Goal: Task Accomplishment & Management: Complete application form

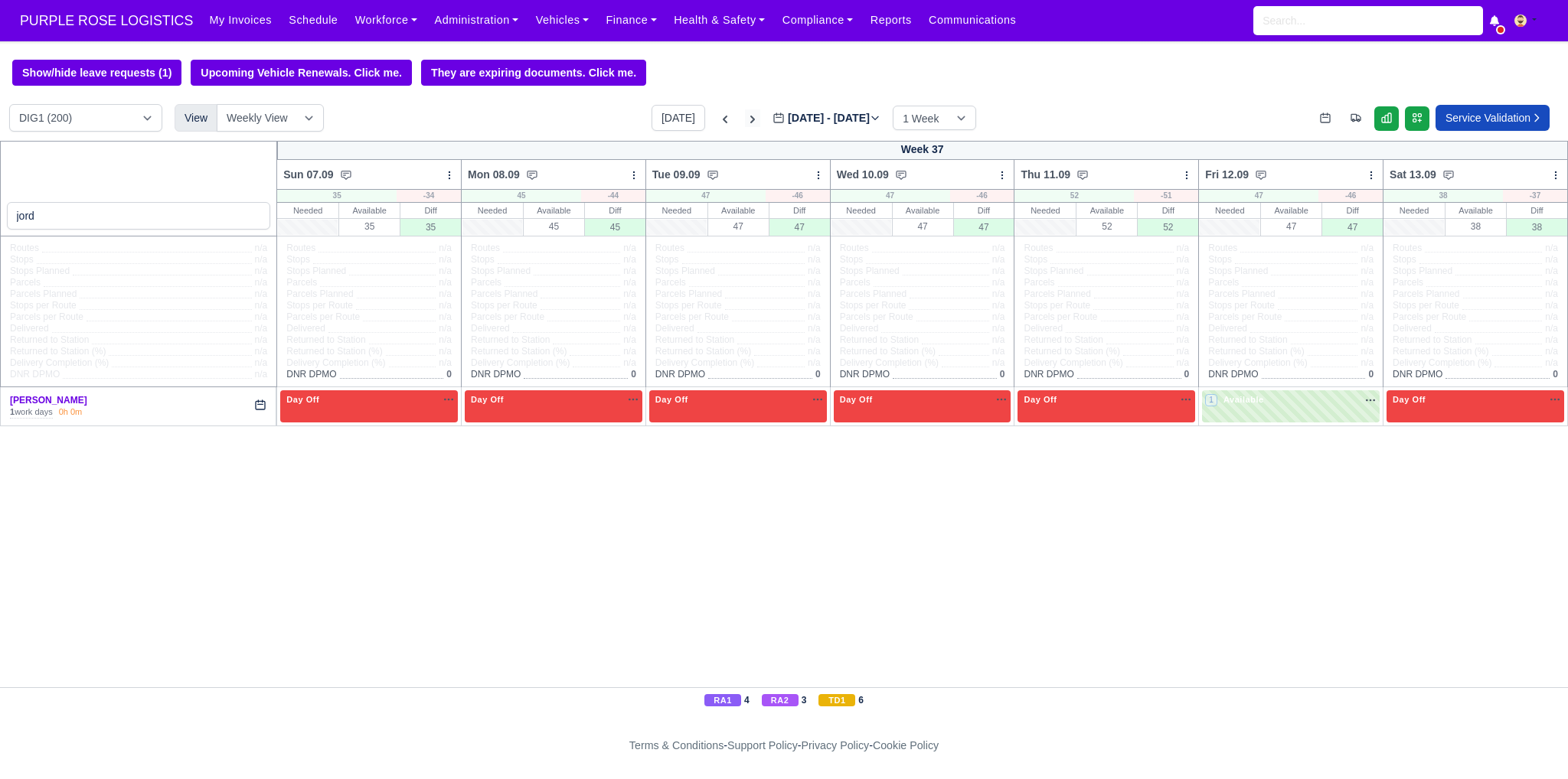
click at [745, 114] on icon at bounding box center [752, 119] width 16 height 16
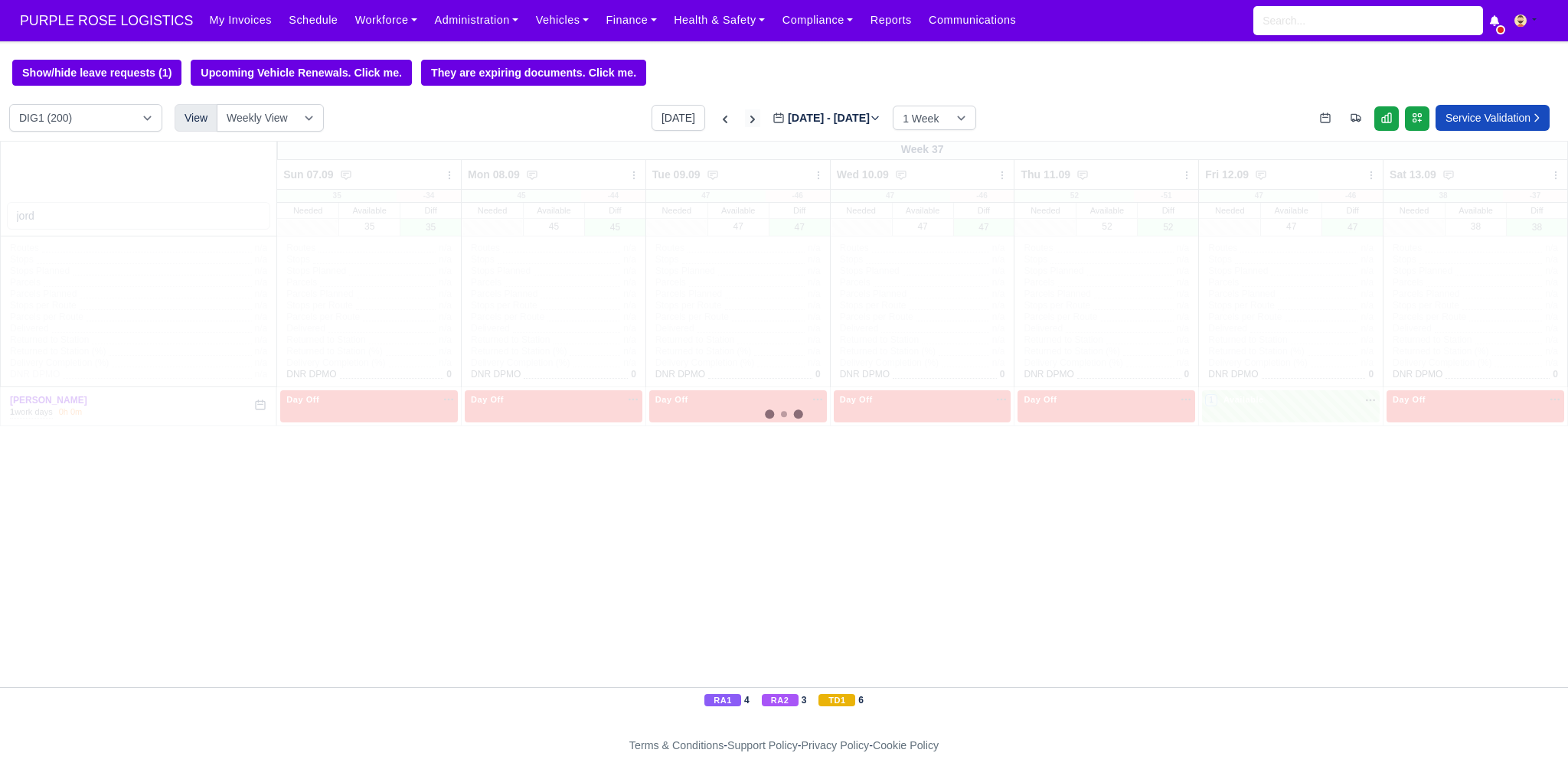
type input "[DATE]"
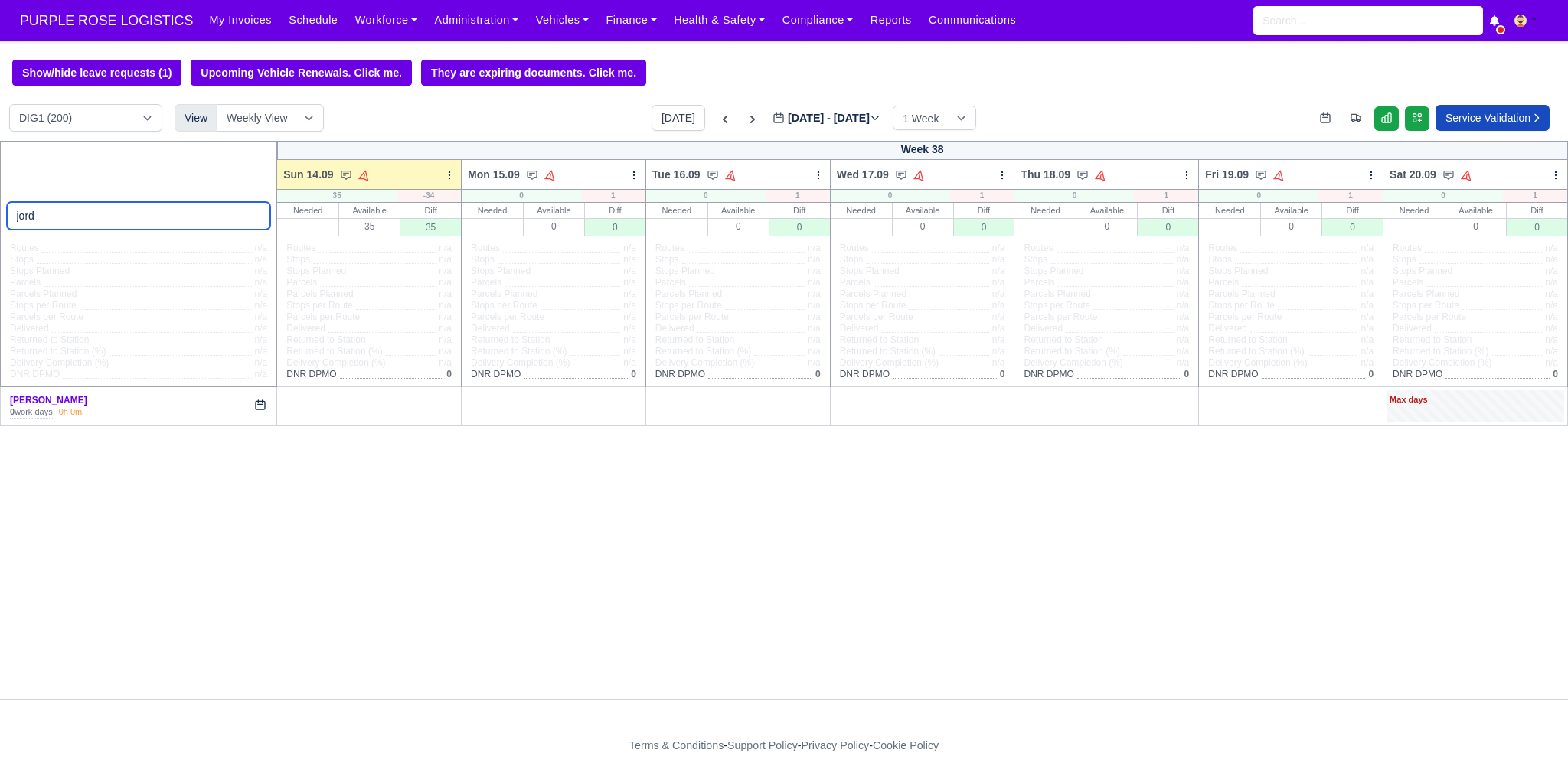
click at [94, 229] on input "jord" at bounding box center [139, 216] width 264 height 27
type input "[PERSON_NAME]"
click at [254, 222] on input "[PERSON_NAME]" at bounding box center [139, 216] width 264 height 27
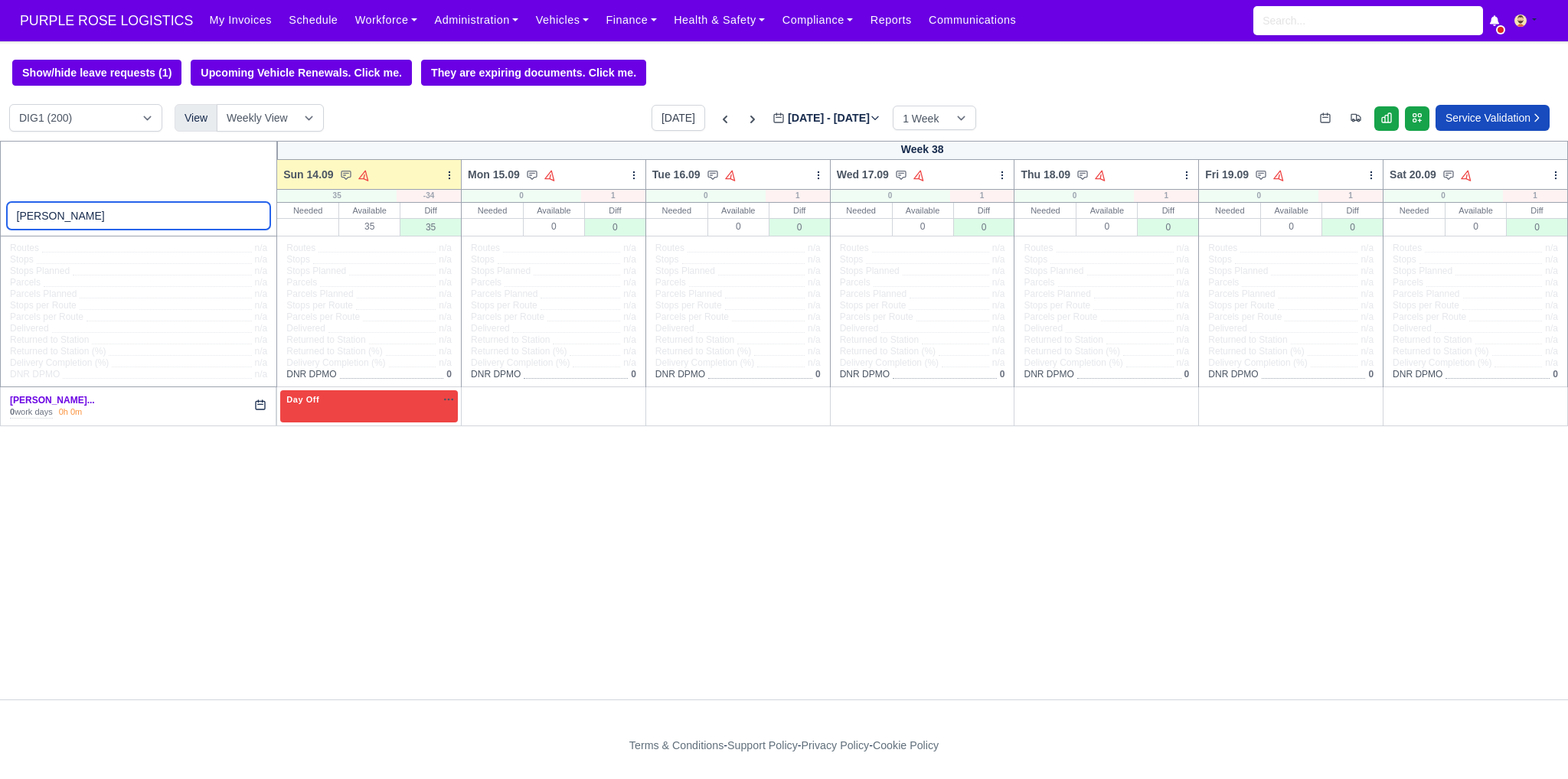
click at [254, 217] on input "[PERSON_NAME]" at bounding box center [139, 216] width 264 height 27
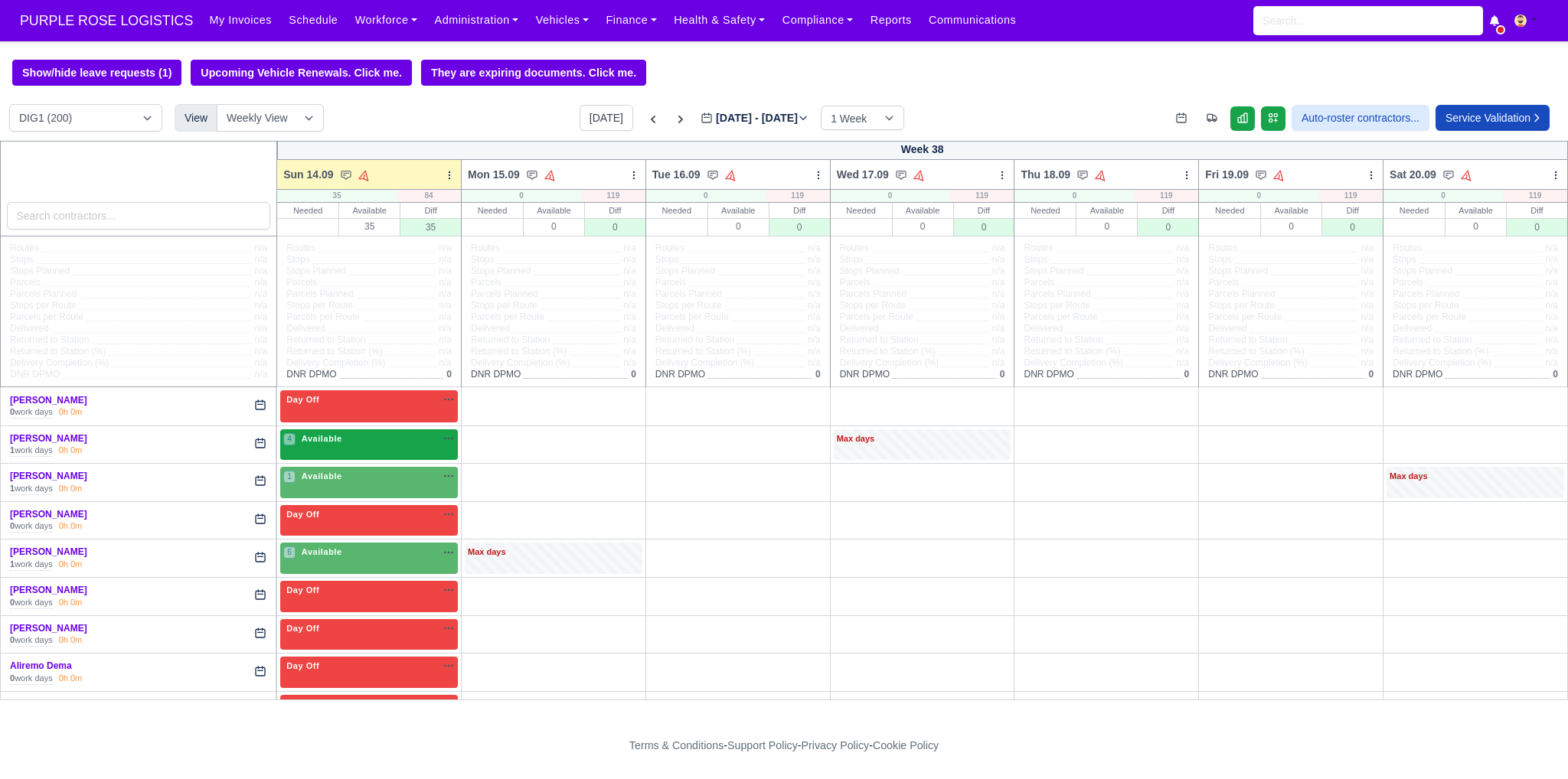
click at [377, 445] on div "4 Available na" at bounding box center [368, 438] width 171 height 13
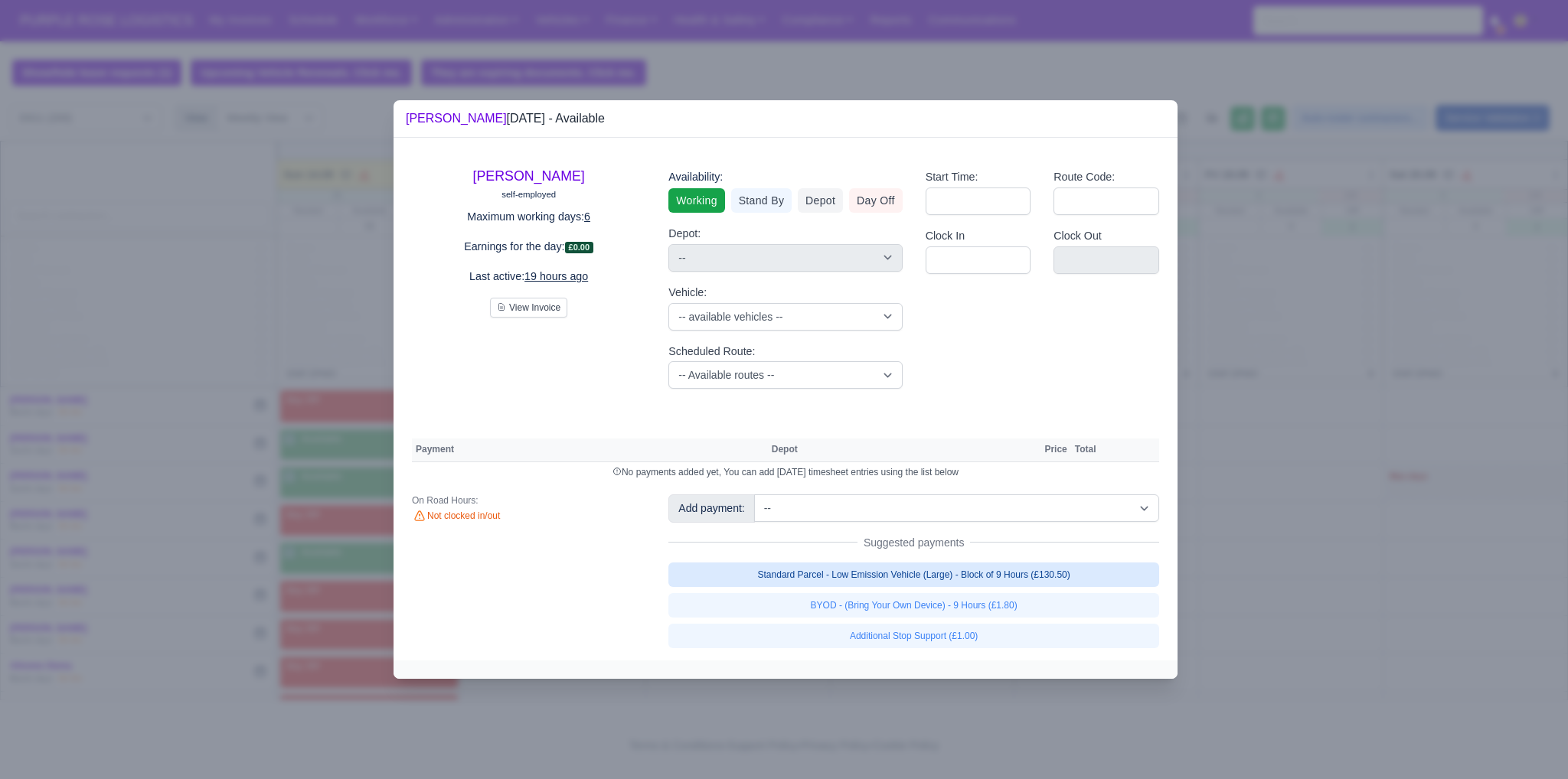
click at [1005, 576] on link "Standard Parcel - Low Emission Vehicle (Large) - Block of 9 Hours (£130.50)" at bounding box center [914, 574] width 491 height 25
select select "1"
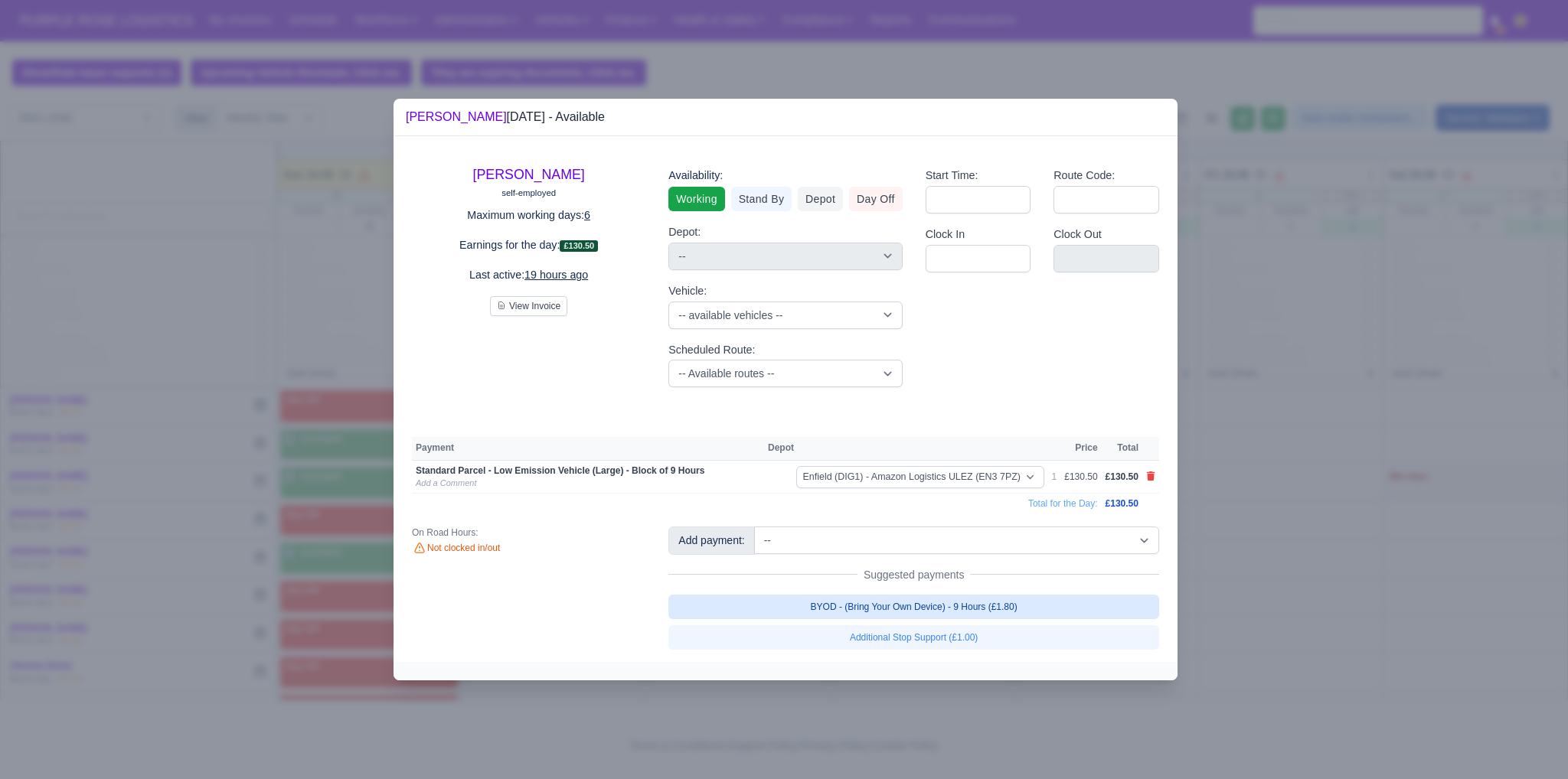
click at [994, 602] on link "BYOD - (Bring Your Own Device) - 9 Hours (£1.80)" at bounding box center [914, 606] width 491 height 25
select select "1"
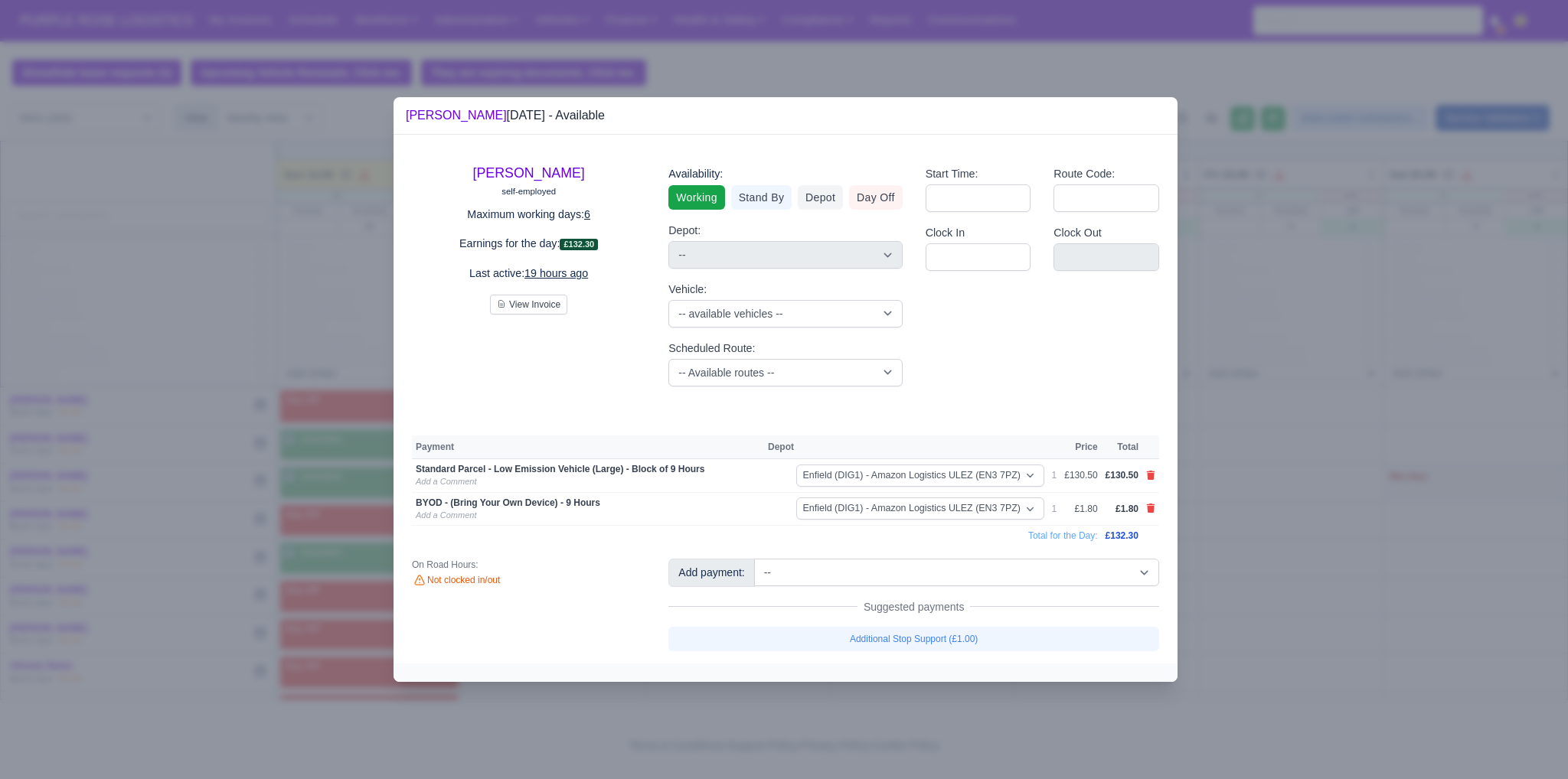
click at [1258, 580] on div at bounding box center [784, 389] width 1568 height 779
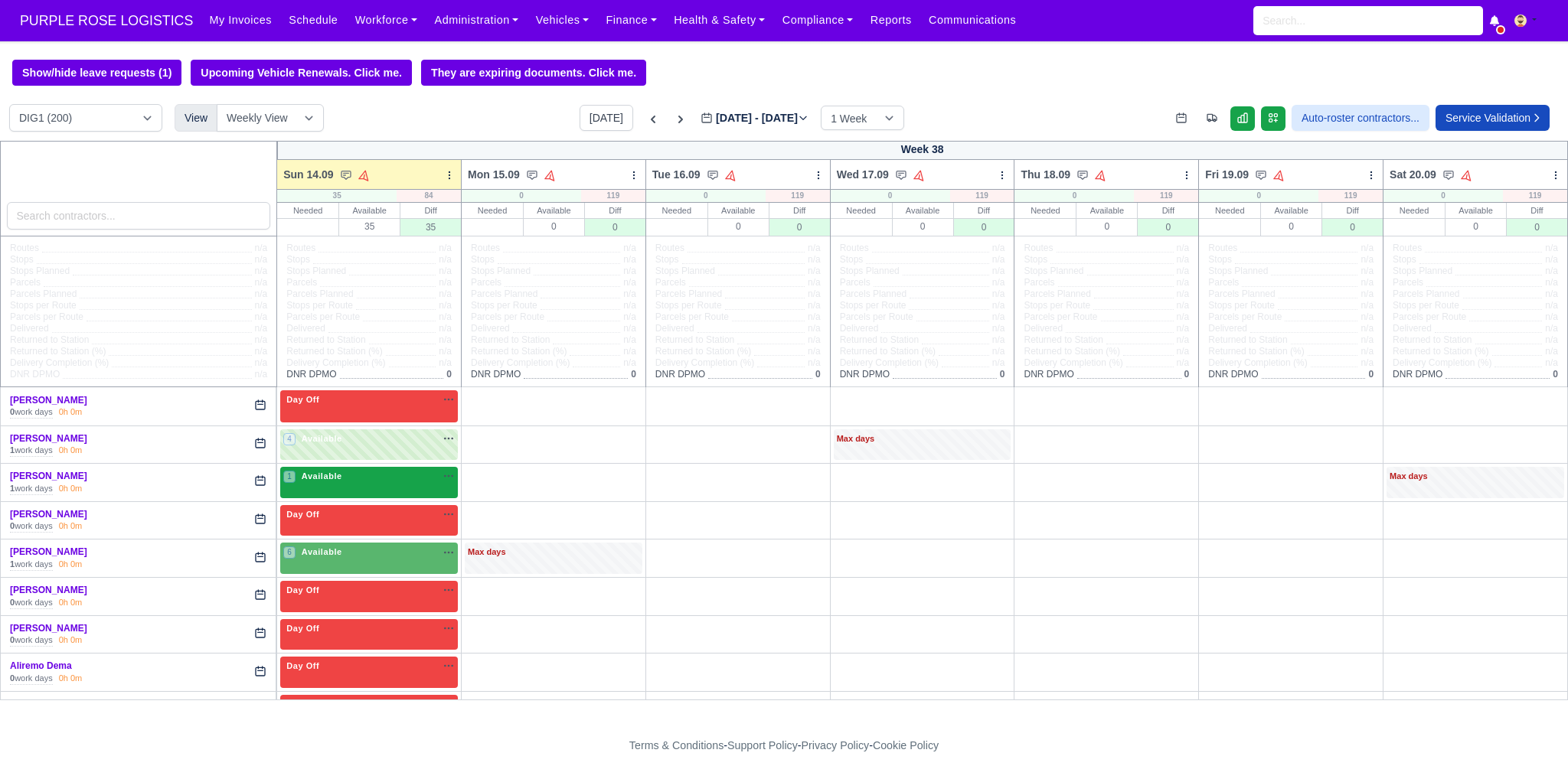
click at [340, 492] on div "1 Available" at bounding box center [369, 482] width 178 height 31
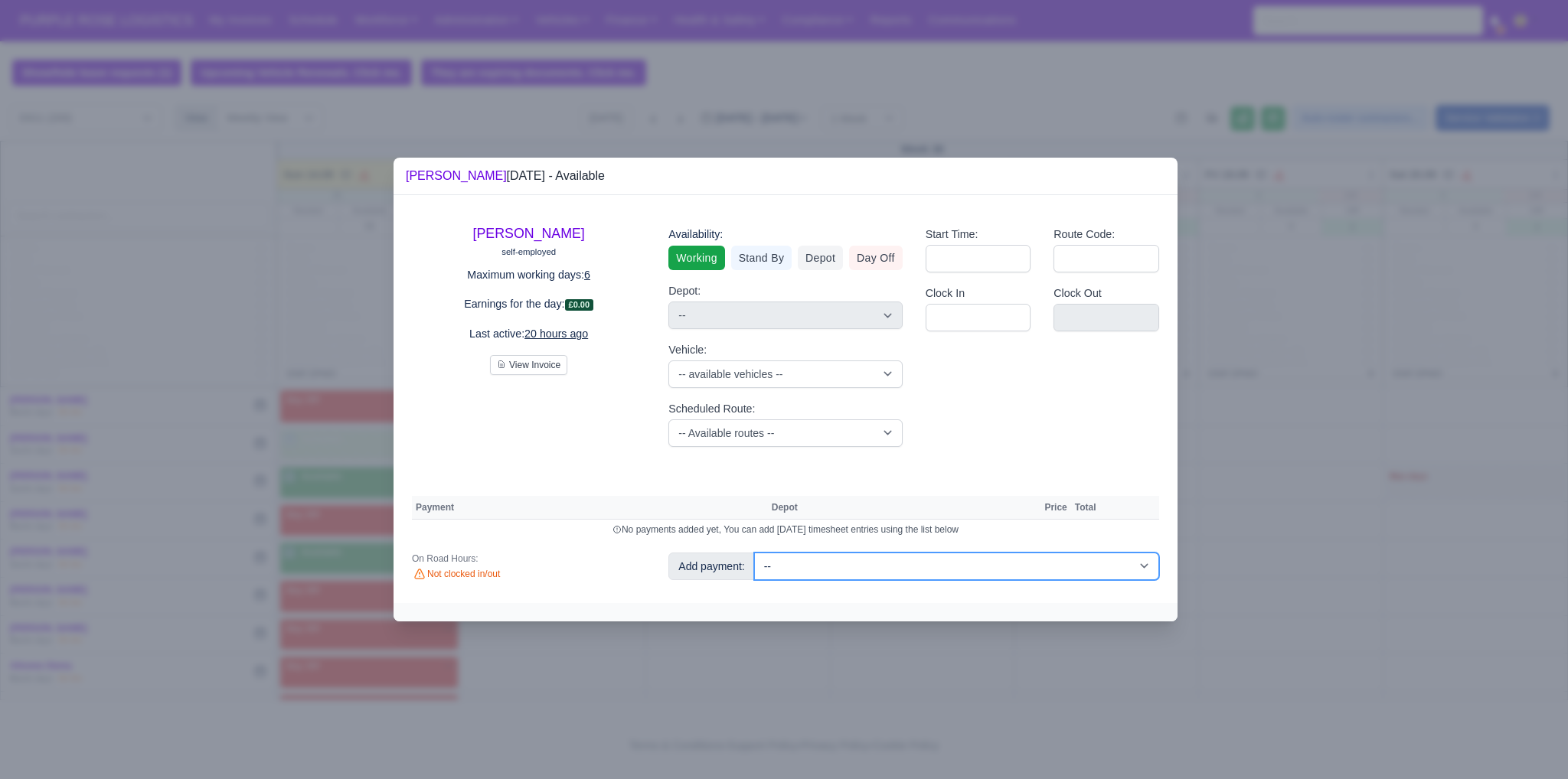
click at [851, 569] on select "-- Additional Hour Support (£14.50) Additional Hour Support (Walkers) (£13.50) …" at bounding box center [956, 566] width 405 height 27
drag, startPoint x: 652, startPoint y: 483, endPoint x: 664, endPoint y: 471, distance: 17.0
click at [652, 483] on div "[PERSON_NAME] self-employed Maximum working days: 6 Earnings for the day: £0.00…" at bounding box center [786, 398] width 784 height 407
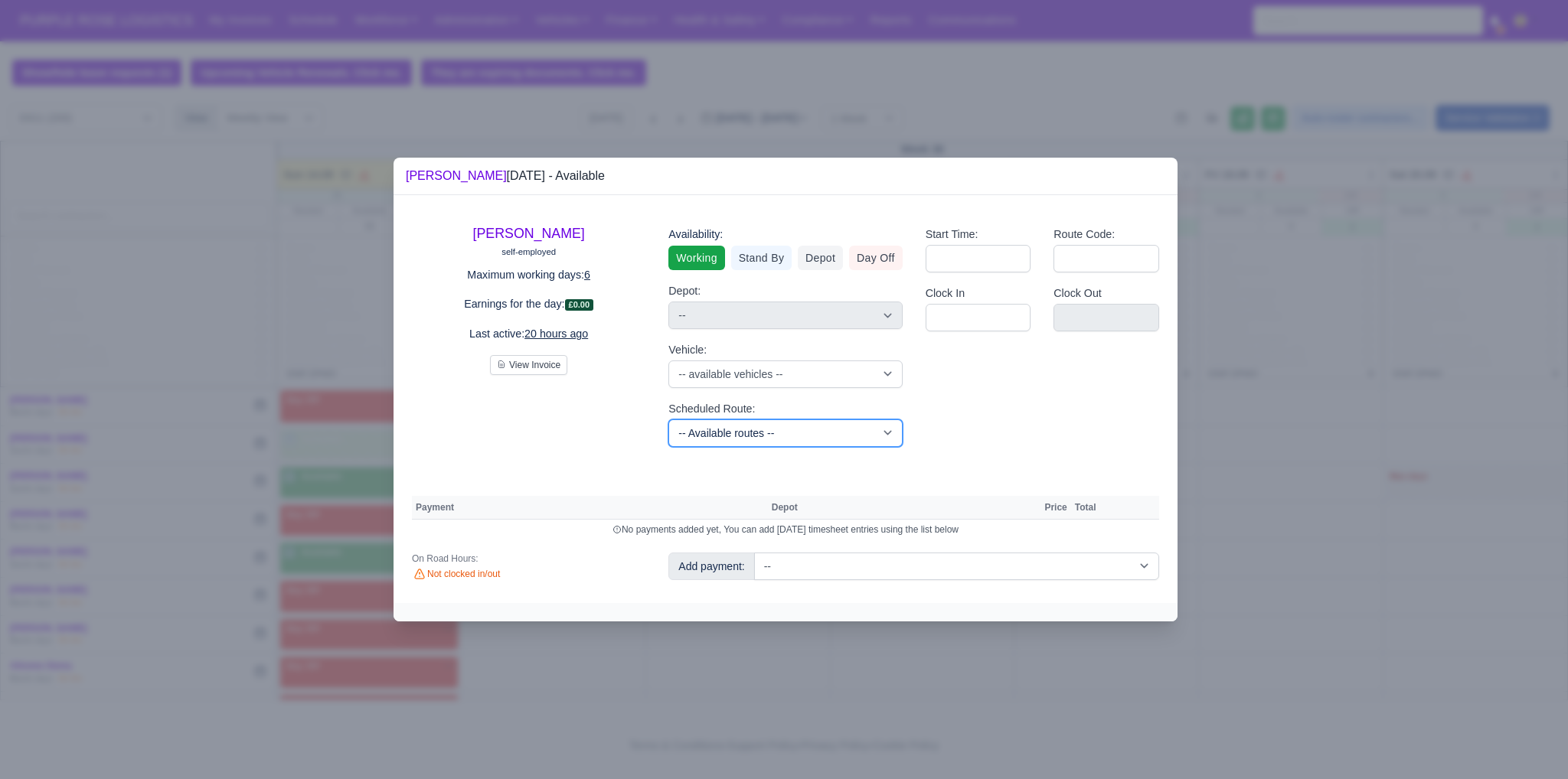
click at [755, 429] on select "-- Available routes -- Standard Parcel - Block of 6 Hours - (SD6) AmFlex RTS Ve…" at bounding box center [785, 433] width 234 height 27
select select "3"
click at [669, 419] on select "-- Available routes -- Standard Parcel - Block of 6 Hours - (SD6) AmFlex RTS Ve…" at bounding box center [785, 433] width 234 height 27
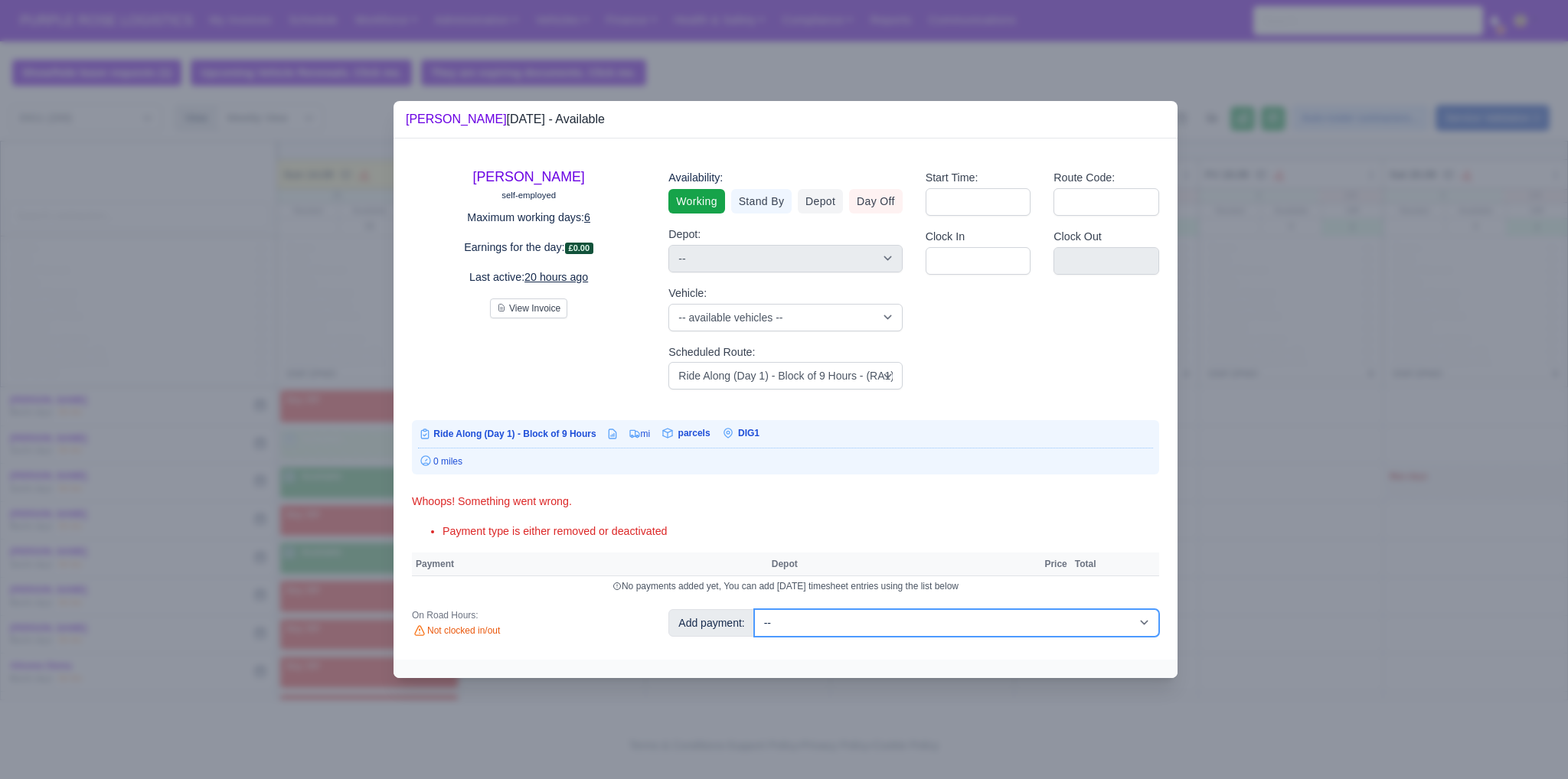
click at [850, 617] on select "-- Additional Hour Support (£14.50) Additional Hour Support (Walkers) (£13.50) …" at bounding box center [956, 622] width 405 height 27
select select "87"
click at [754, 609] on select "-- Additional Hour Support (£14.50) Additional Hour Support (Walkers) (£13.50) …" at bounding box center [956, 622] width 405 height 27
select select "1"
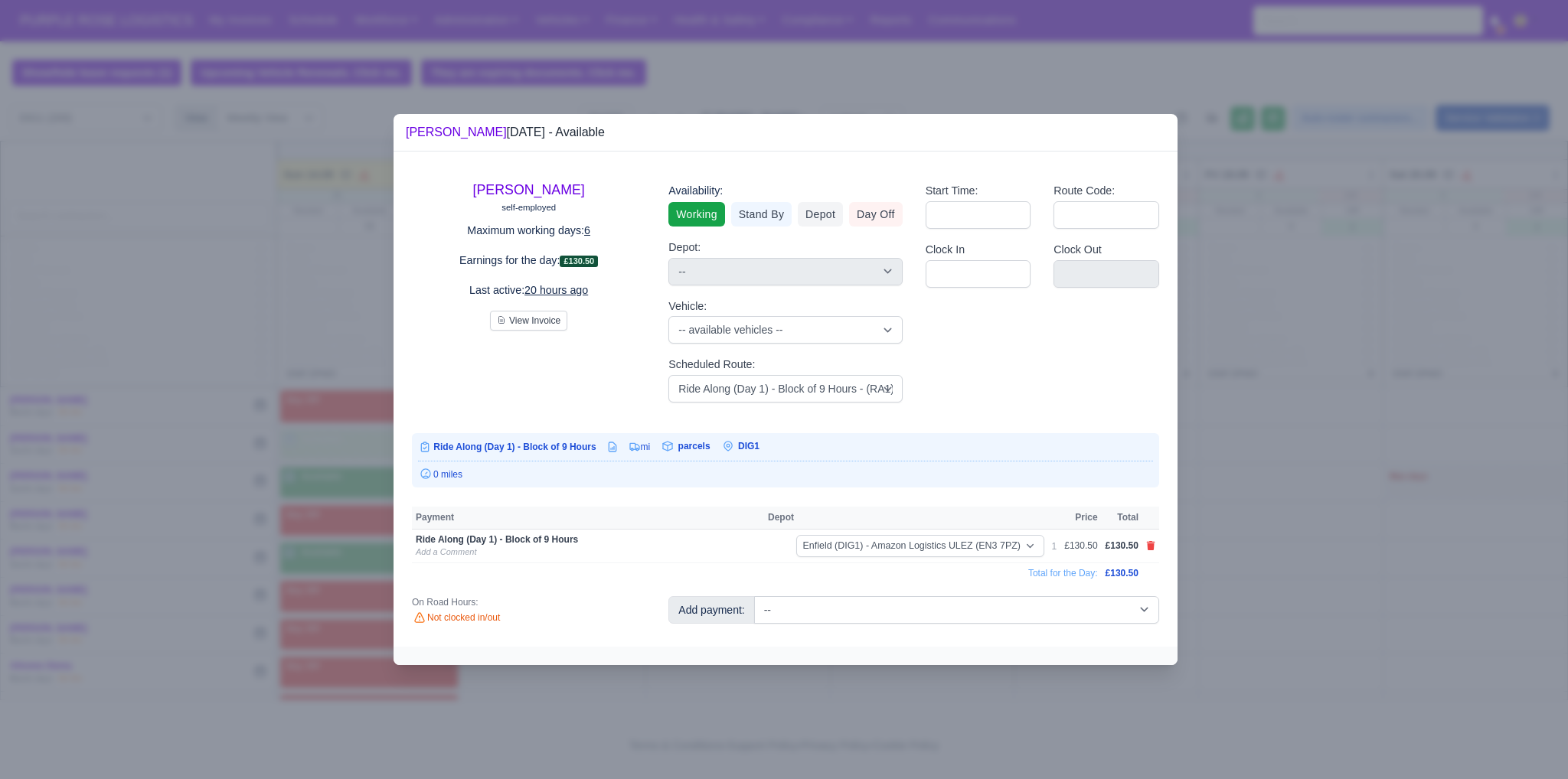
click at [1266, 572] on div at bounding box center [784, 389] width 1568 height 779
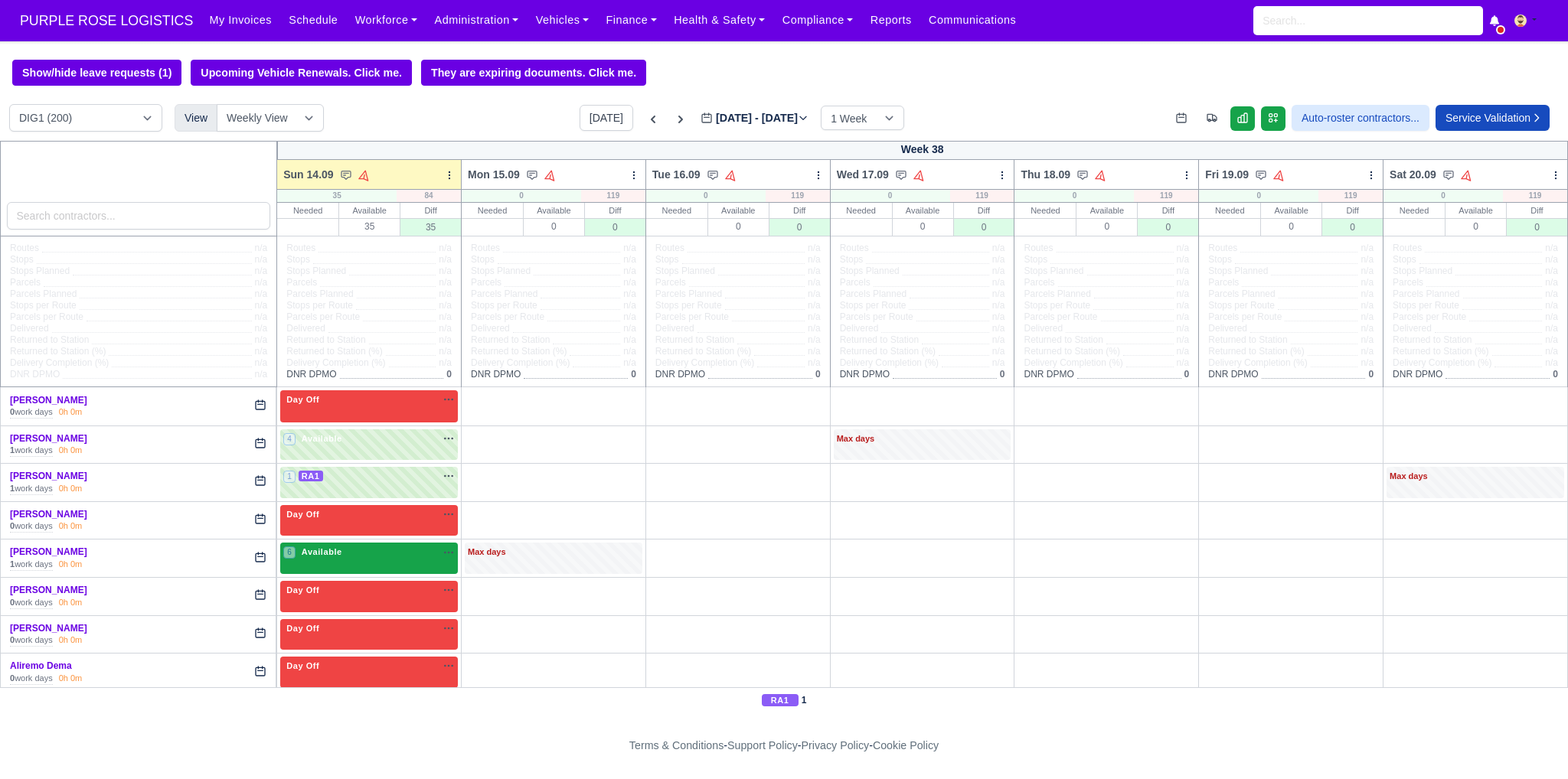
click at [316, 557] on span "Available" at bounding box center [321, 552] width 47 height 11
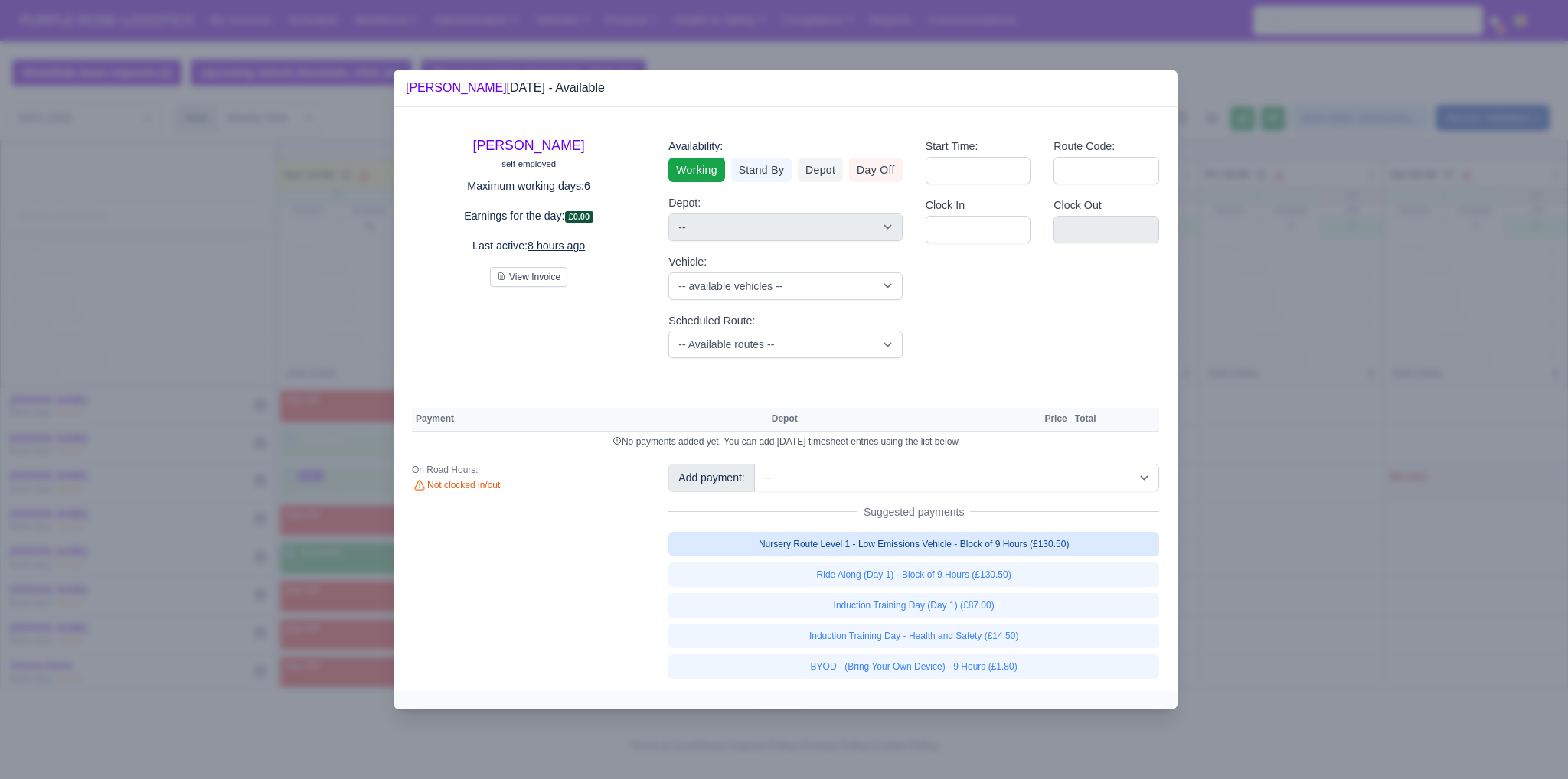
click at [909, 545] on link "Nursery Route Level 1 - Low Emissions Vehicle - Block of 9 Hours (£130.50)" at bounding box center [914, 544] width 491 height 25
select select "1"
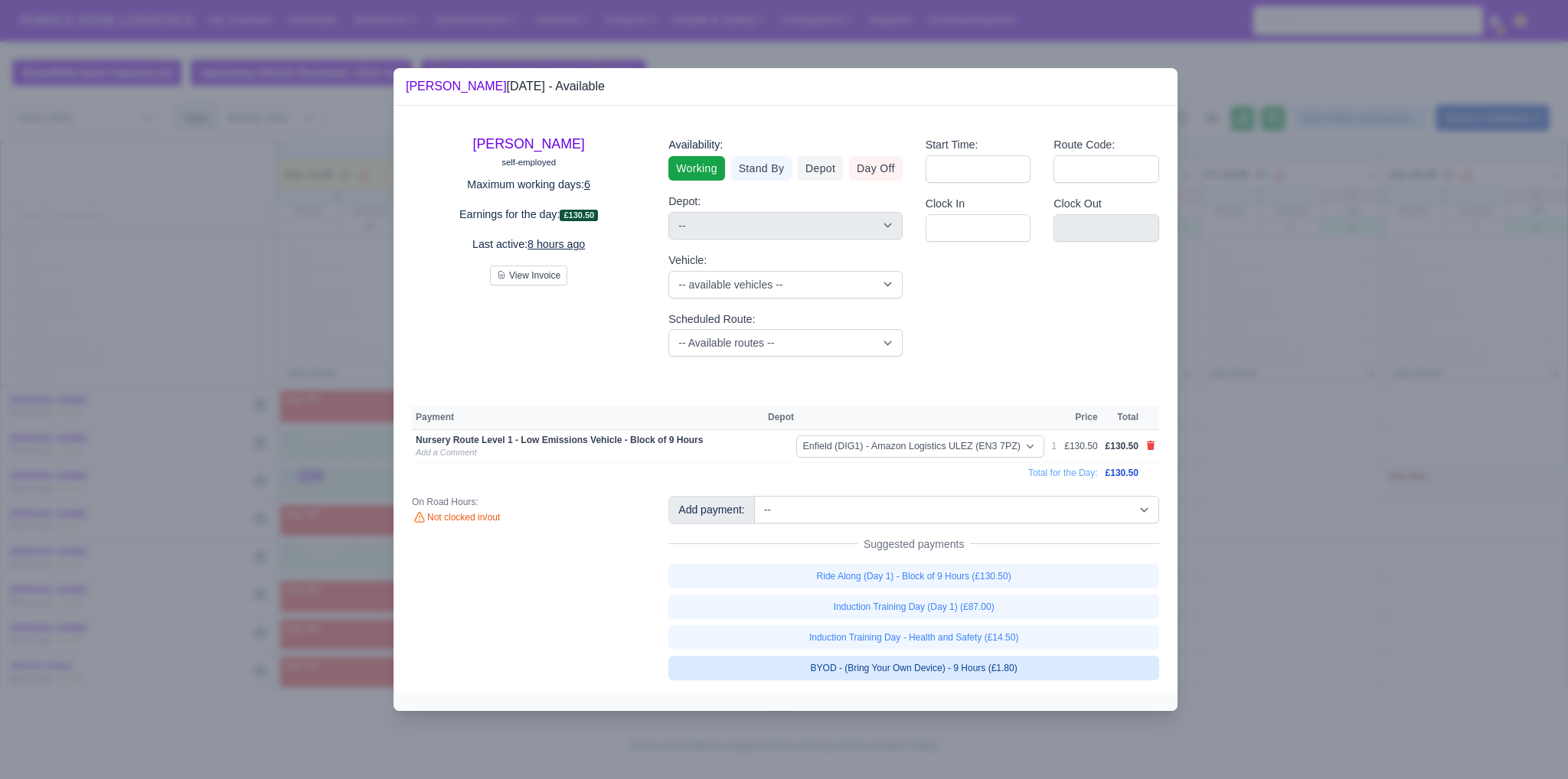
click at [966, 673] on link "BYOD - (Bring Your Own Device) - 9 Hours (£1.80)" at bounding box center [914, 667] width 491 height 25
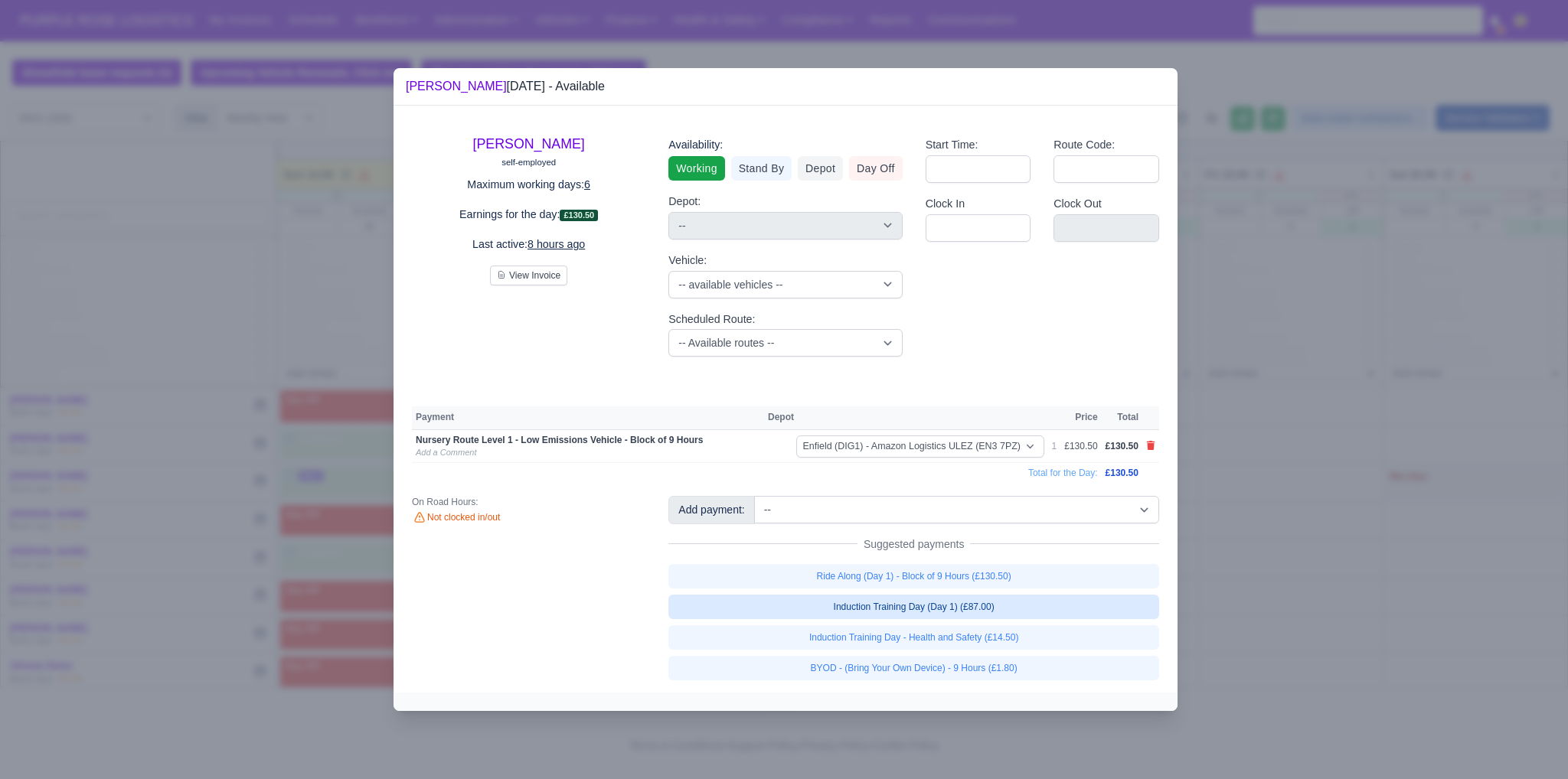
select select "1"
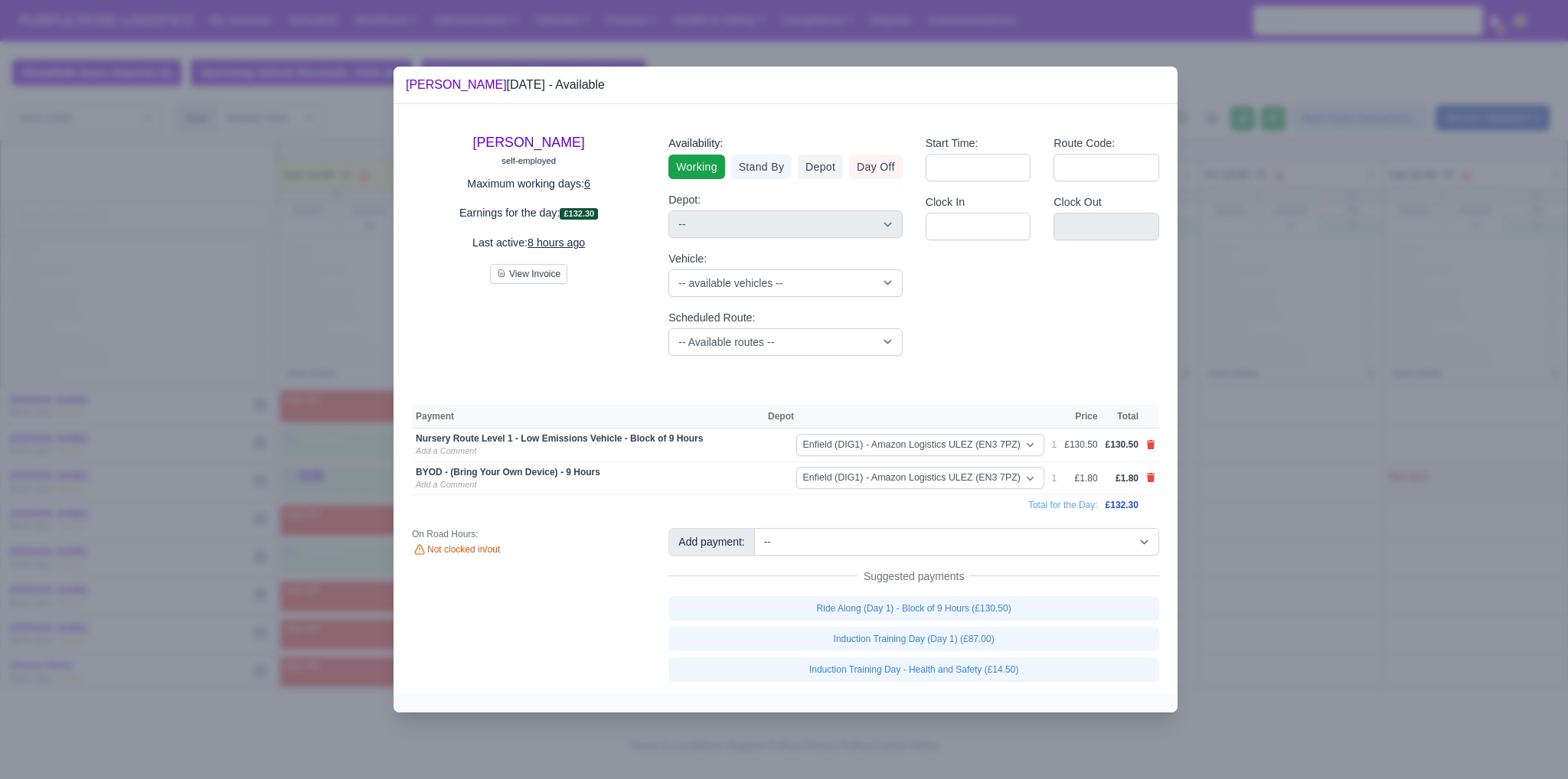
click at [1350, 580] on div at bounding box center [784, 389] width 1568 height 779
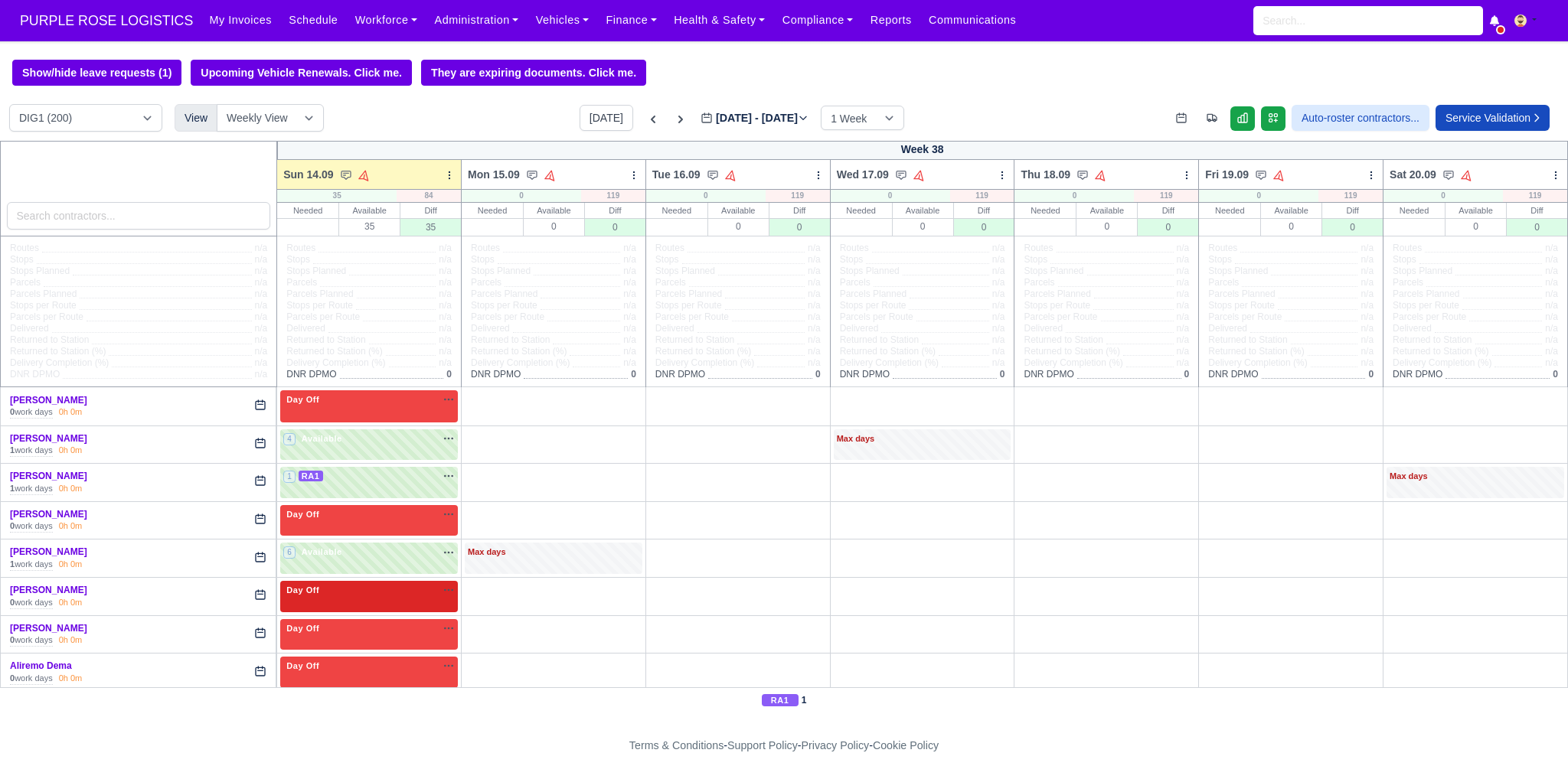
scroll to position [331, 0]
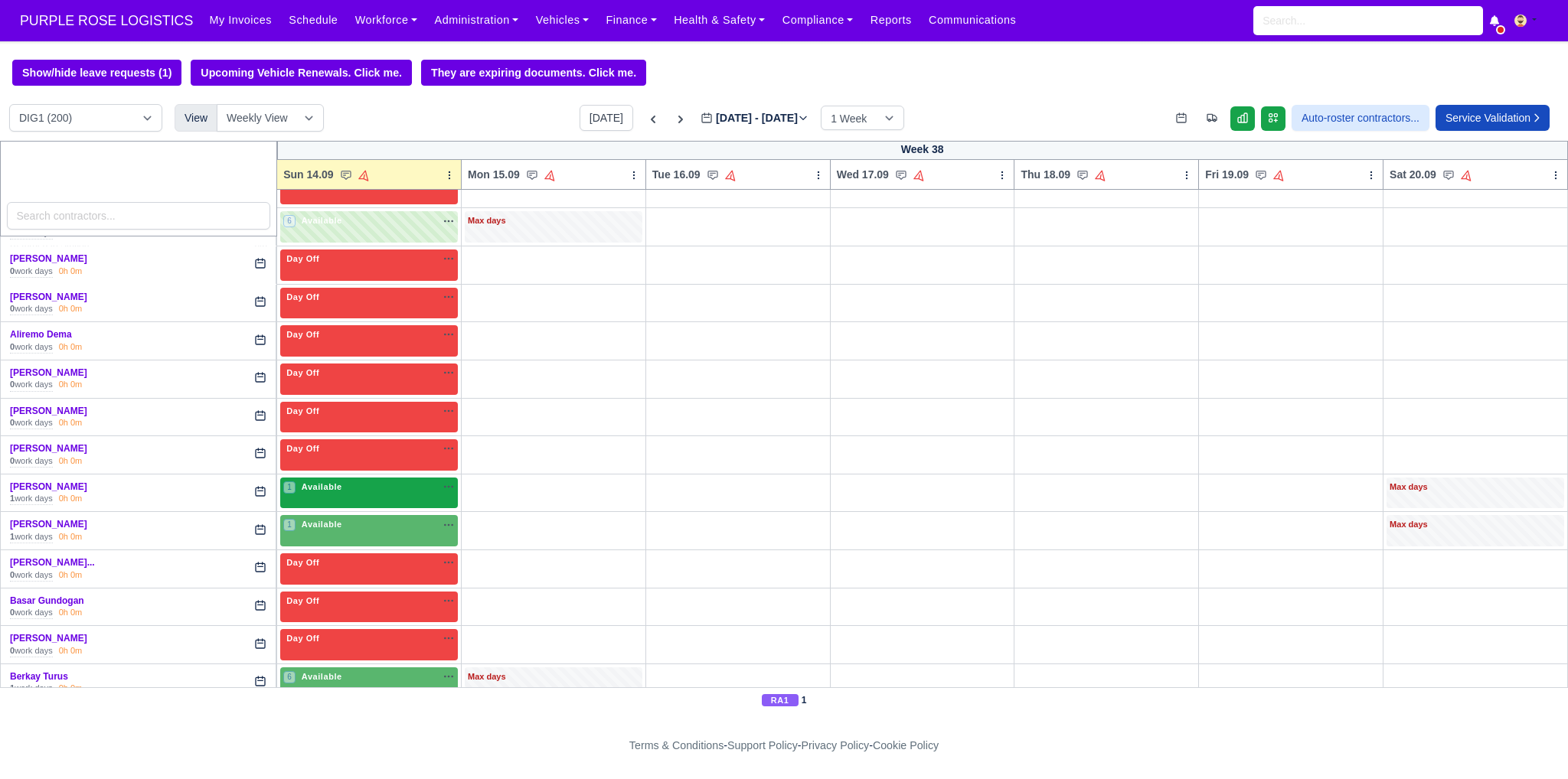
click at [329, 493] on div "1 Available na" at bounding box center [368, 489] width 171 height 16
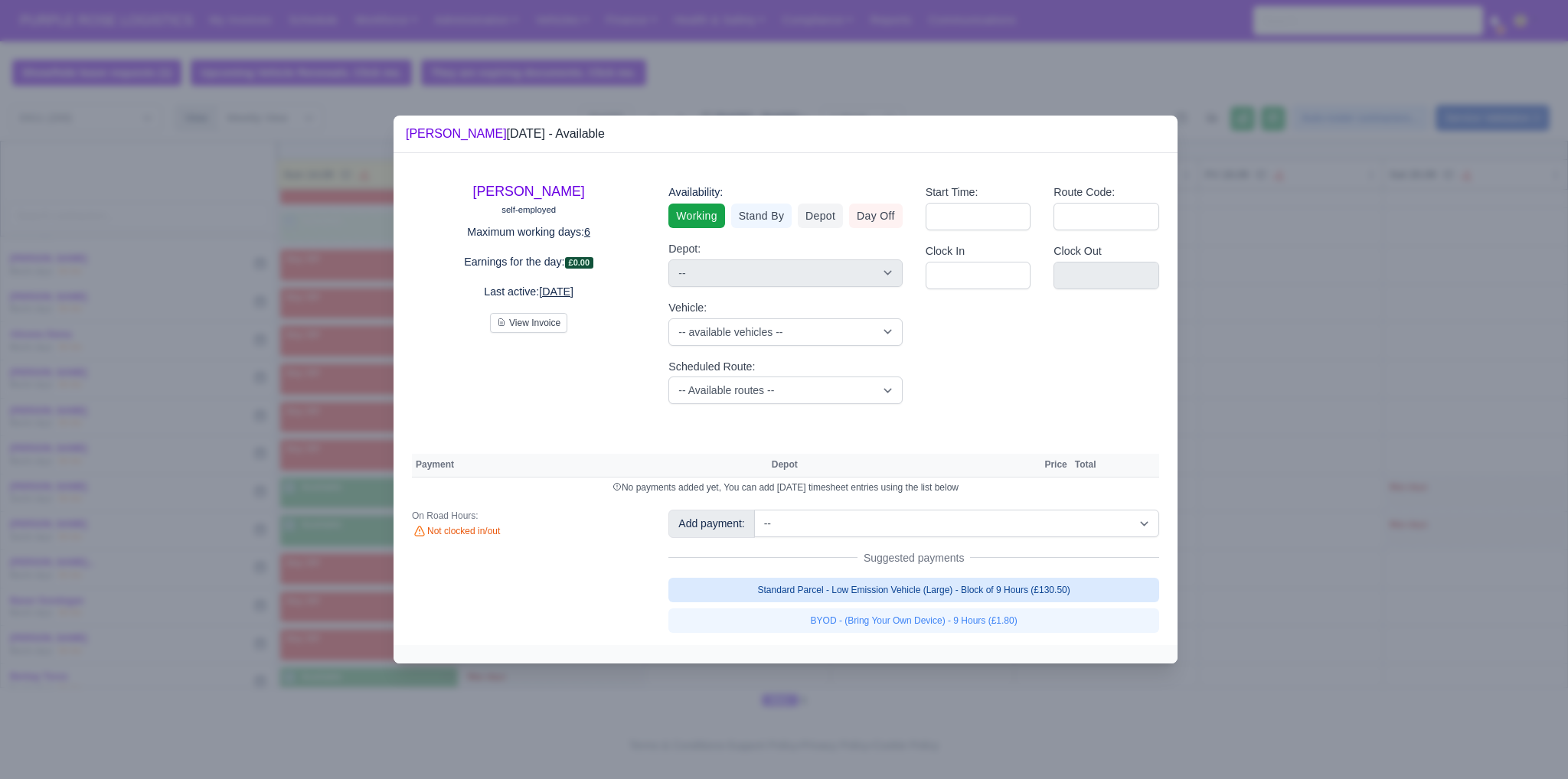
click at [893, 591] on link "Standard Parcel - Low Emission Vehicle (Large) - Block of 9 Hours (£130.50)" at bounding box center [914, 590] width 491 height 25
select select "1"
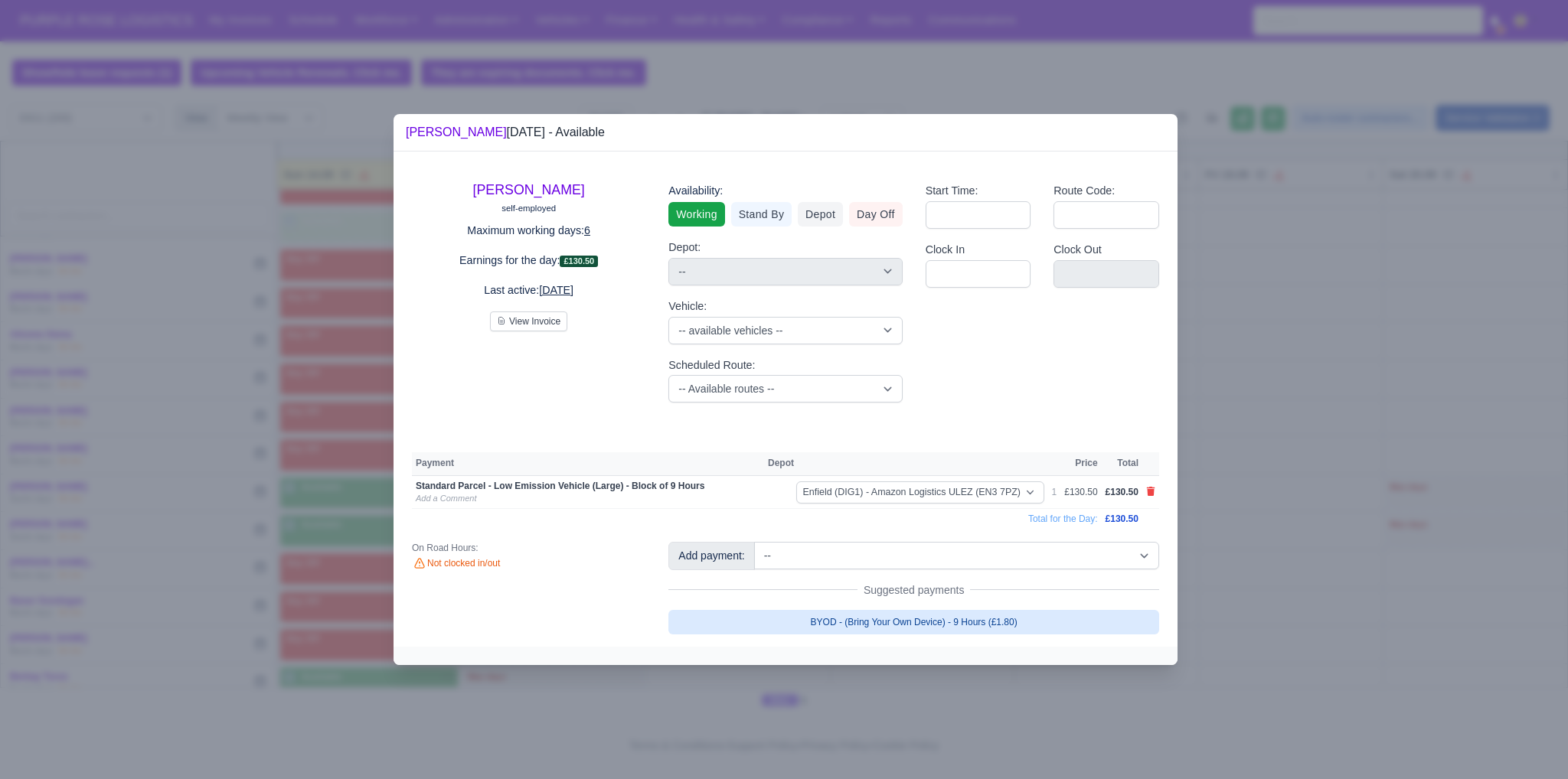
click at [907, 624] on link "BYOD - (Bring Your Own Device) - 9 Hours (£1.80)" at bounding box center [914, 622] width 491 height 25
select select "1"
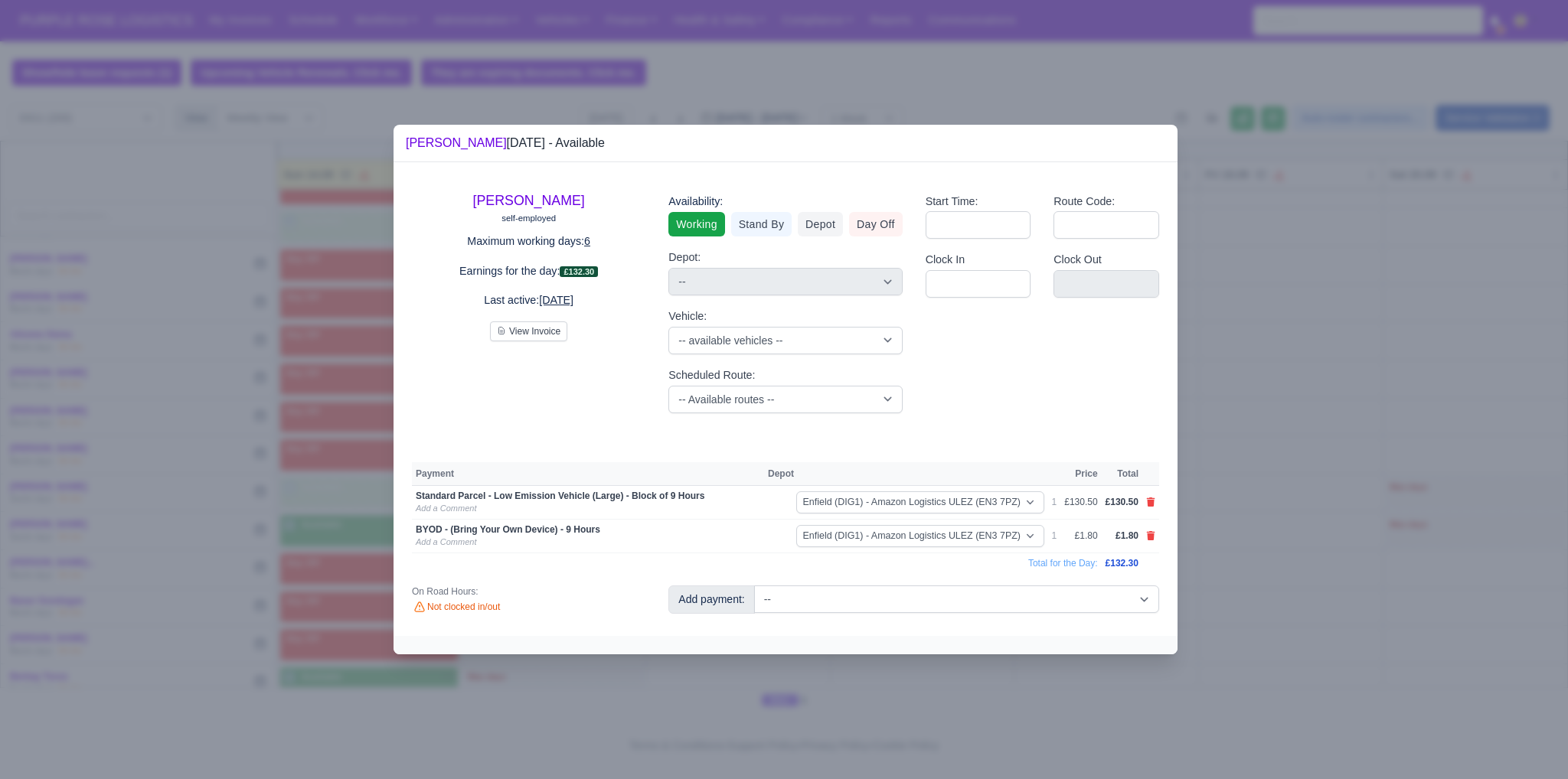
click at [1345, 562] on div at bounding box center [784, 389] width 1568 height 779
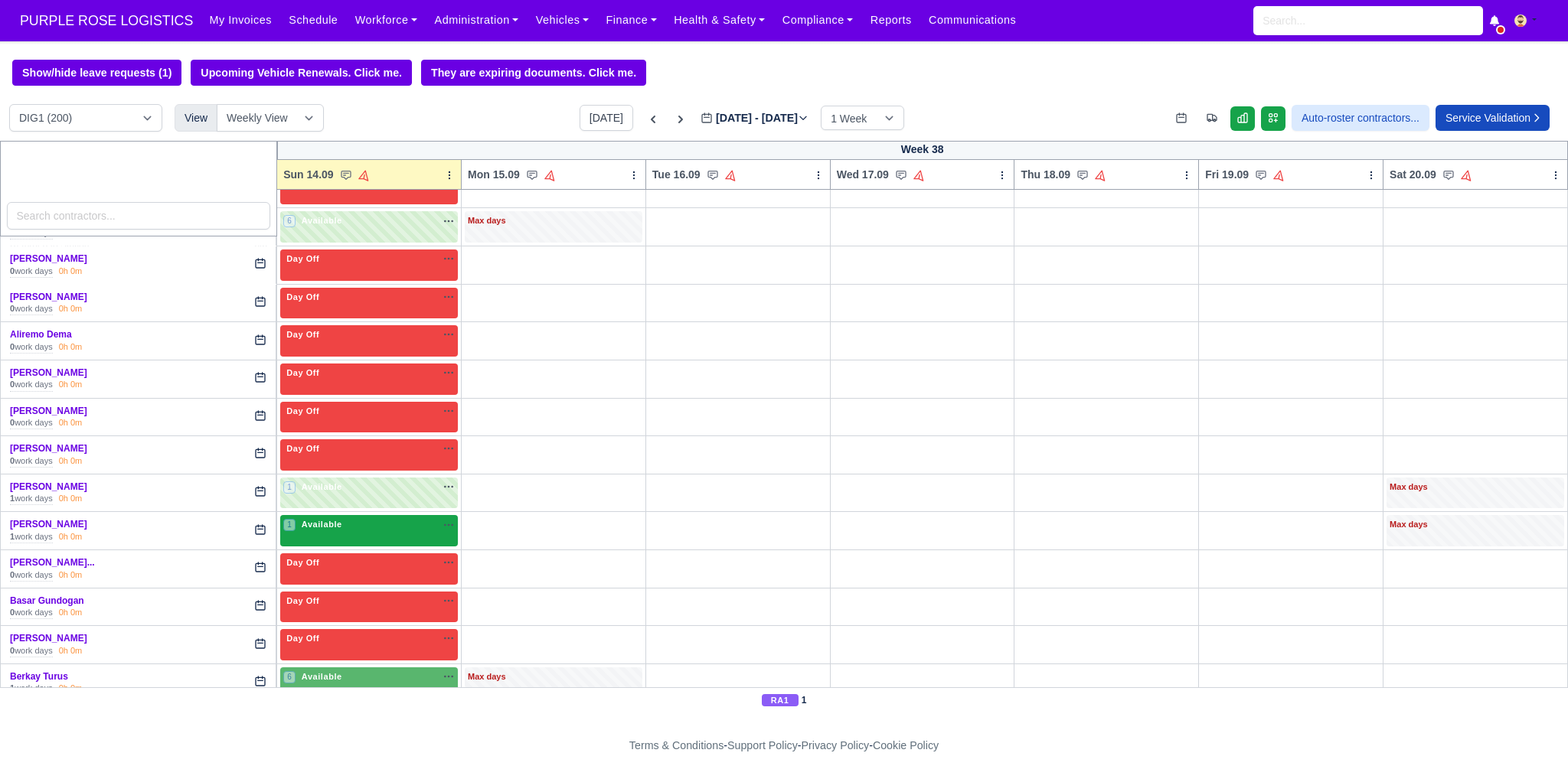
click at [347, 530] on div "1 Available na" at bounding box center [368, 526] width 171 height 16
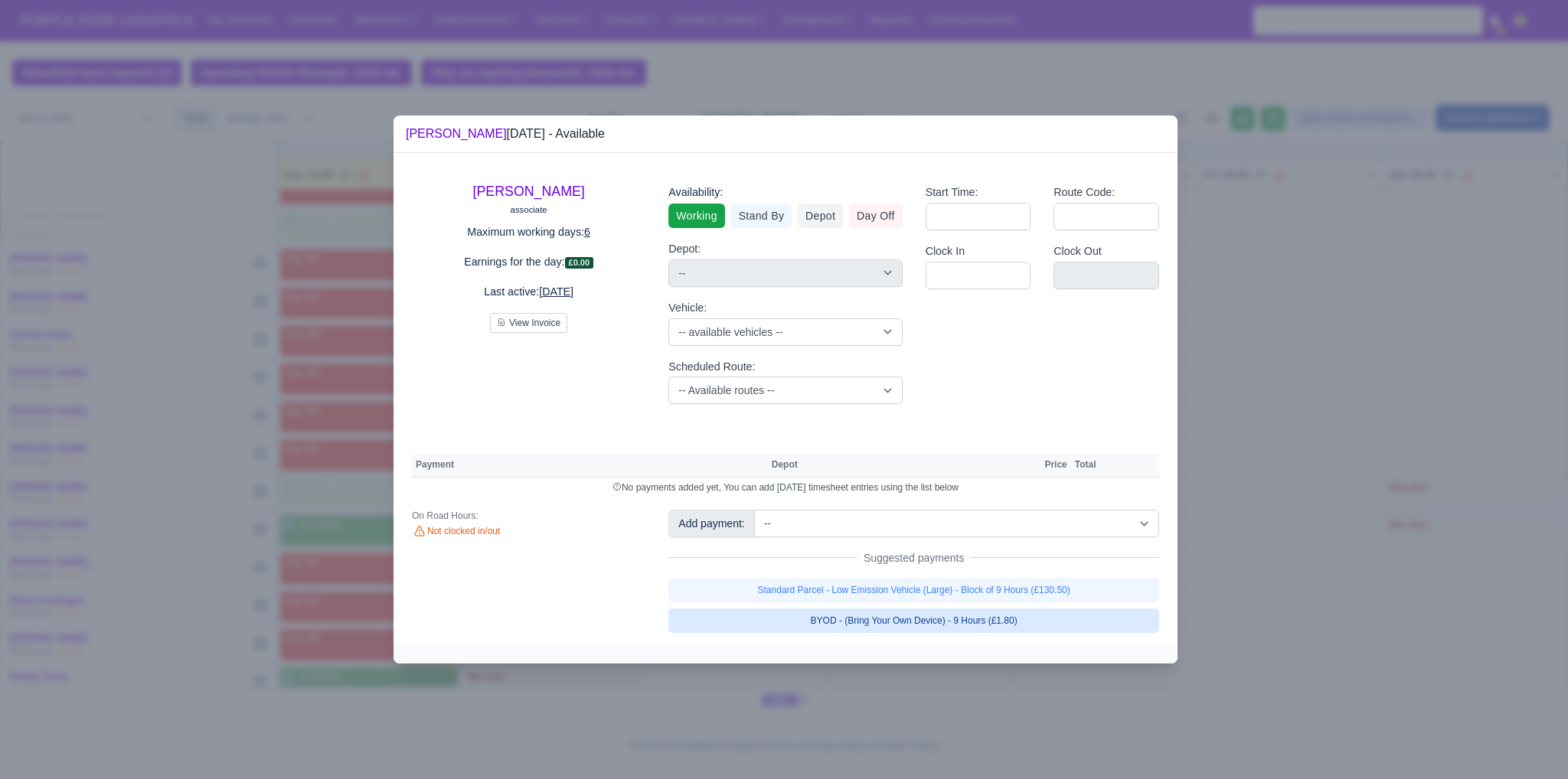
click at [764, 608] on link "BYOD - (Bring Your Own Device) - 9 Hours (£1.80)" at bounding box center [914, 620] width 491 height 25
select select "1"
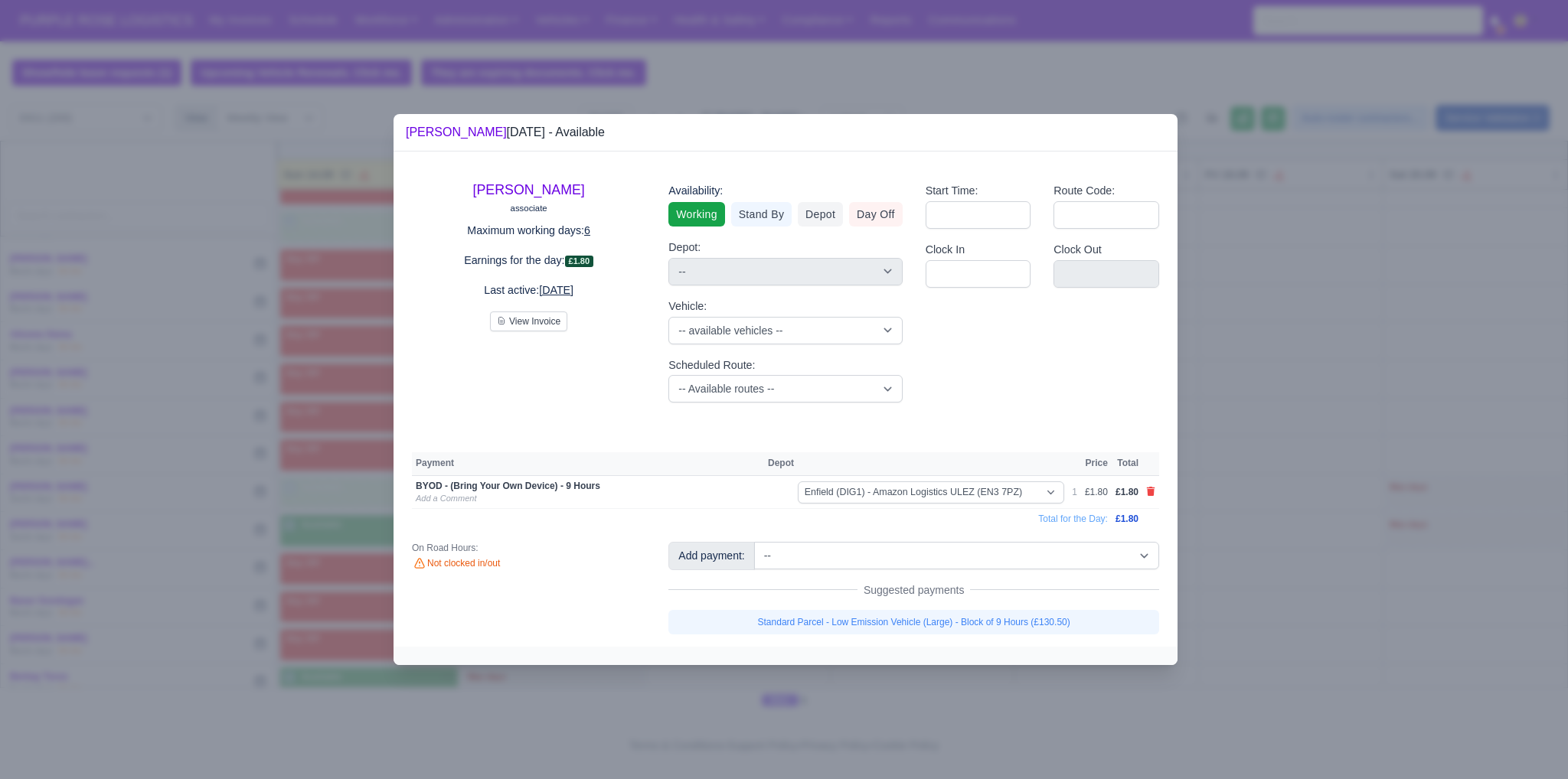
click at [764, 594] on div "Suggested payments" at bounding box center [914, 590] width 491 height 16
click at [776, 622] on link "Standard Parcel - Low Emission Vehicle (Large) - Block of 9 Hours (£130.50)" at bounding box center [914, 622] width 491 height 25
select select "1"
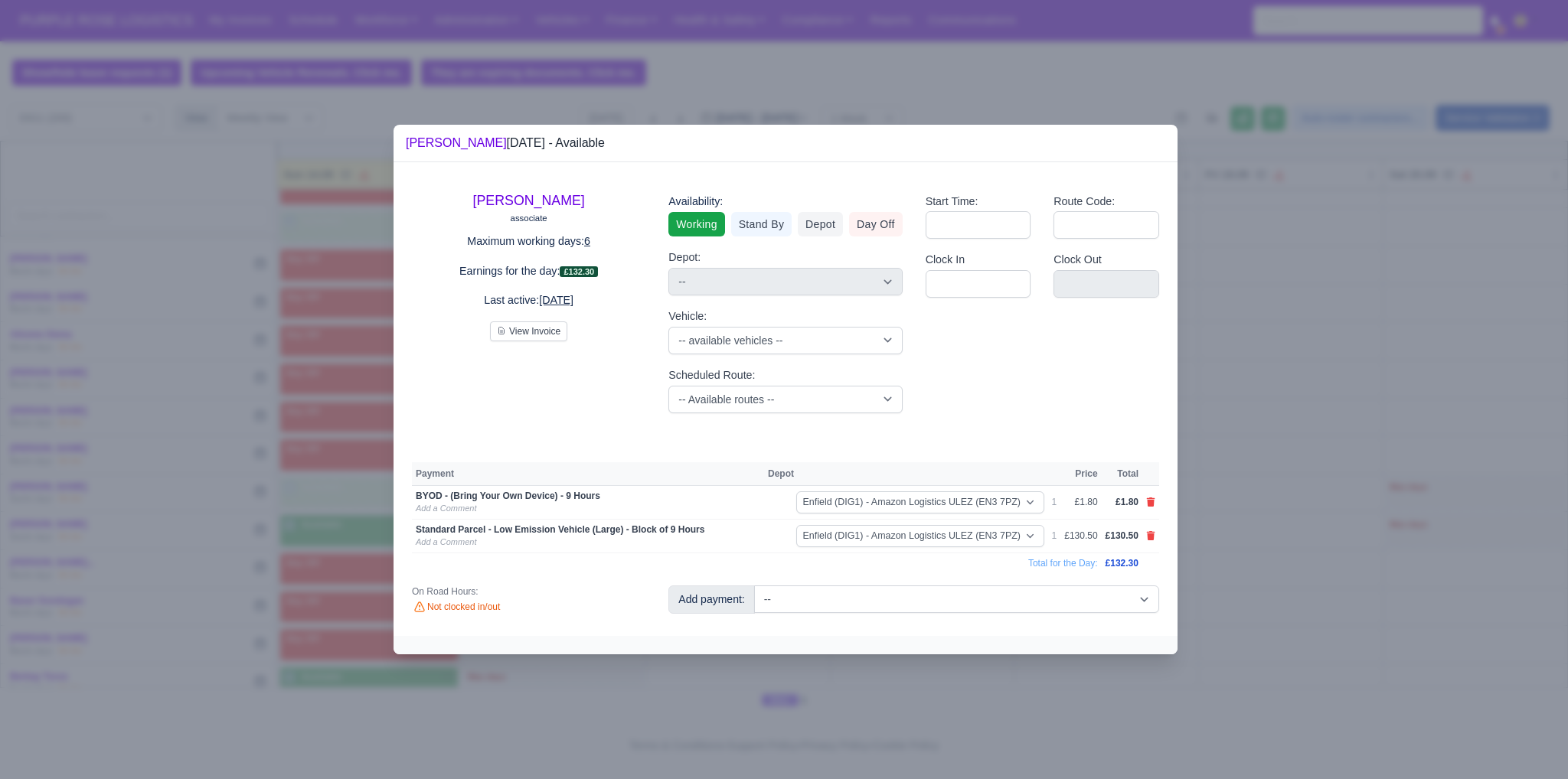
click at [1289, 580] on div at bounding box center [784, 389] width 1568 height 779
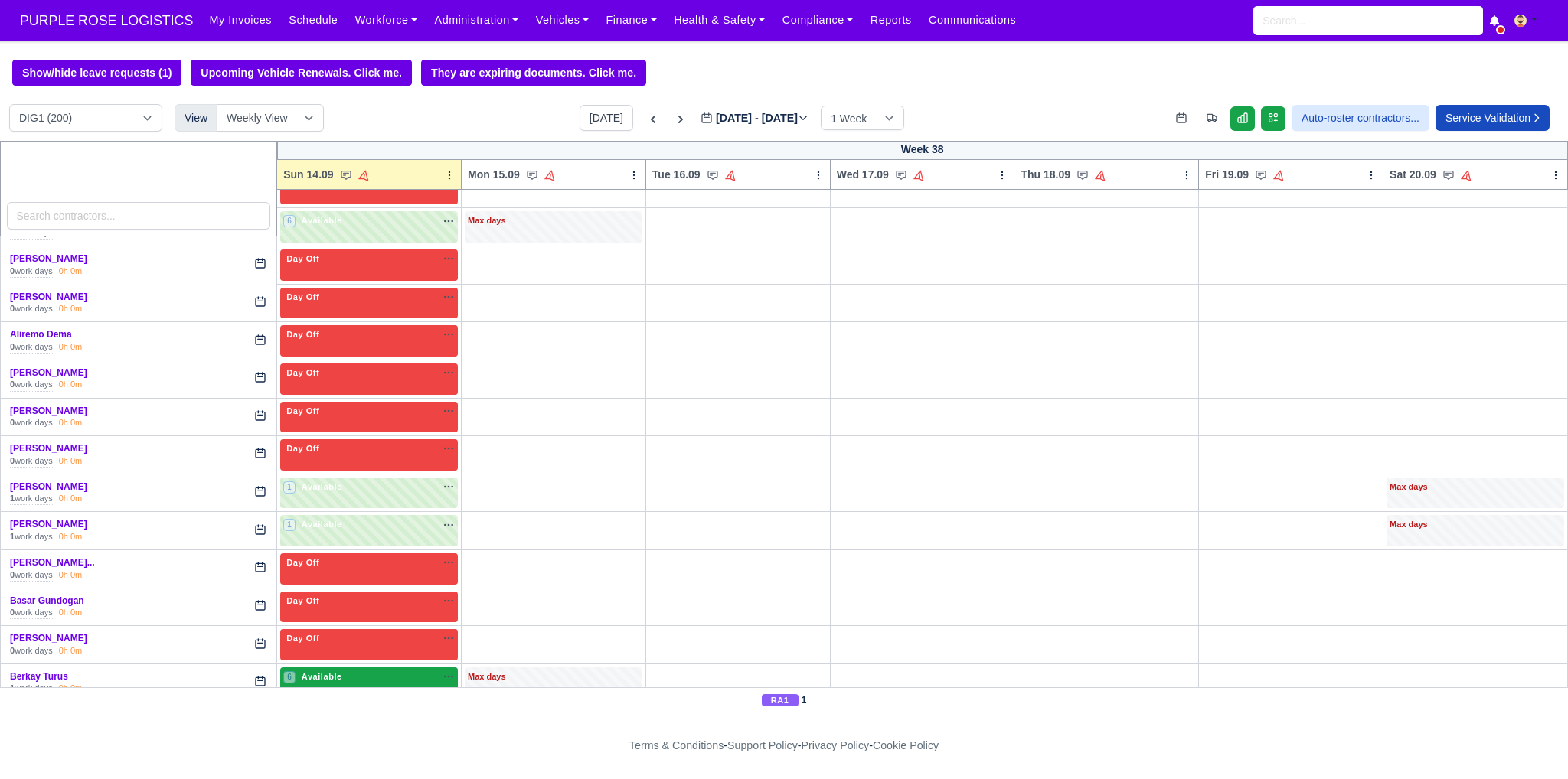
click at [394, 672] on div "6 Available na" at bounding box center [368, 676] width 171 height 13
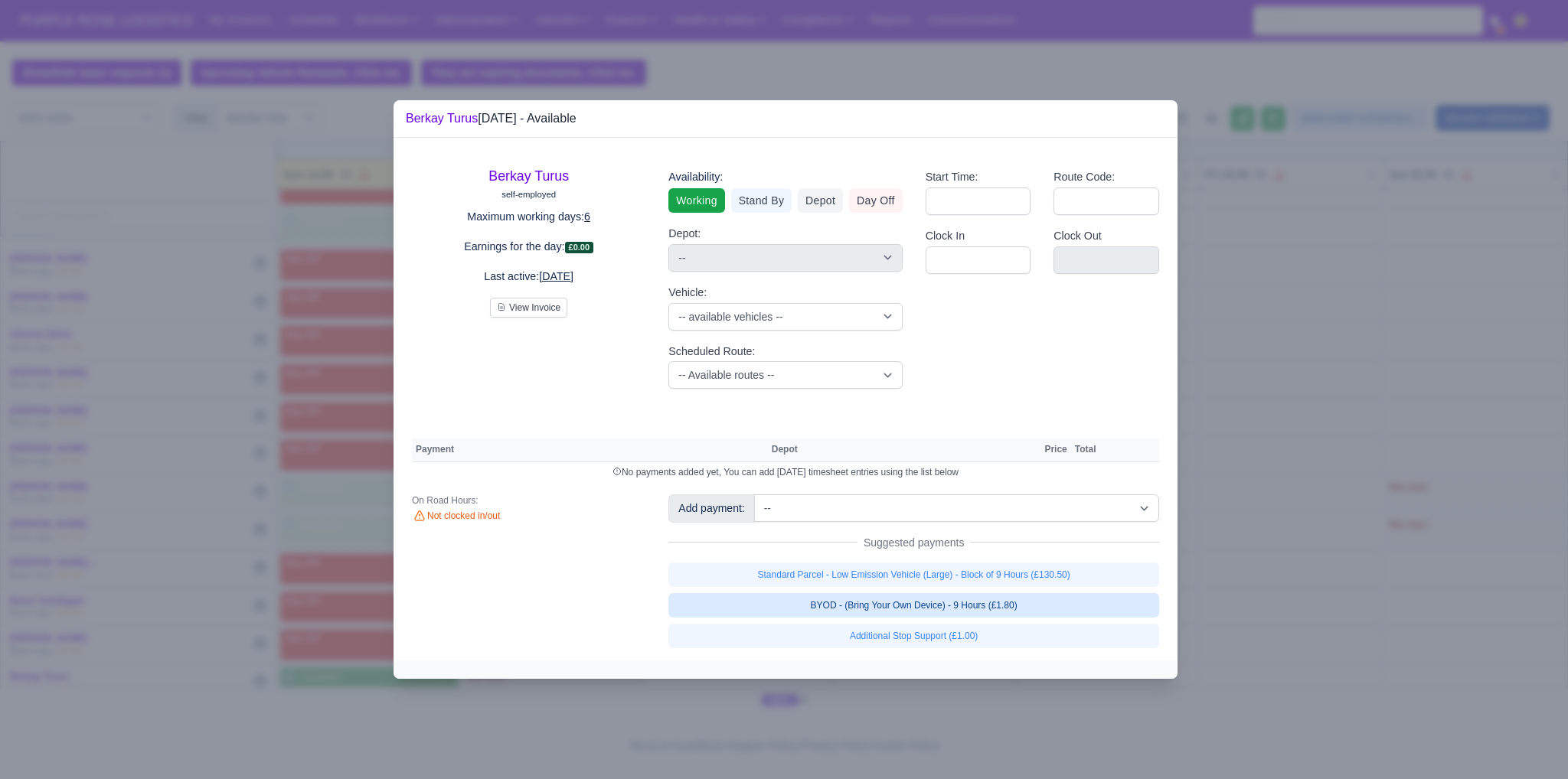
click at [882, 602] on link "BYOD - (Bring Your Own Device) - 9 Hours (£1.80)" at bounding box center [914, 605] width 491 height 25
select select "1"
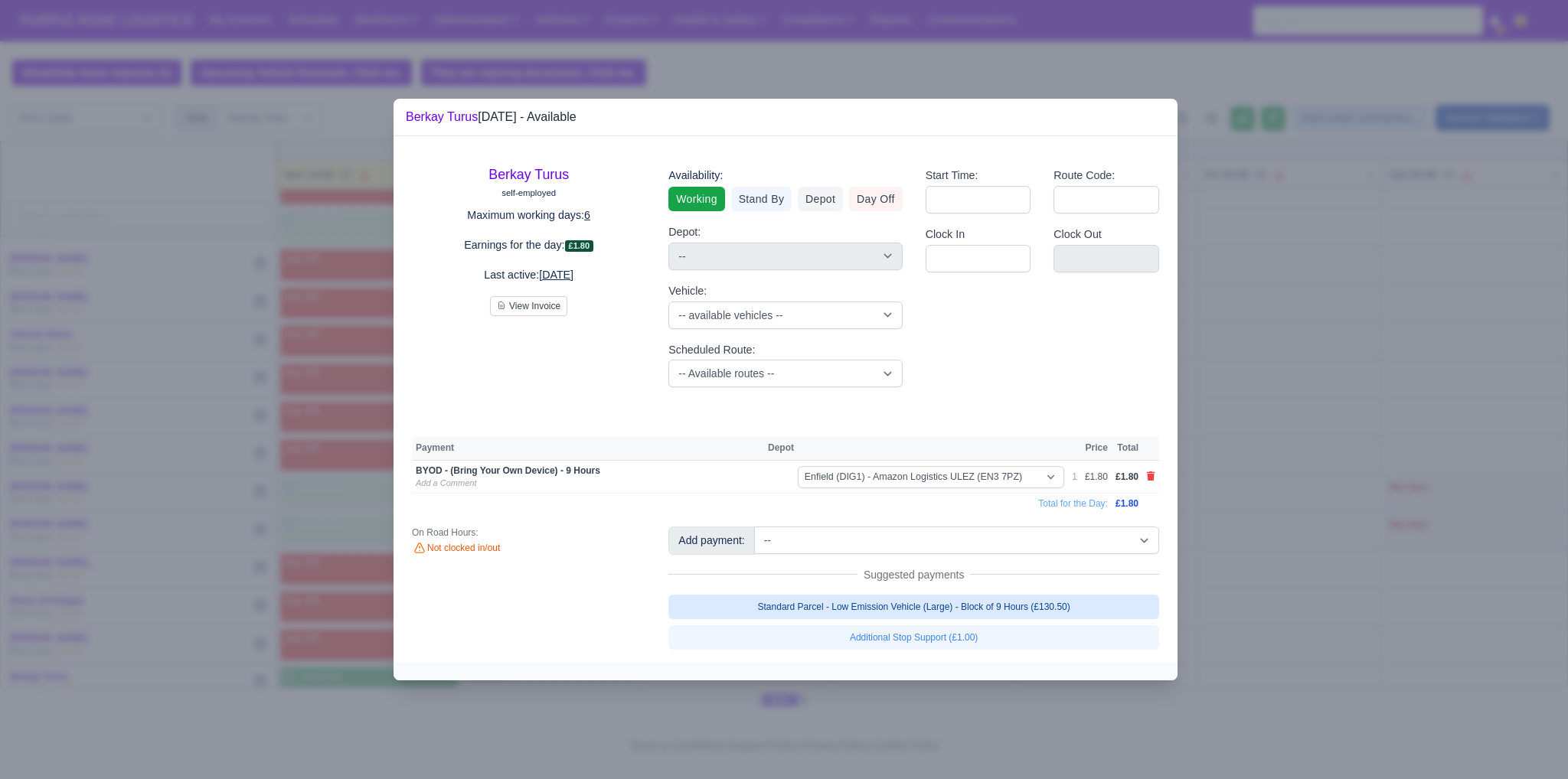
click at [883, 600] on link "Standard Parcel - Low Emission Vehicle (Large) - Block of 9 Hours (£130.50)" at bounding box center [914, 606] width 491 height 25
select select "1"
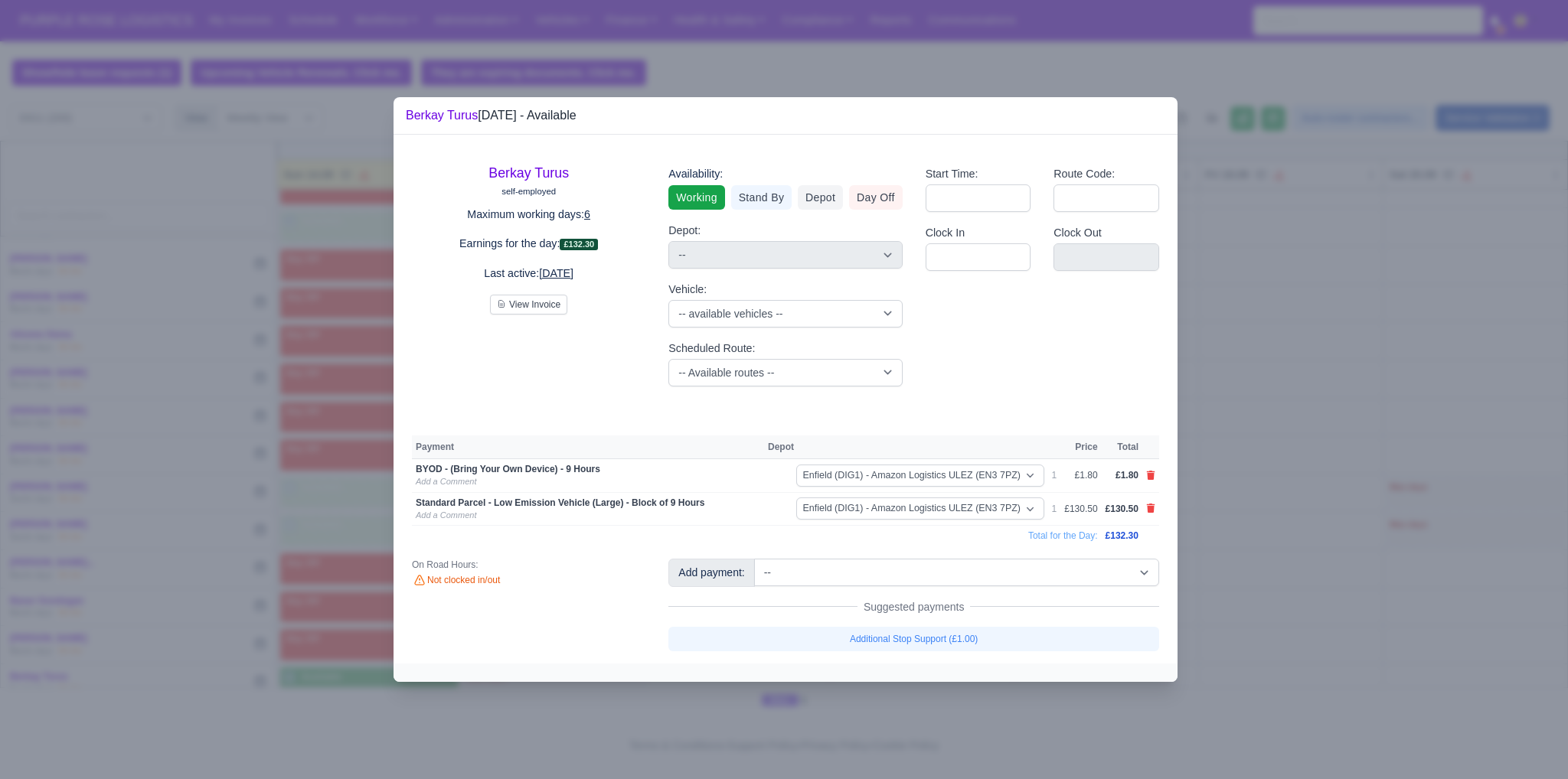
drag, startPoint x: 1232, startPoint y: 622, endPoint x: 690, endPoint y: 634, distance: 542.1
click at [1233, 622] on div at bounding box center [784, 389] width 1568 height 779
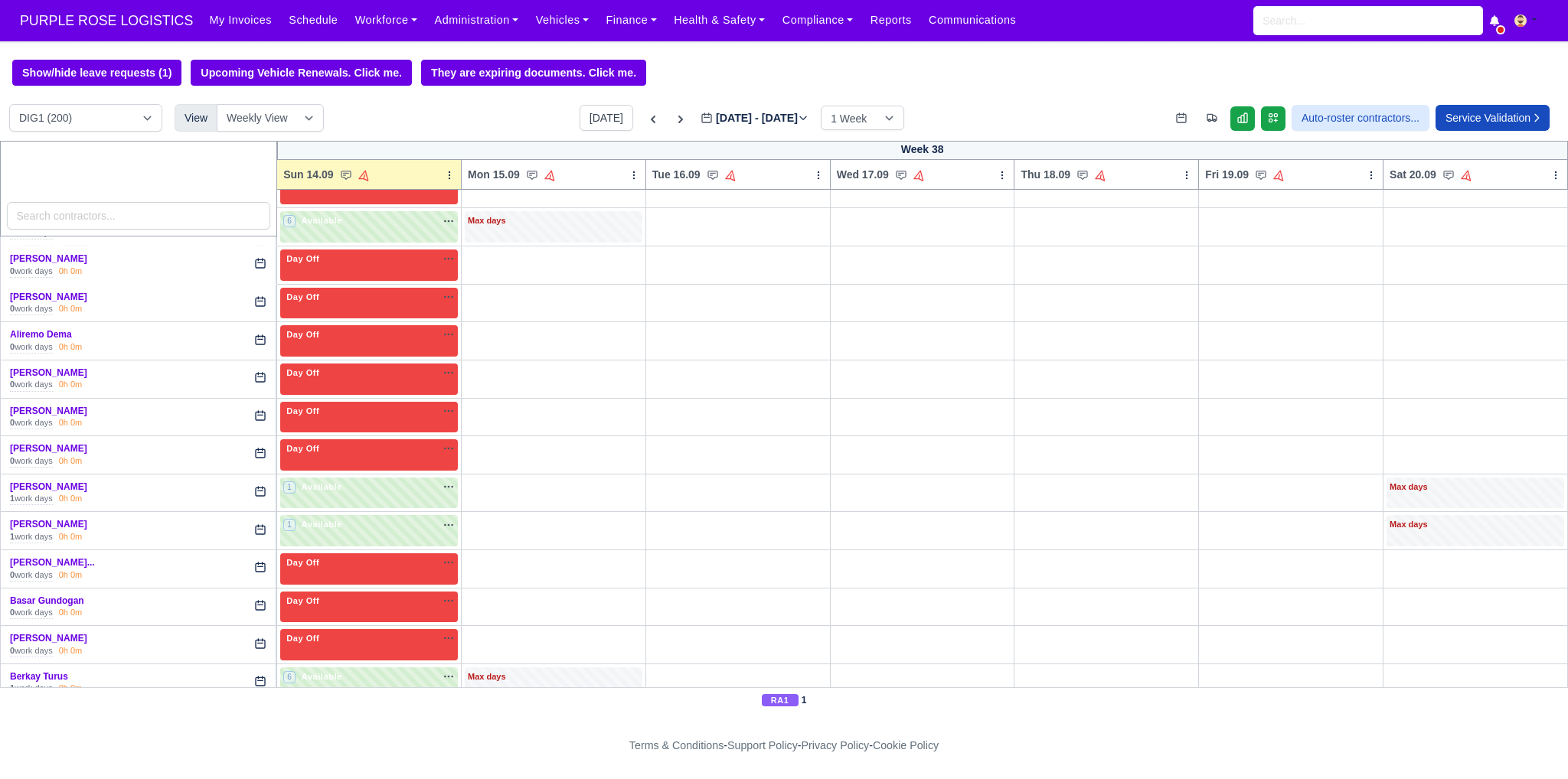
scroll to position [663, 0]
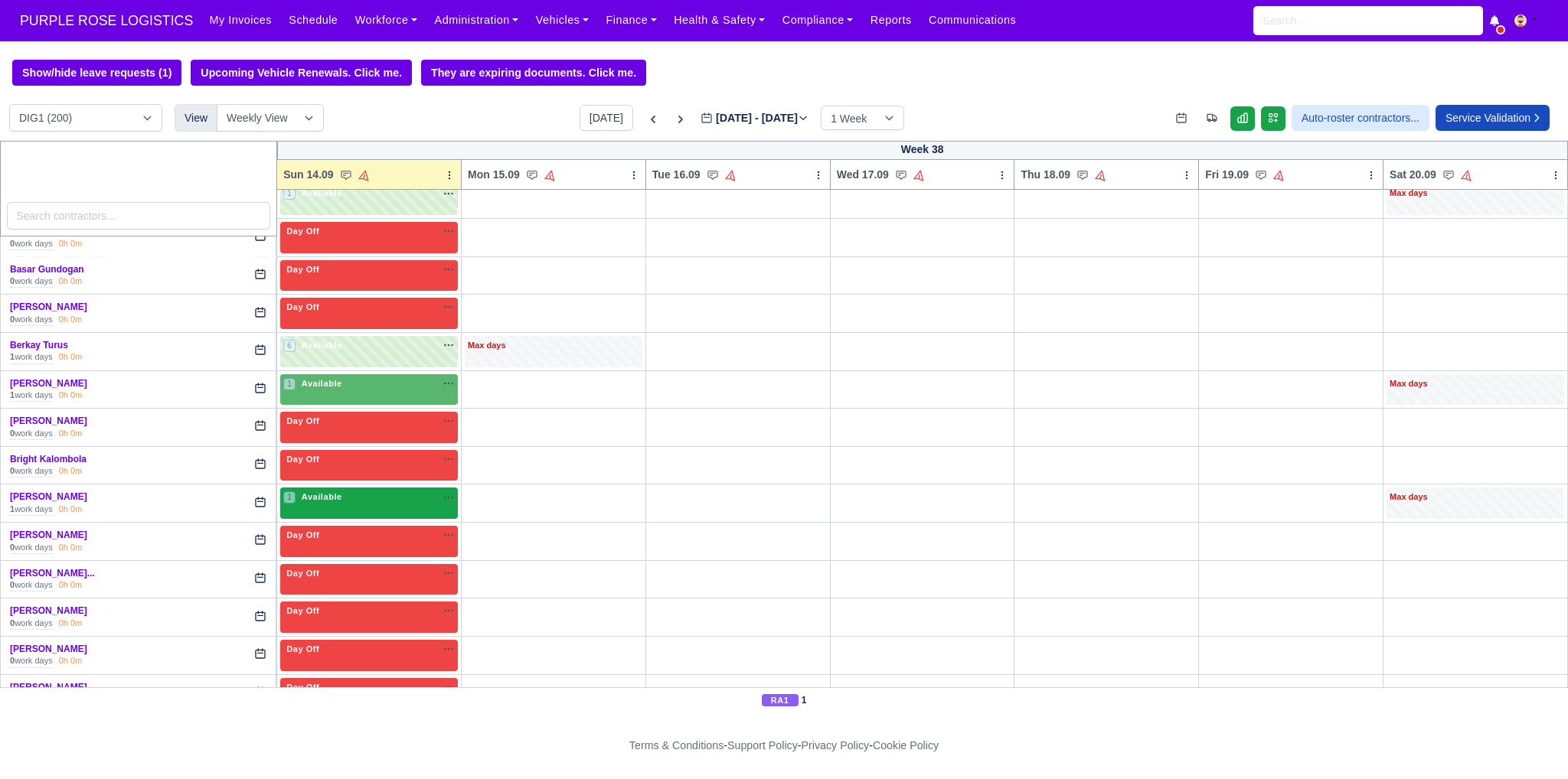
click at [366, 501] on div "1 Available na" at bounding box center [368, 499] width 171 height 16
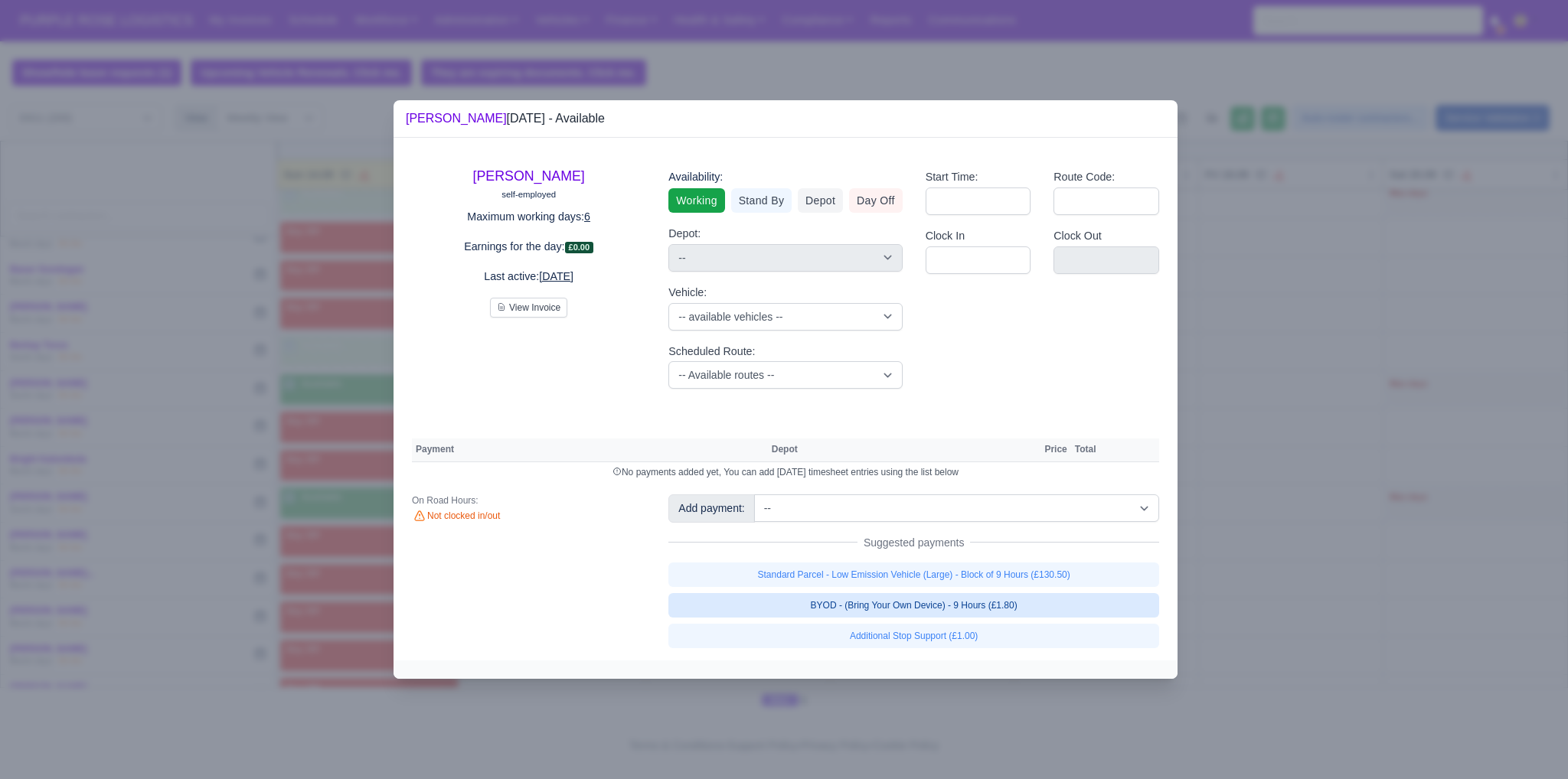
click at [844, 611] on link "BYOD - (Bring Your Own Device) - 9 Hours (£1.80)" at bounding box center [914, 605] width 491 height 25
select select "1"
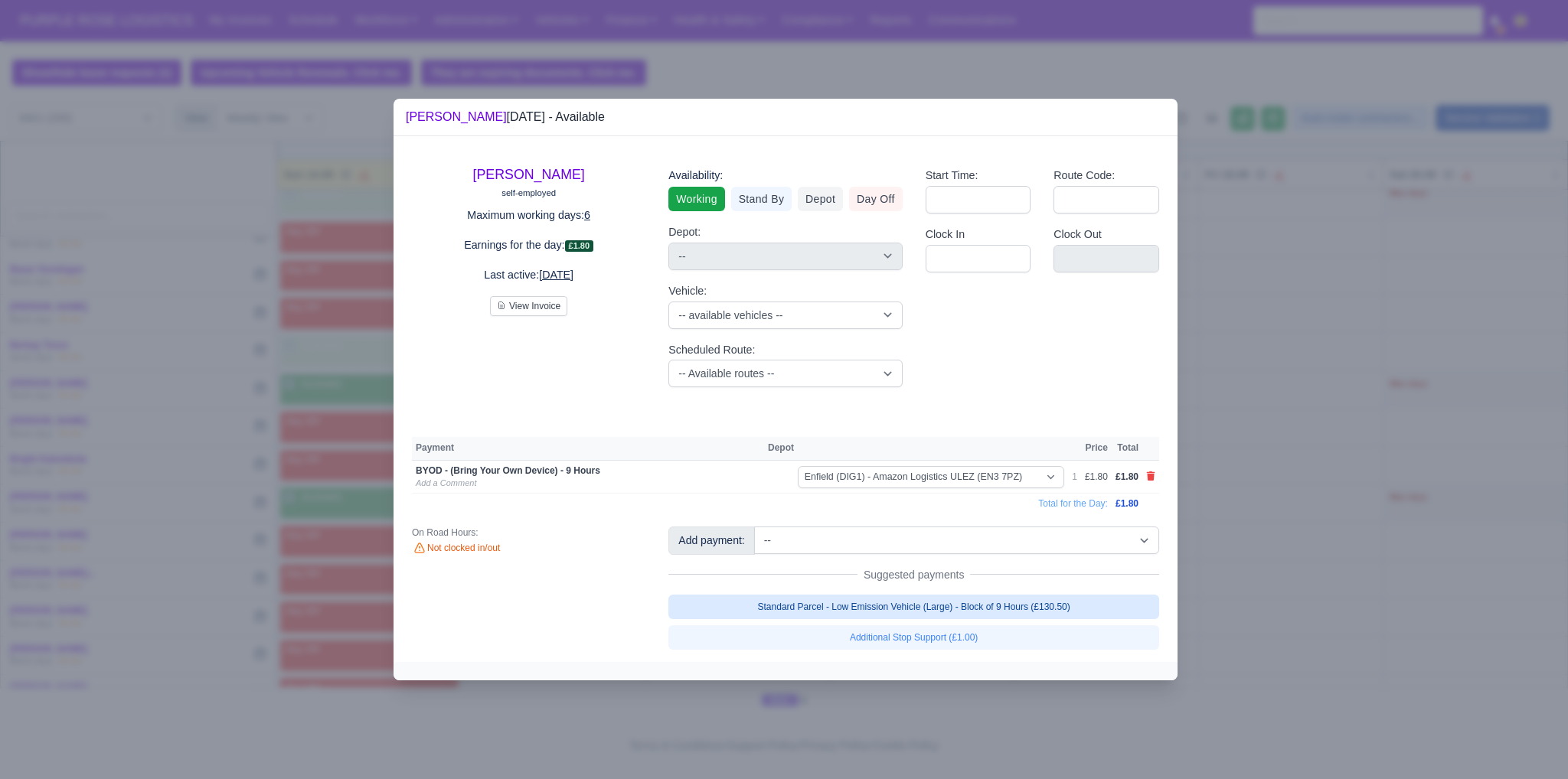
click at [844, 611] on link "Standard Parcel - Low Emission Vehicle (Large) - Block of 9 Hours (£130.50)" at bounding box center [914, 606] width 491 height 25
select select "1"
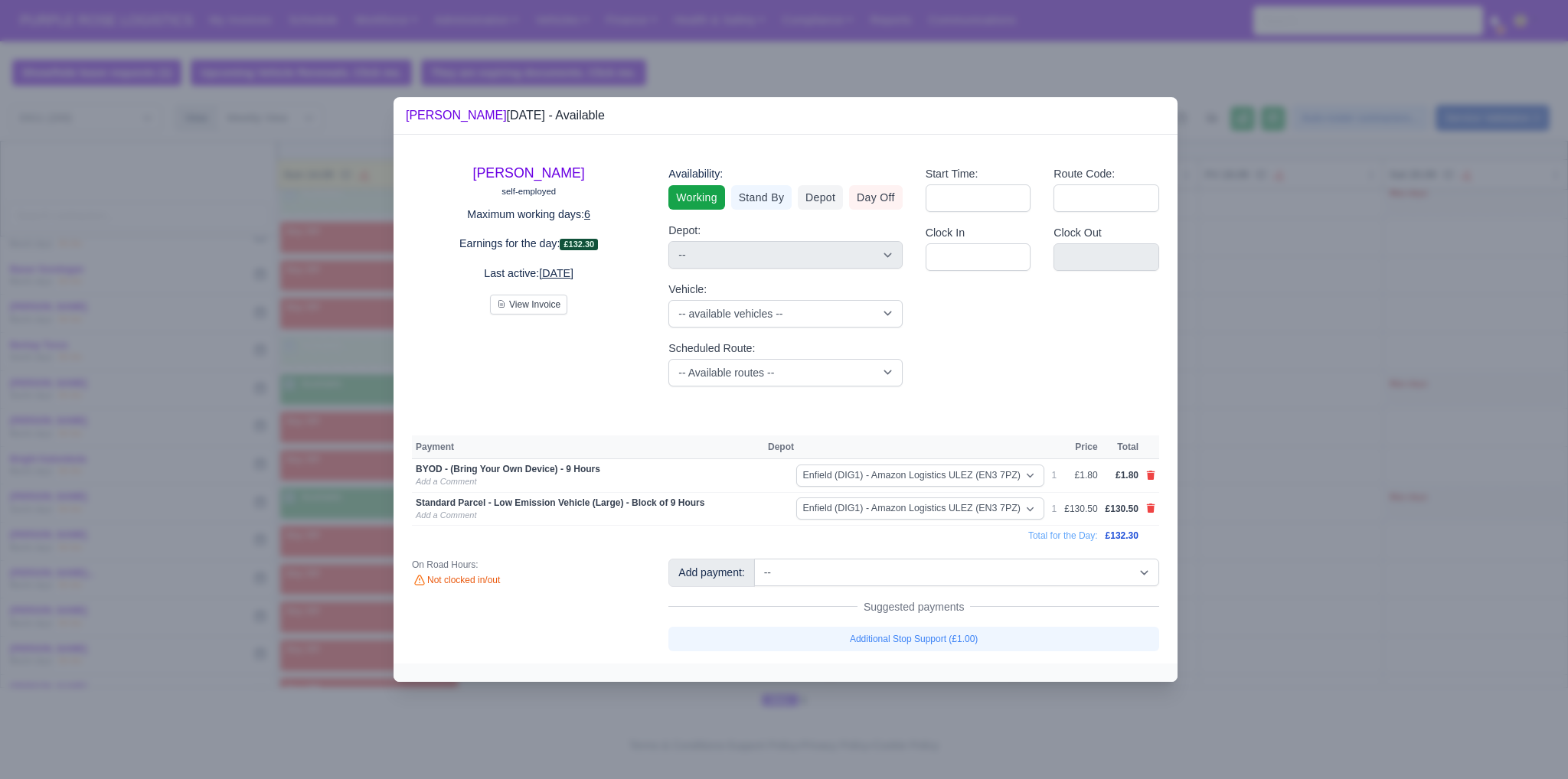
click at [1274, 619] on div at bounding box center [784, 389] width 1568 height 779
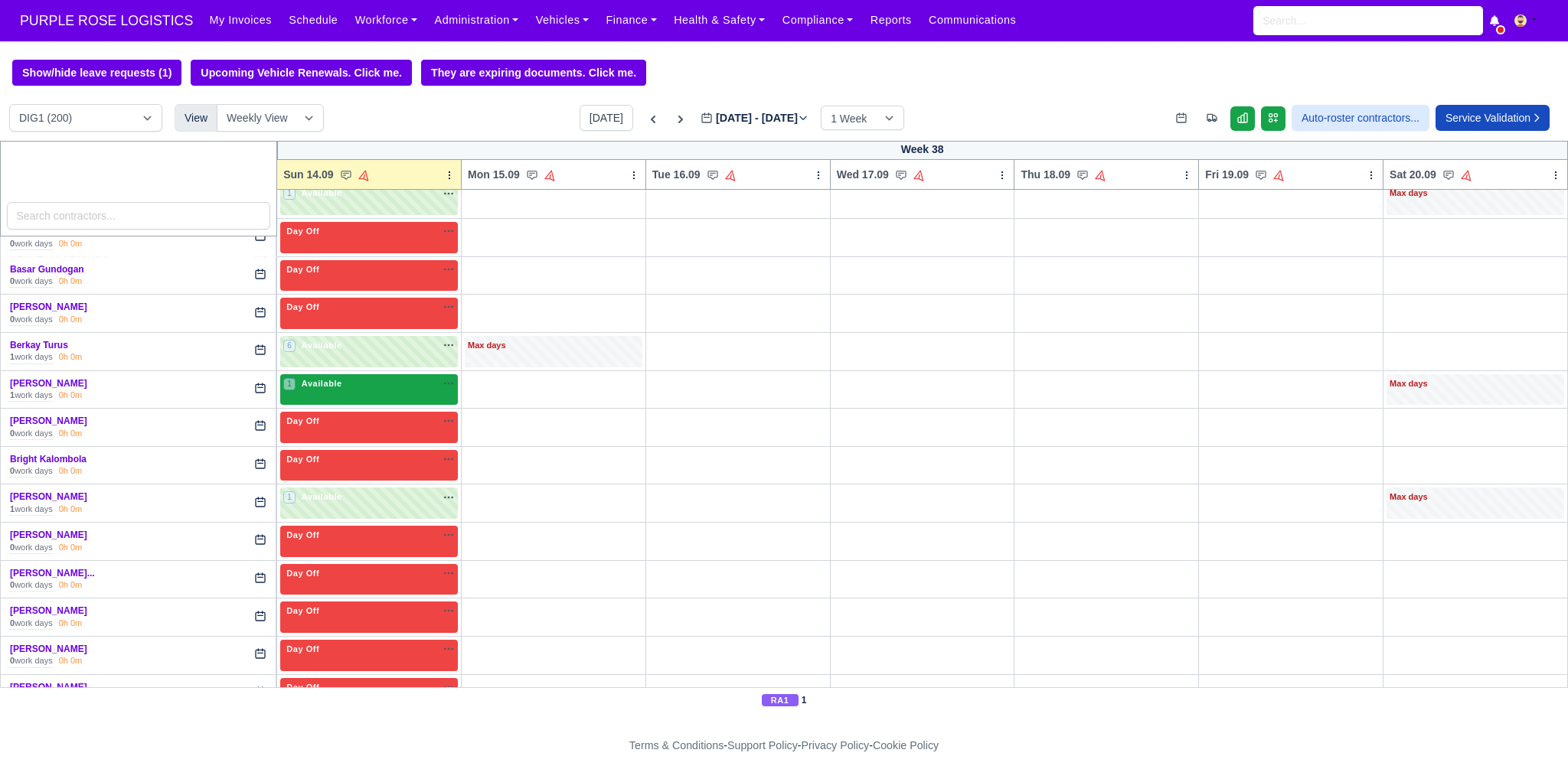
click at [359, 394] on div "1 Available" at bounding box center [369, 390] width 178 height 31
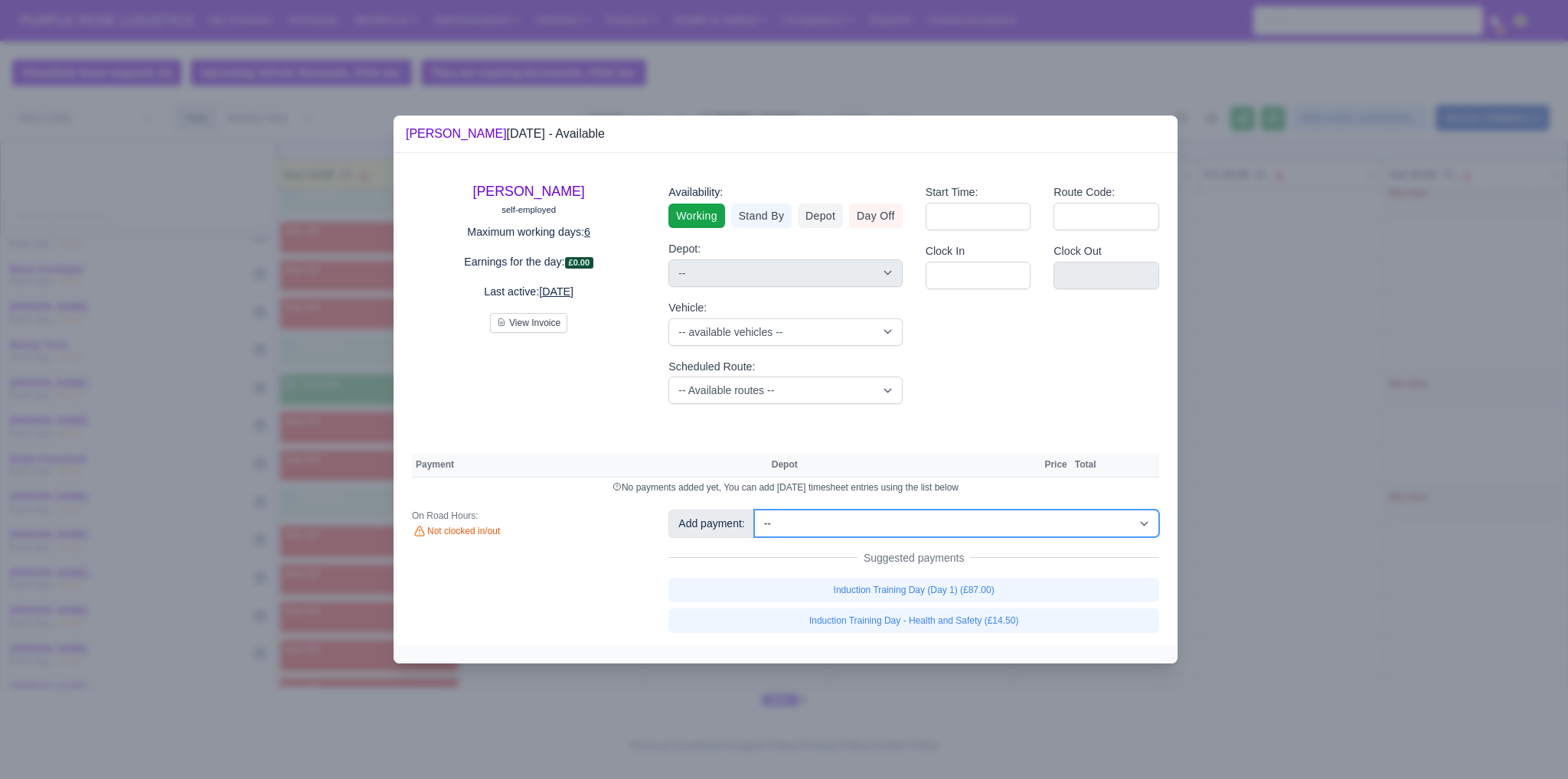
click at [793, 528] on select "-- Additional Hour Support (£14.50) Additional Hour Support (Walkers) (£13.50) …" at bounding box center [956, 524] width 405 height 27
select select "105"
click at [754, 510] on select "-- Additional Hour Support (£14.50) Additional Hour Support (Walkers) (£13.50) …" at bounding box center [956, 524] width 405 height 27
select select "1"
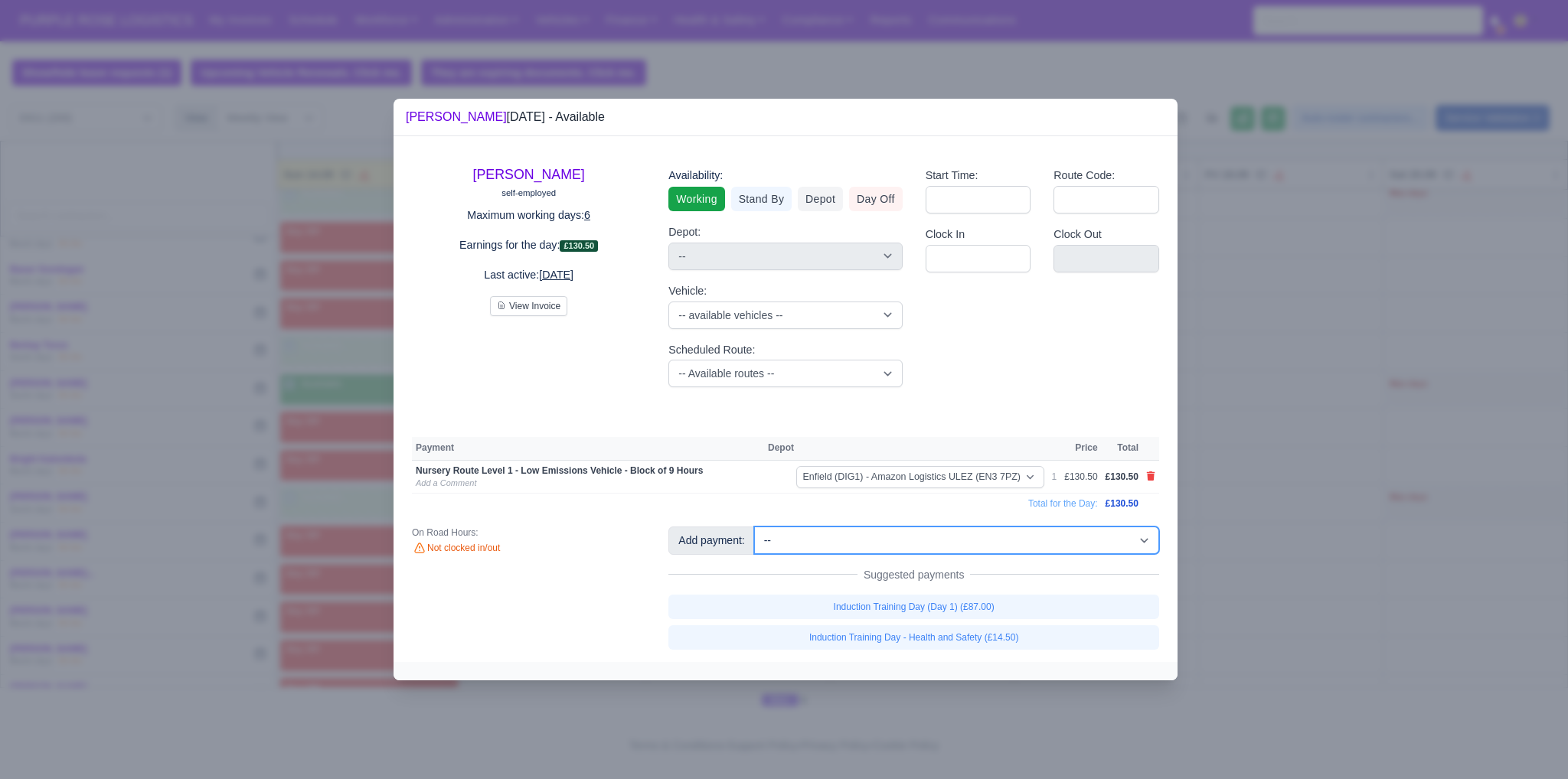
click at [858, 552] on select "-- Additional Hour Support (£14.50) Additional Hour Support (Walkers) (£13.50) …" at bounding box center [956, 540] width 405 height 27
select select "2"
click at [754, 526] on select "-- Additional Hour Support (£14.50) Additional Hour Support (Walkers) (£13.50) …" at bounding box center [956, 540] width 405 height 27
select select "1"
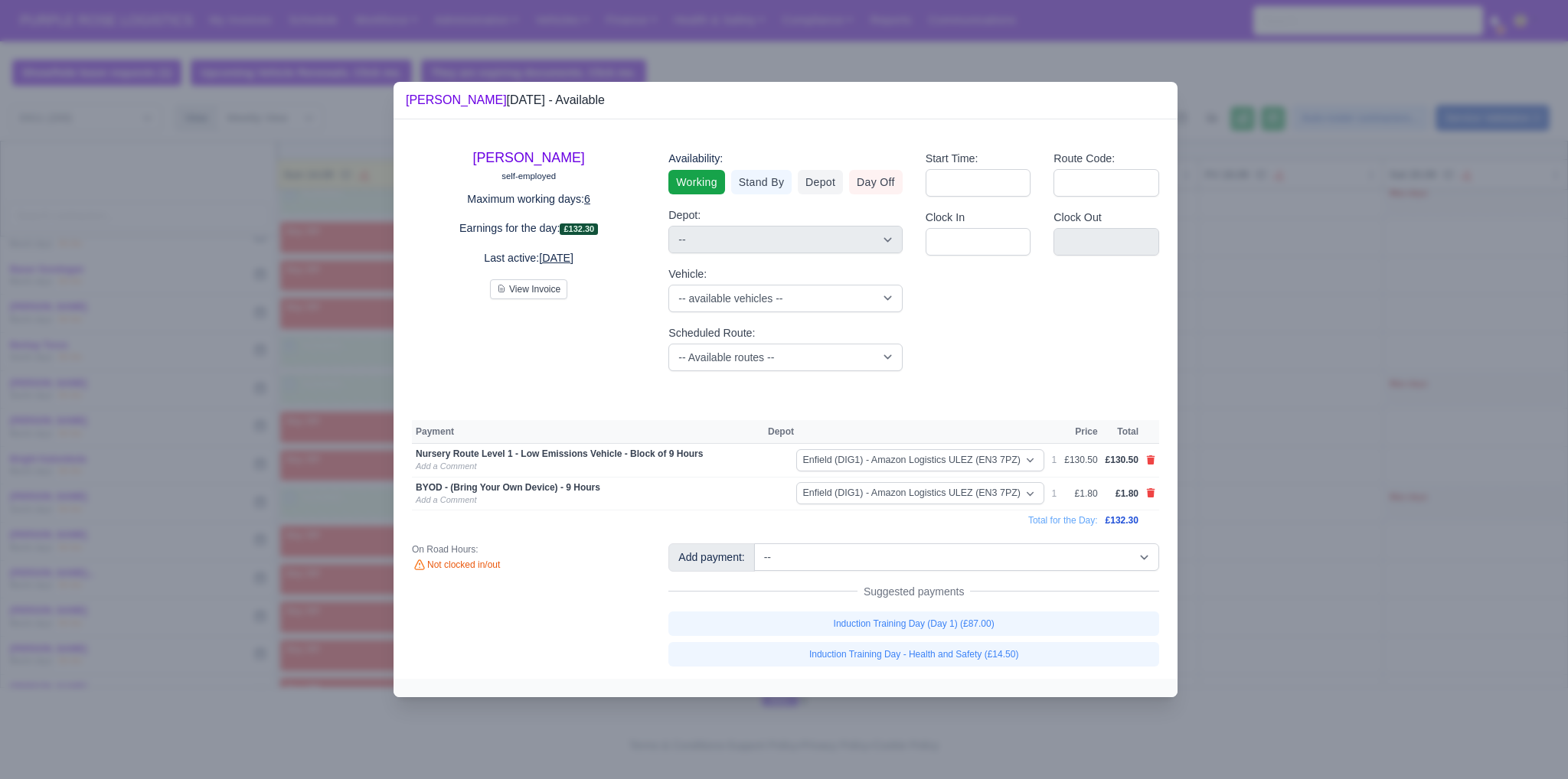
click at [1240, 478] on div at bounding box center [784, 389] width 1568 height 779
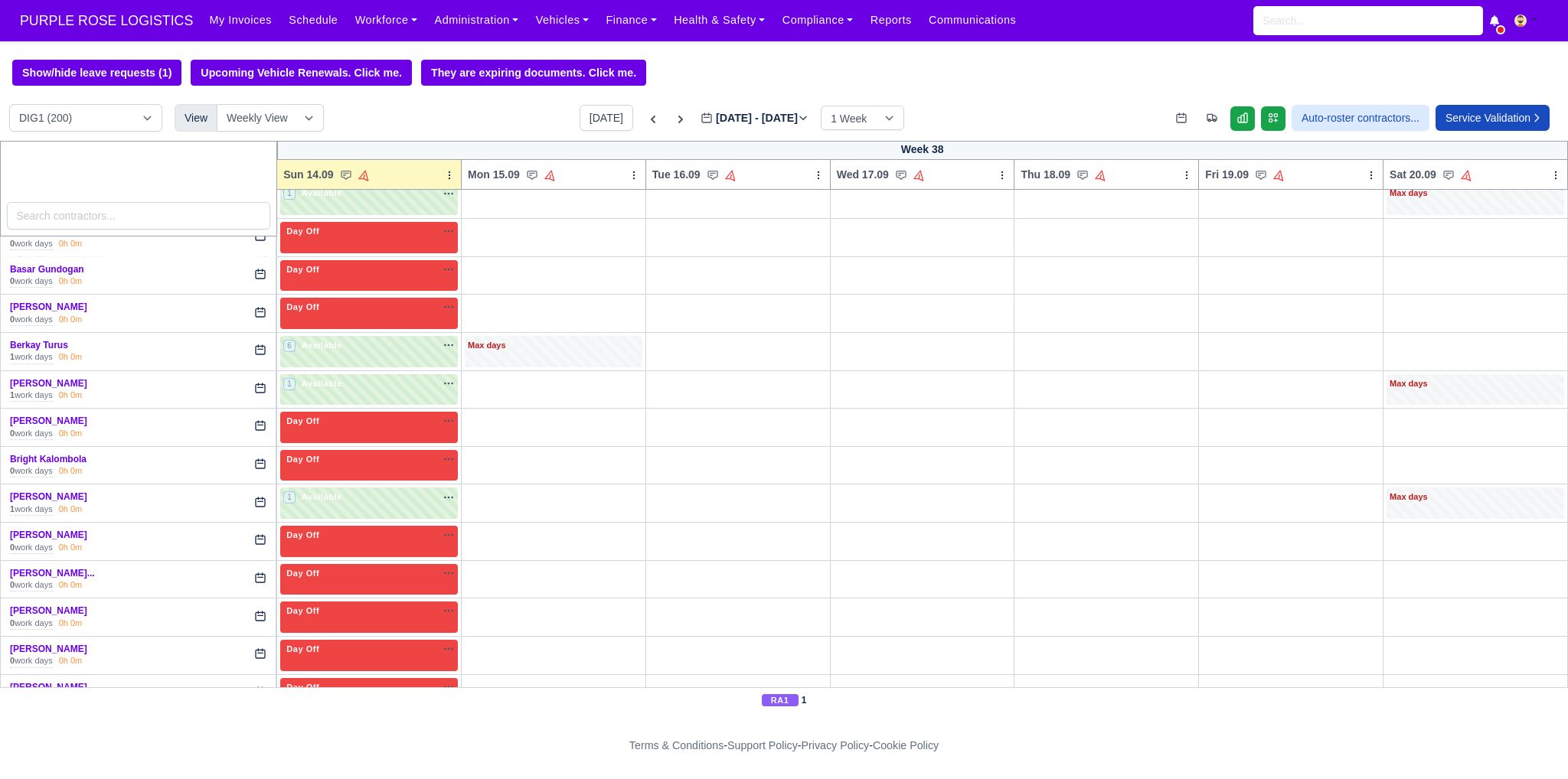
scroll to position [331, 0]
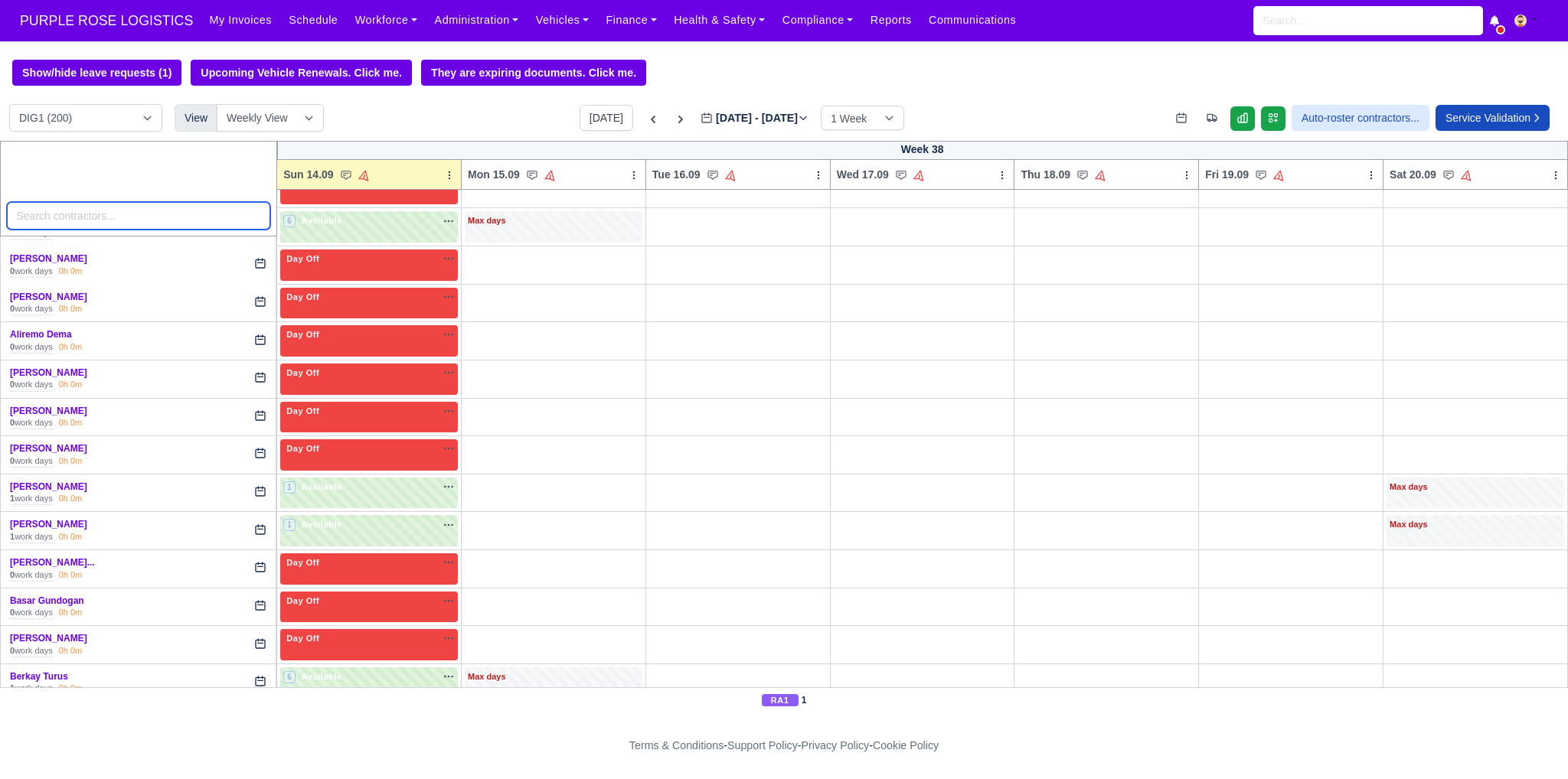
click at [93, 226] on input "search" at bounding box center [139, 216] width 264 height 27
type input "BUR"
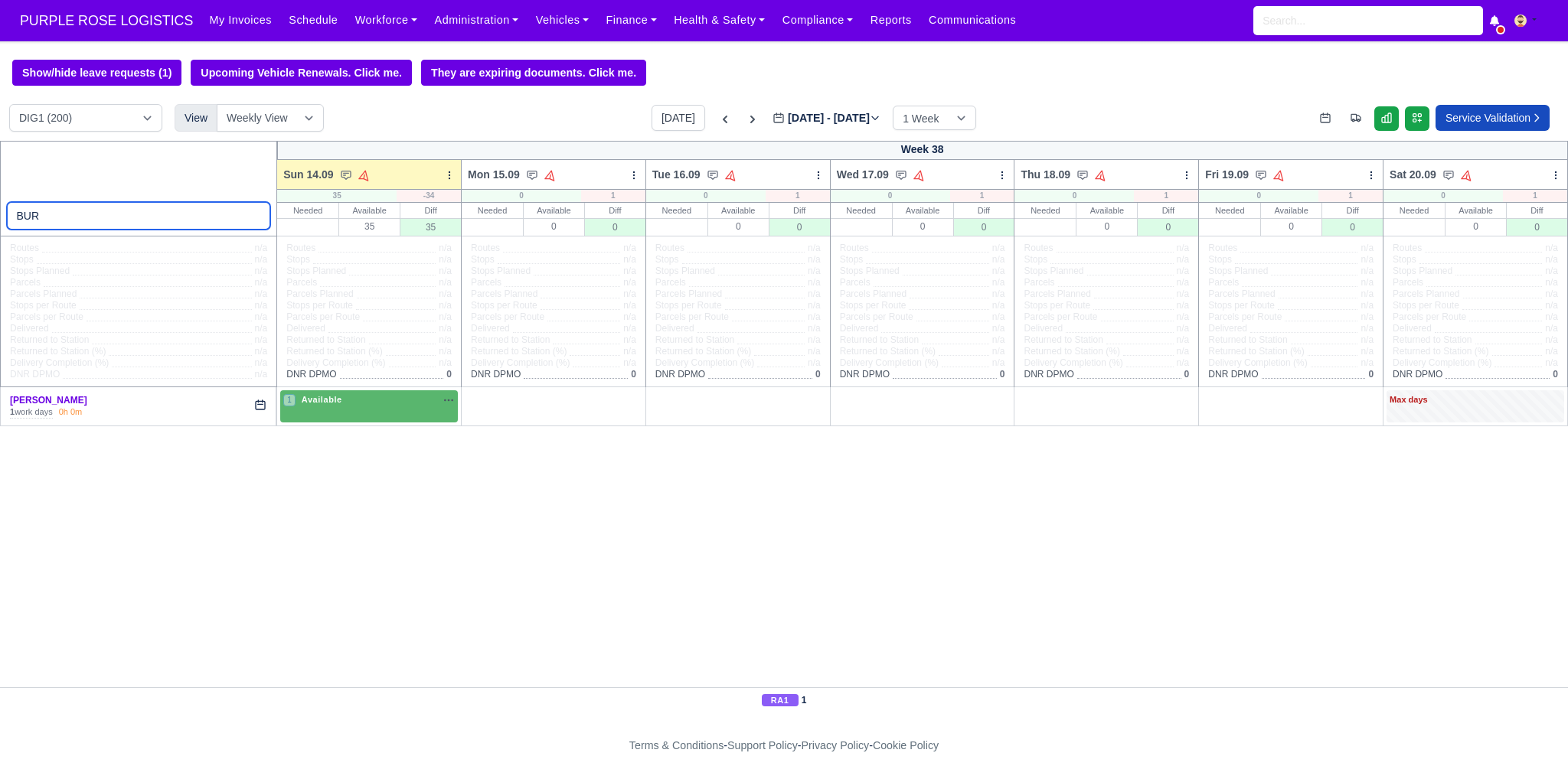
click at [255, 217] on input "BUR" at bounding box center [139, 216] width 264 height 27
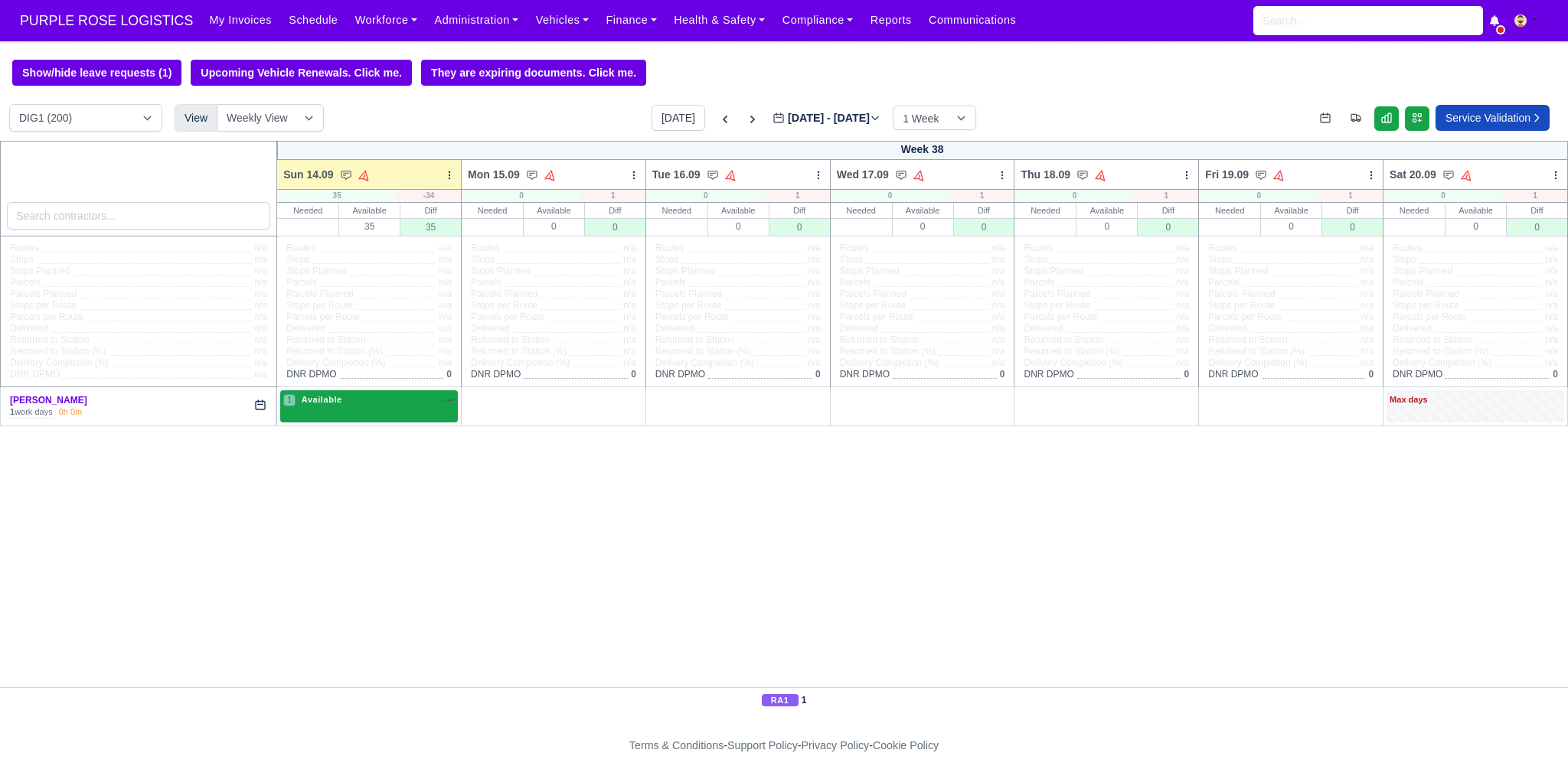
click at [360, 405] on div "1 Available na" at bounding box center [368, 400] width 171 height 13
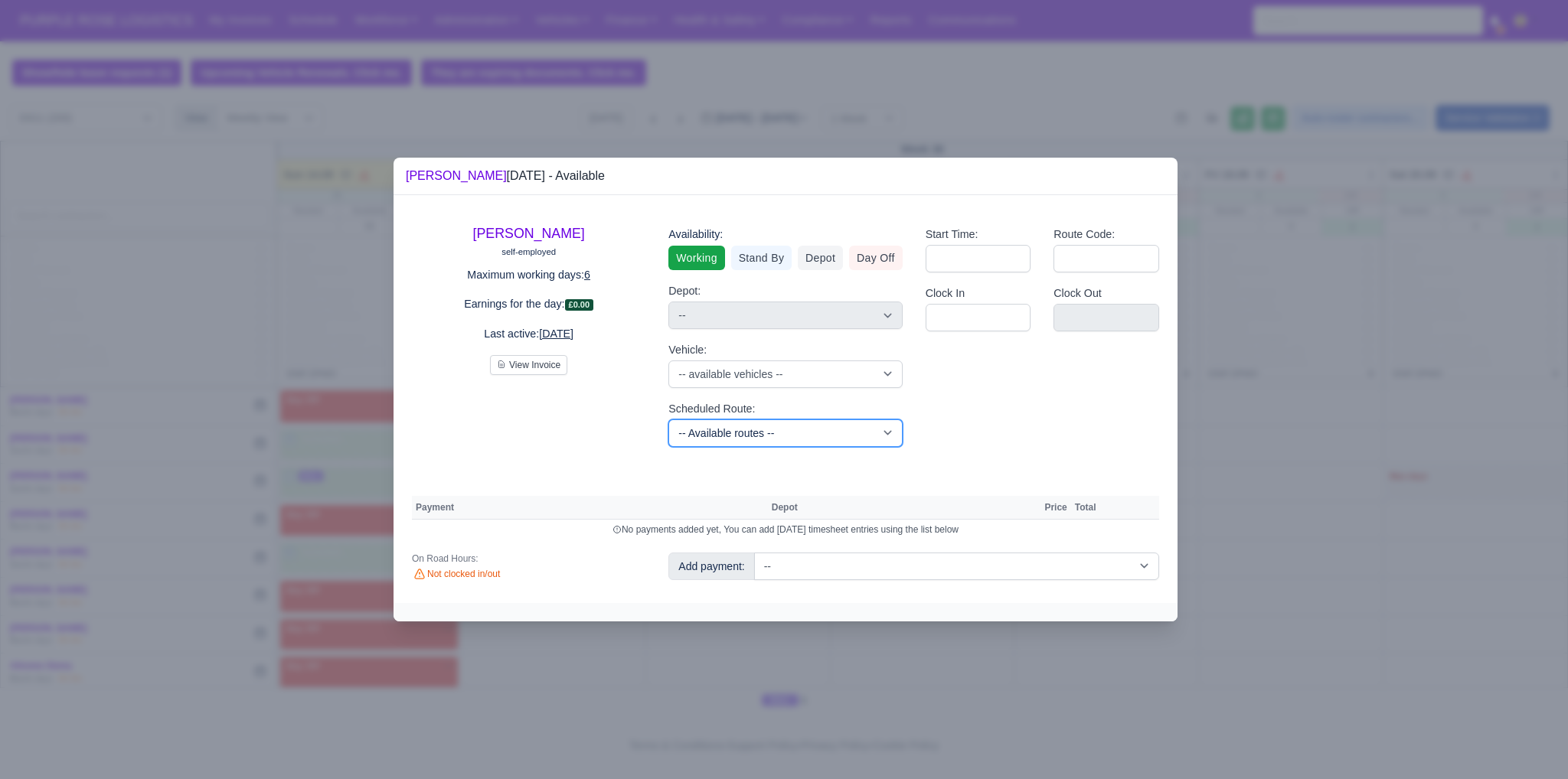
click at [810, 436] on select "-- Available routes -- Standard Parcel - Block of 6 Hours - (SD6) AmFlex RTS Ve…" at bounding box center [785, 433] width 234 height 27
select select "3"
click at [669, 419] on select "-- Available routes -- Standard Parcel - Block of 6 Hours - (SD6) AmFlex RTS Ve…" at bounding box center [785, 433] width 234 height 27
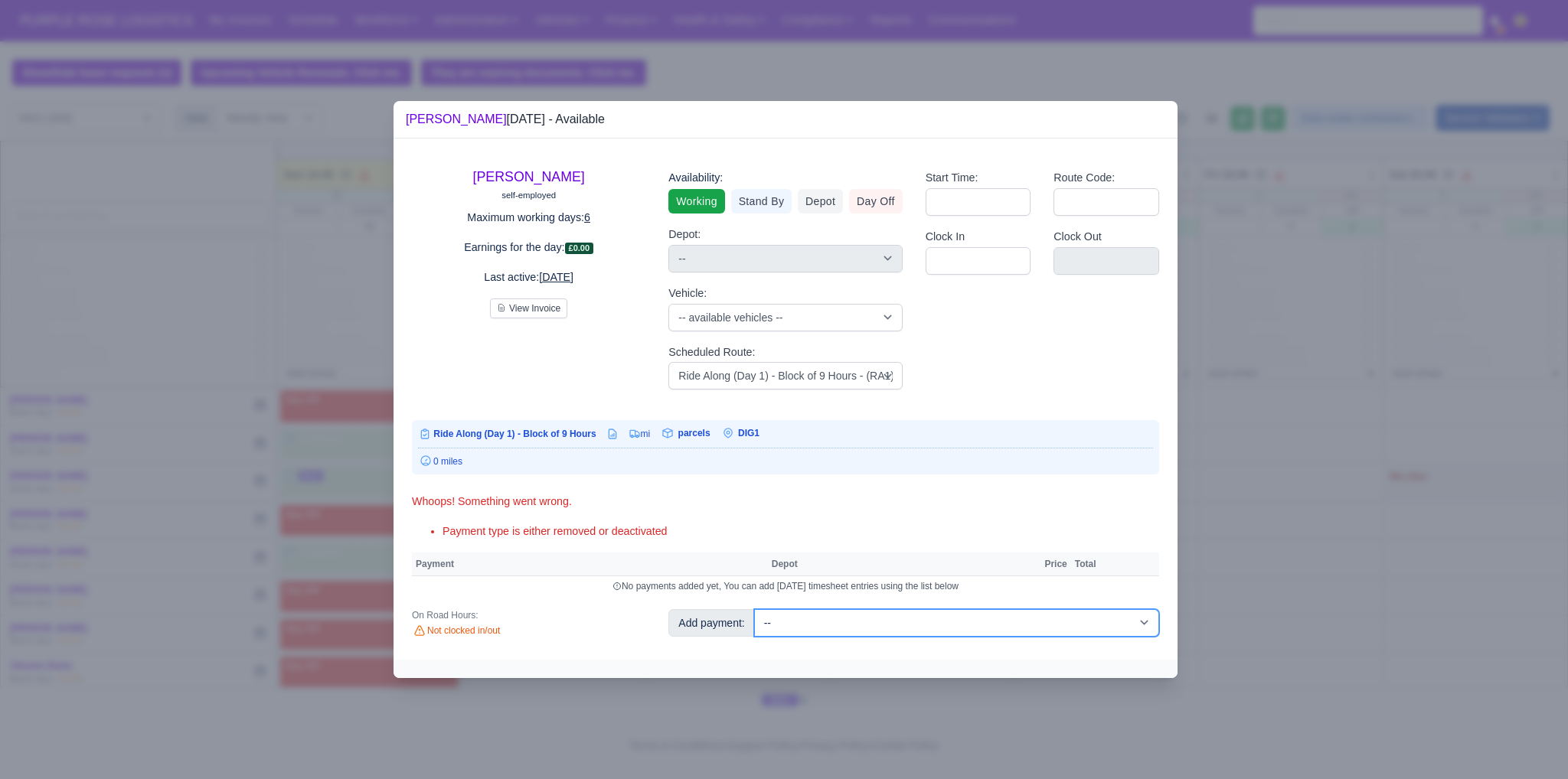
click at [800, 632] on select "-- Additional Hour Support (£14.50) Additional Hour Support (Walkers) (£13.50) …" at bounding box center [956, 622] width 405 height 27
select select "39"
click at [754, 609] on select "-- Additional Hour Support (£14.50) Additional Hour Support (Walkers) (£13.50) …" at bounding box center [956, 622] width 405 height 27
select select "1"
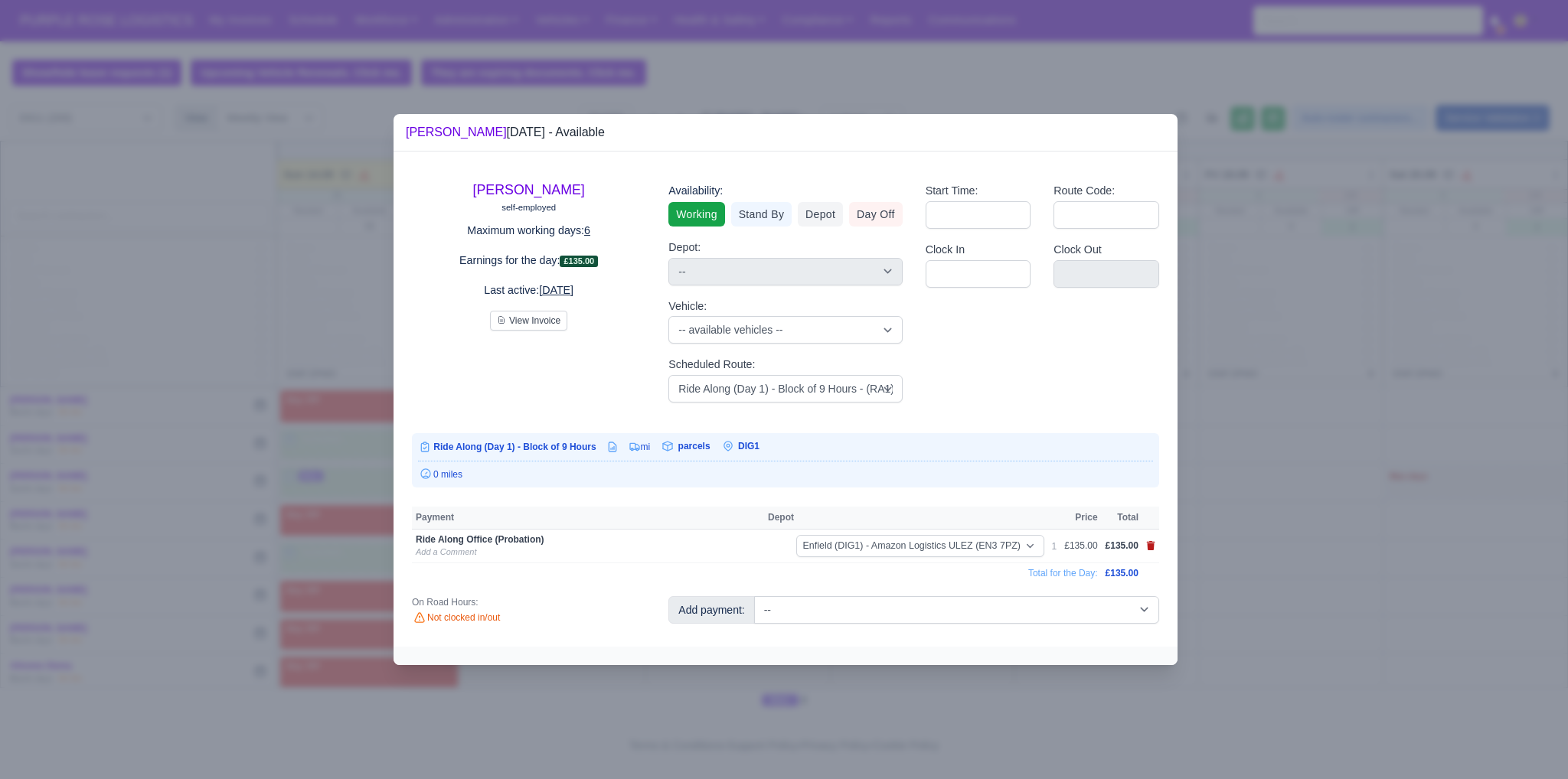
click at [1148, 546] on icon at bounding box center [1150, 546] width 8 height 9
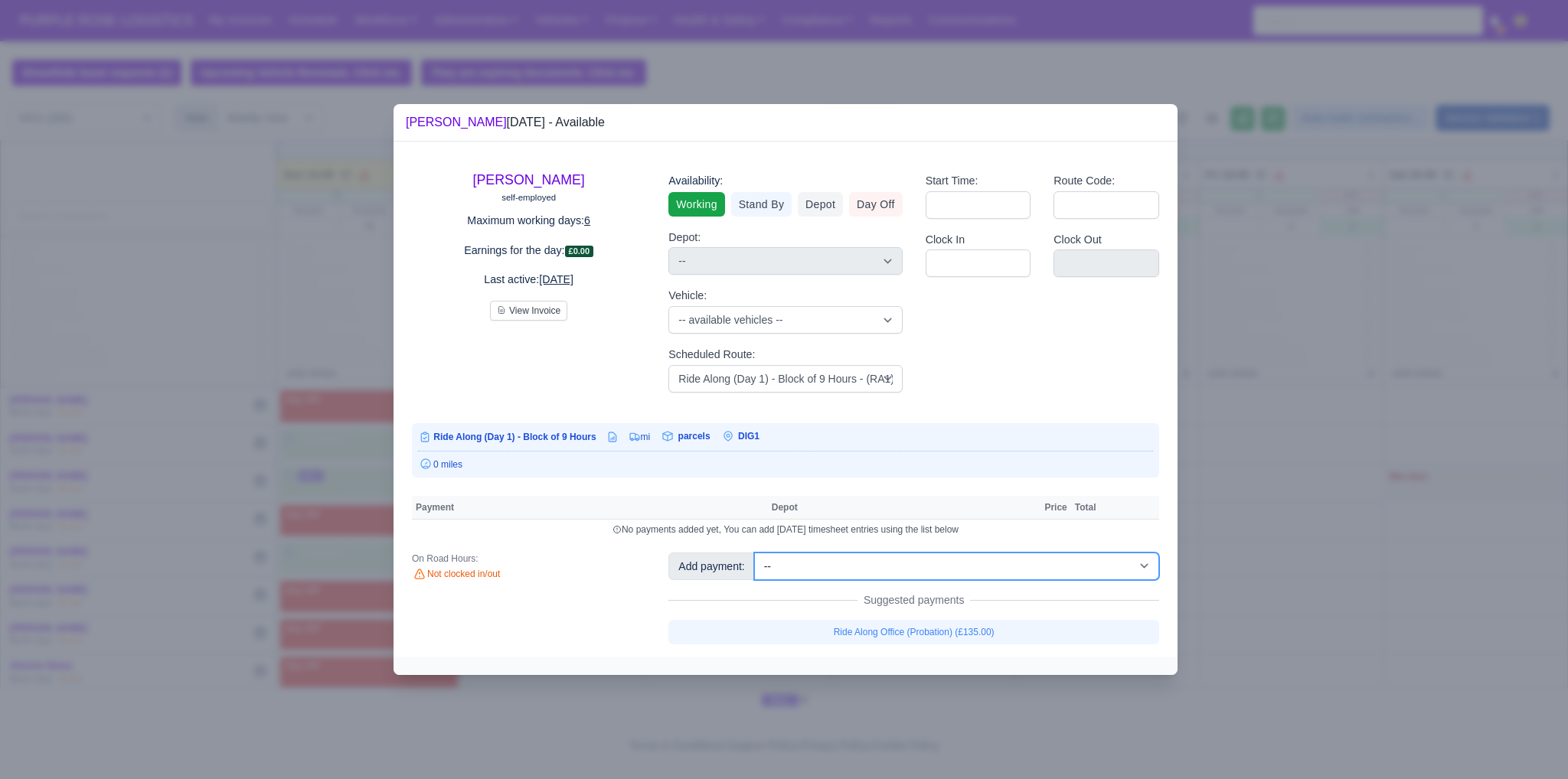
click at [876, 573] on select "-- Additional Hour Support (£14.50) Additional Hour Support (Walkers) (£13.50) …" at bounding box center [956, 566] width 405 height 27
select select "87"
click at [754, 552] on select "-- Additional Hour Support (£14.50) Additional Hour Support (Walkers) (£13.50) …" at bounding box center [956, 566] width 405 height 27
select select "1"
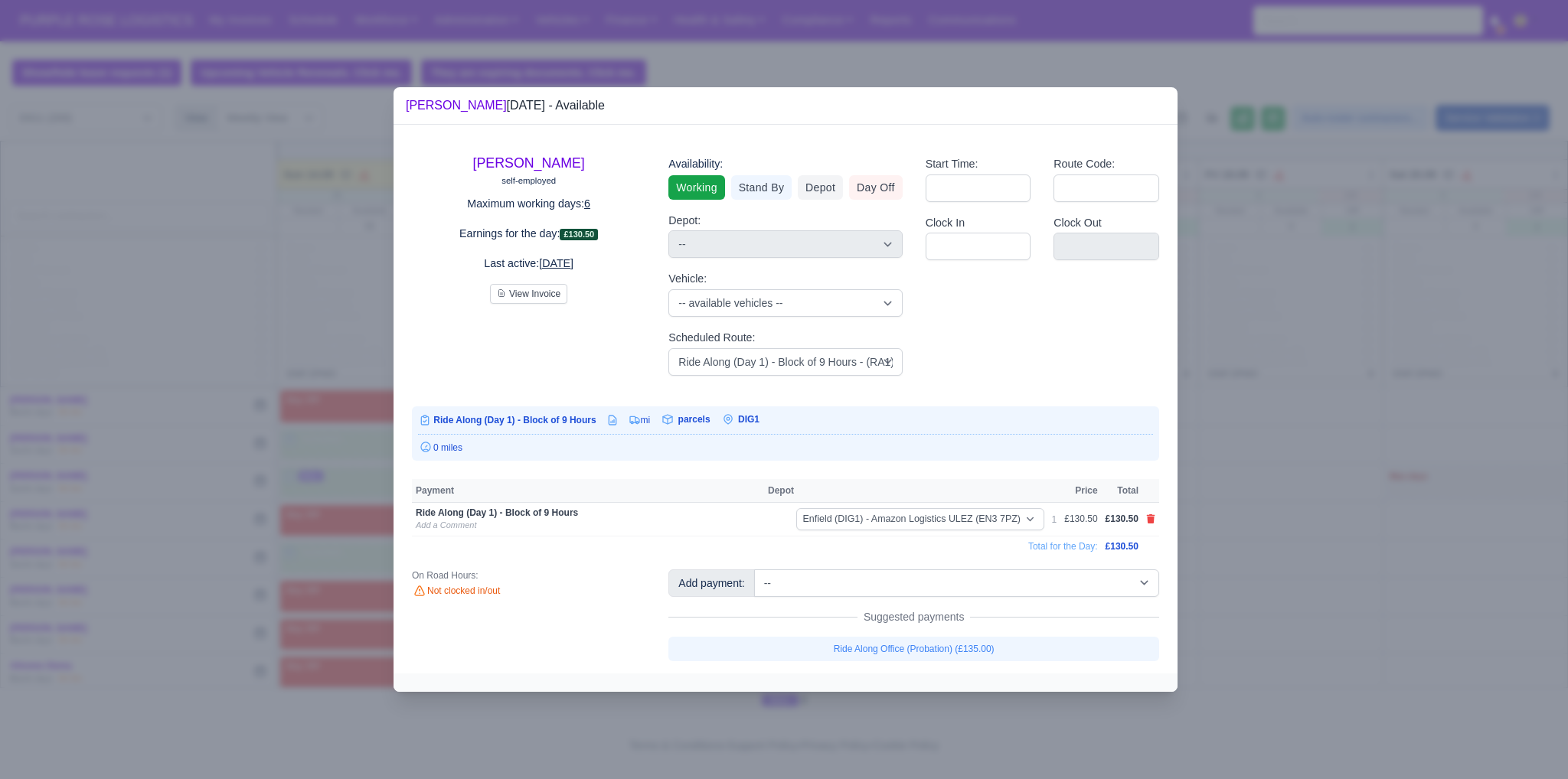
click at [1257, 599] on div at bounding box center [784, 389] width 1568 height 779
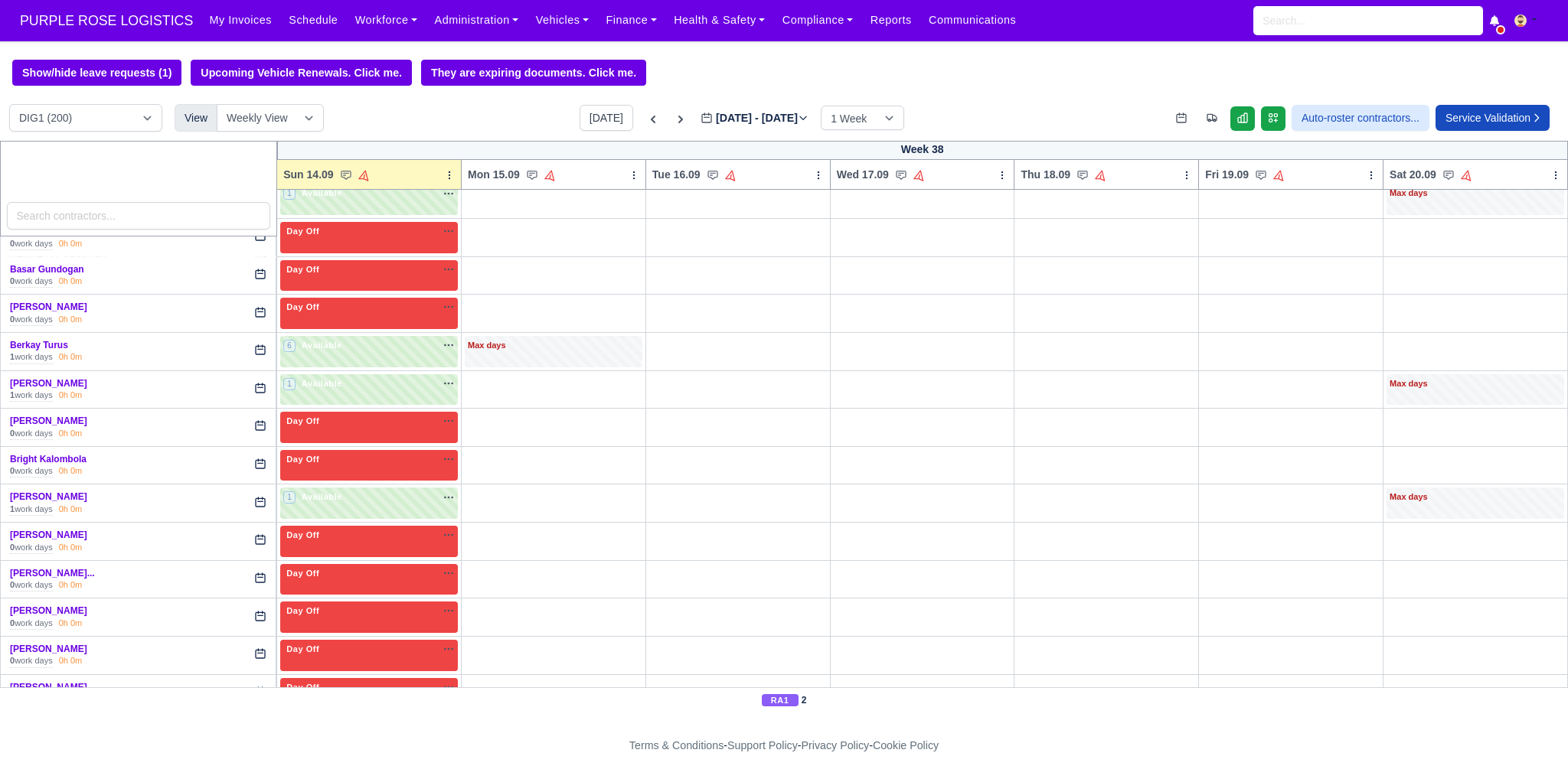
scroll to position [995, 0]
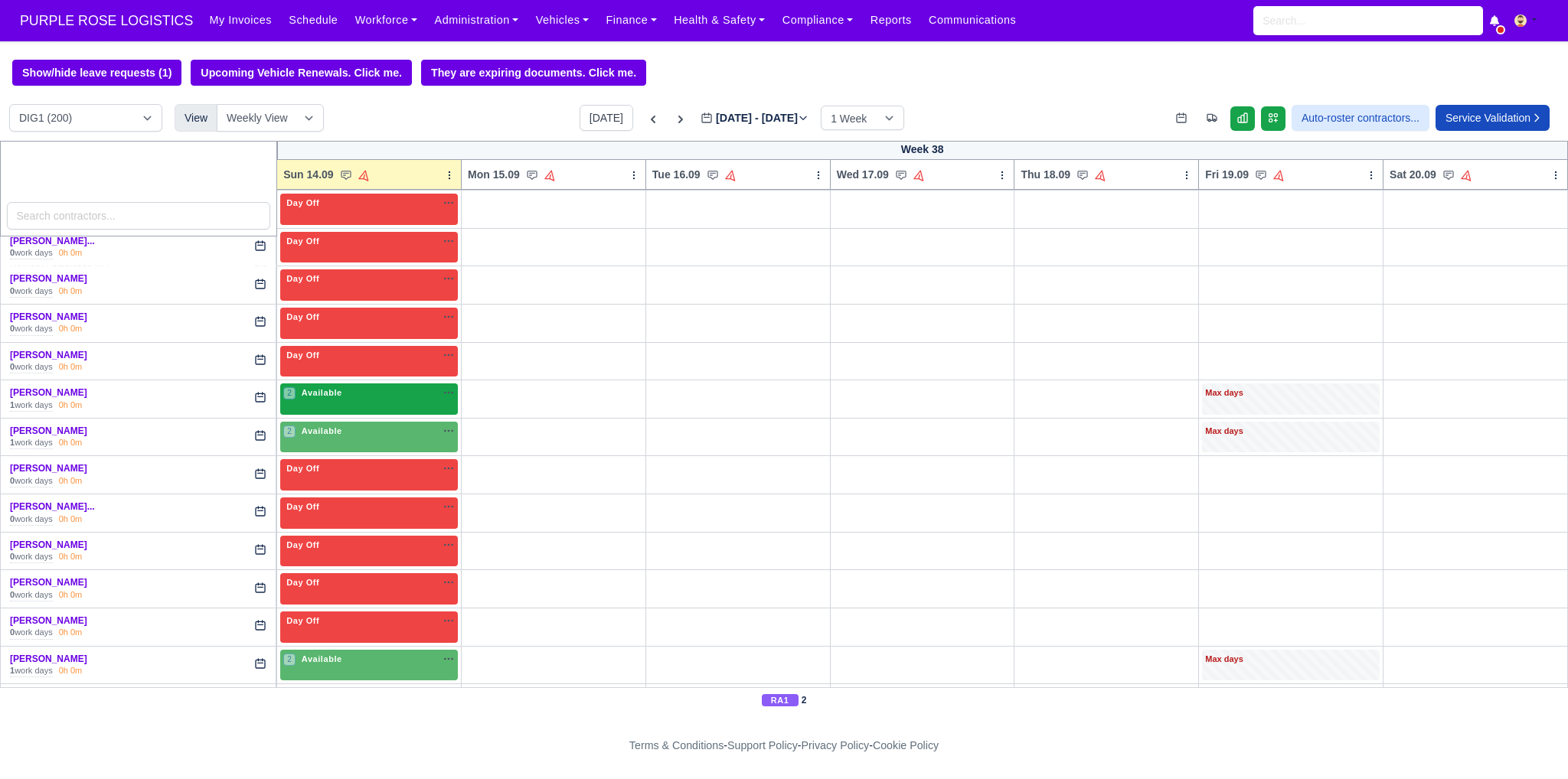
click at [380, 389] on div "2 Available na" at bounding box center [368, 393] width 171 height 13
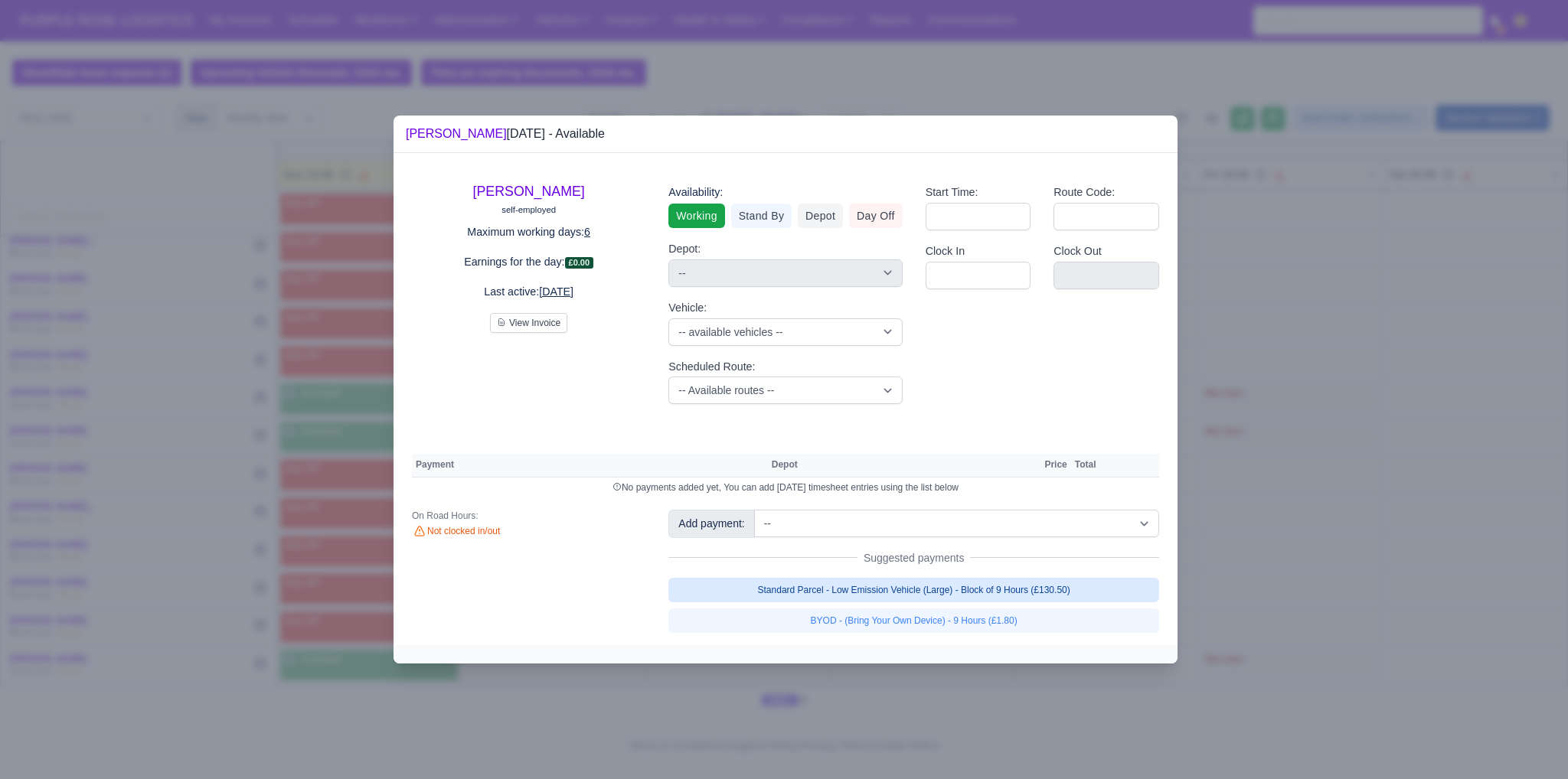
click at [890, 589] on link "Standard Parcel - Low Emission Vehicle (Large) - Block of 9 Hours (£130.50)" at bounding box center [914, 590] width 491 height 25
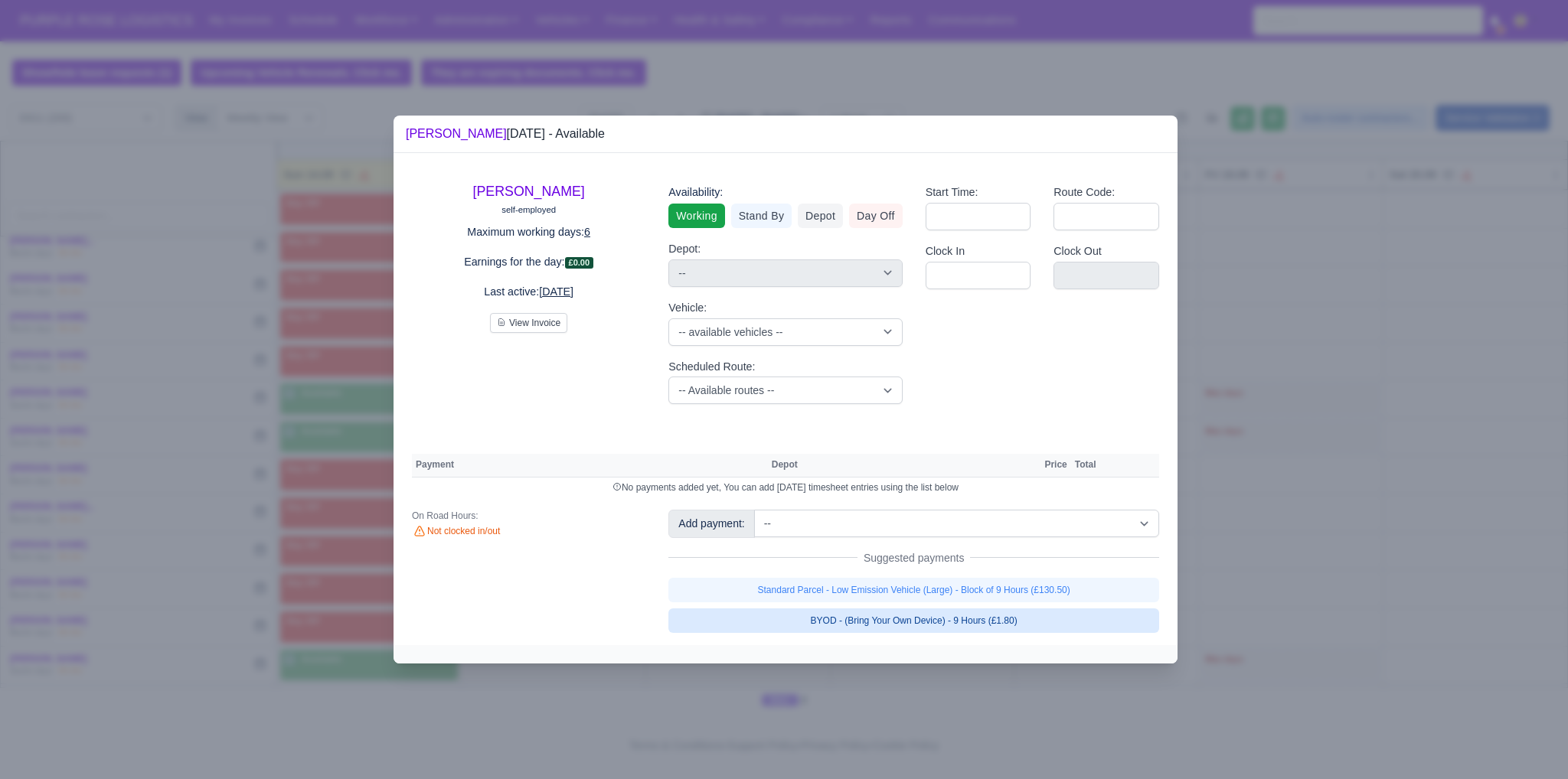
select select "1"
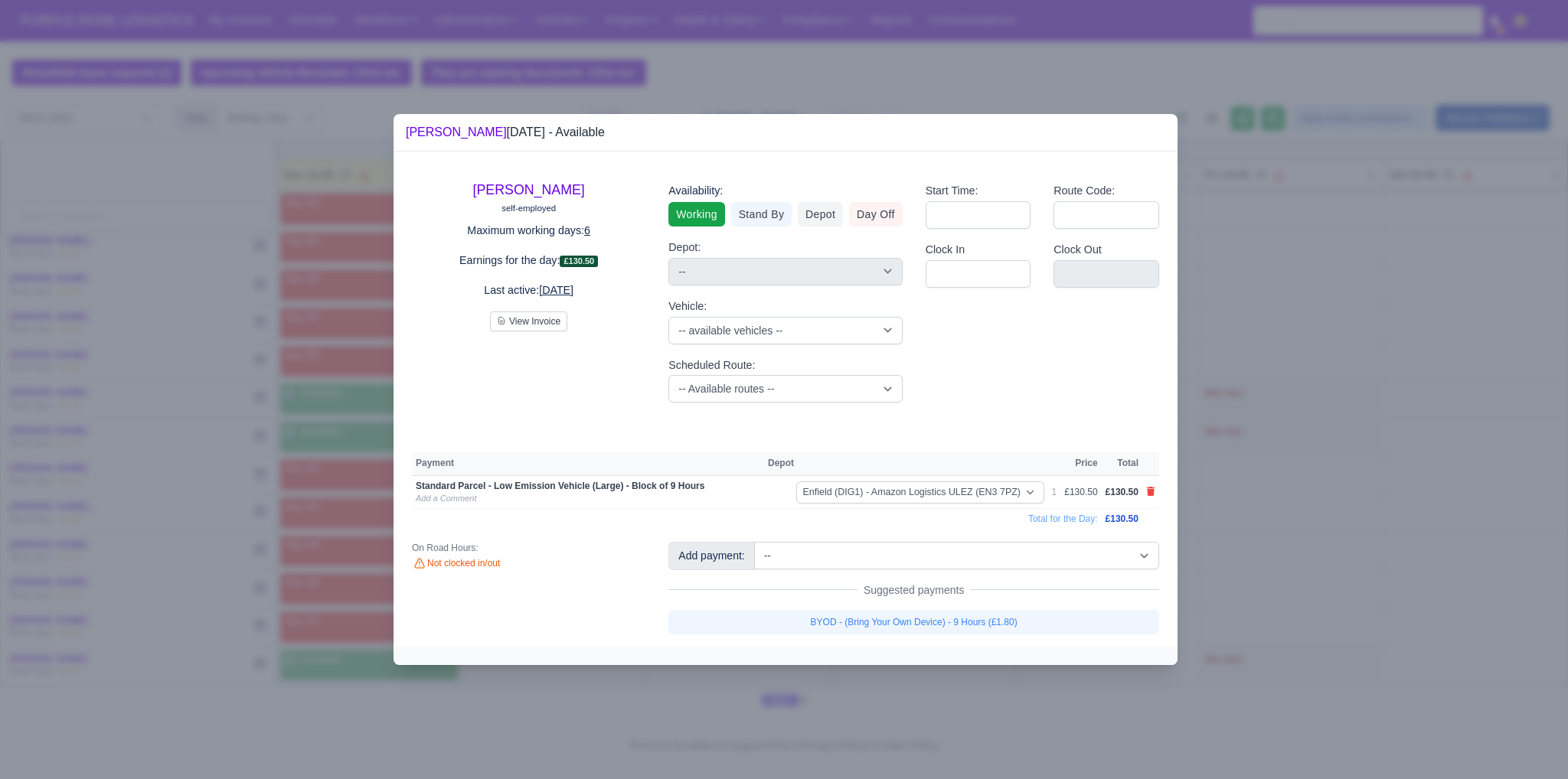
click at [907, 622] on link "BYOD - (Bring Your Own Device) - 9 Hours (£1.80)" at bounding box center [914, 622] width 491 height 25
select select "1"
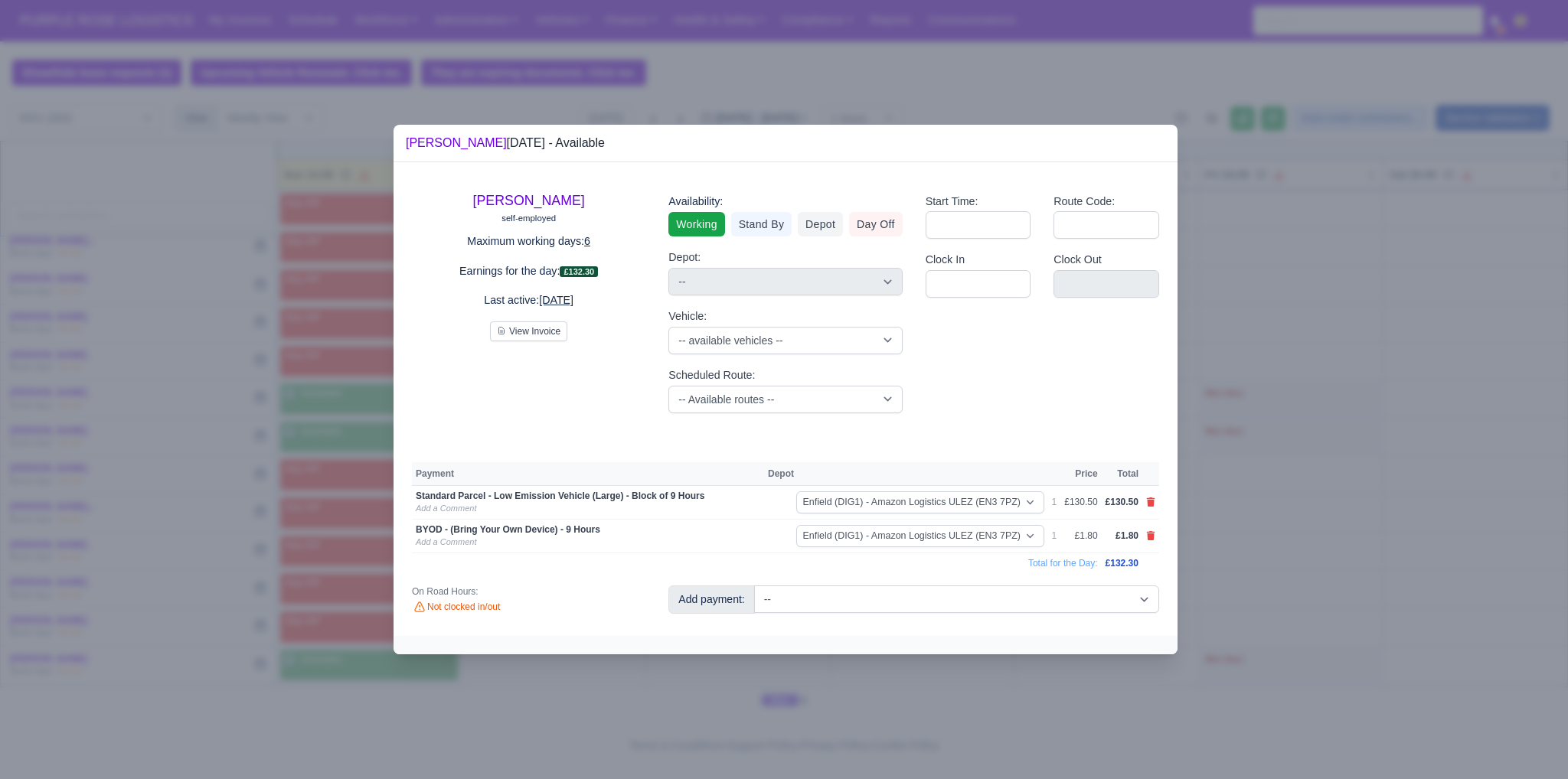
click at [972, 678] on div at bounding box center [784, 389] width 1568 height 779
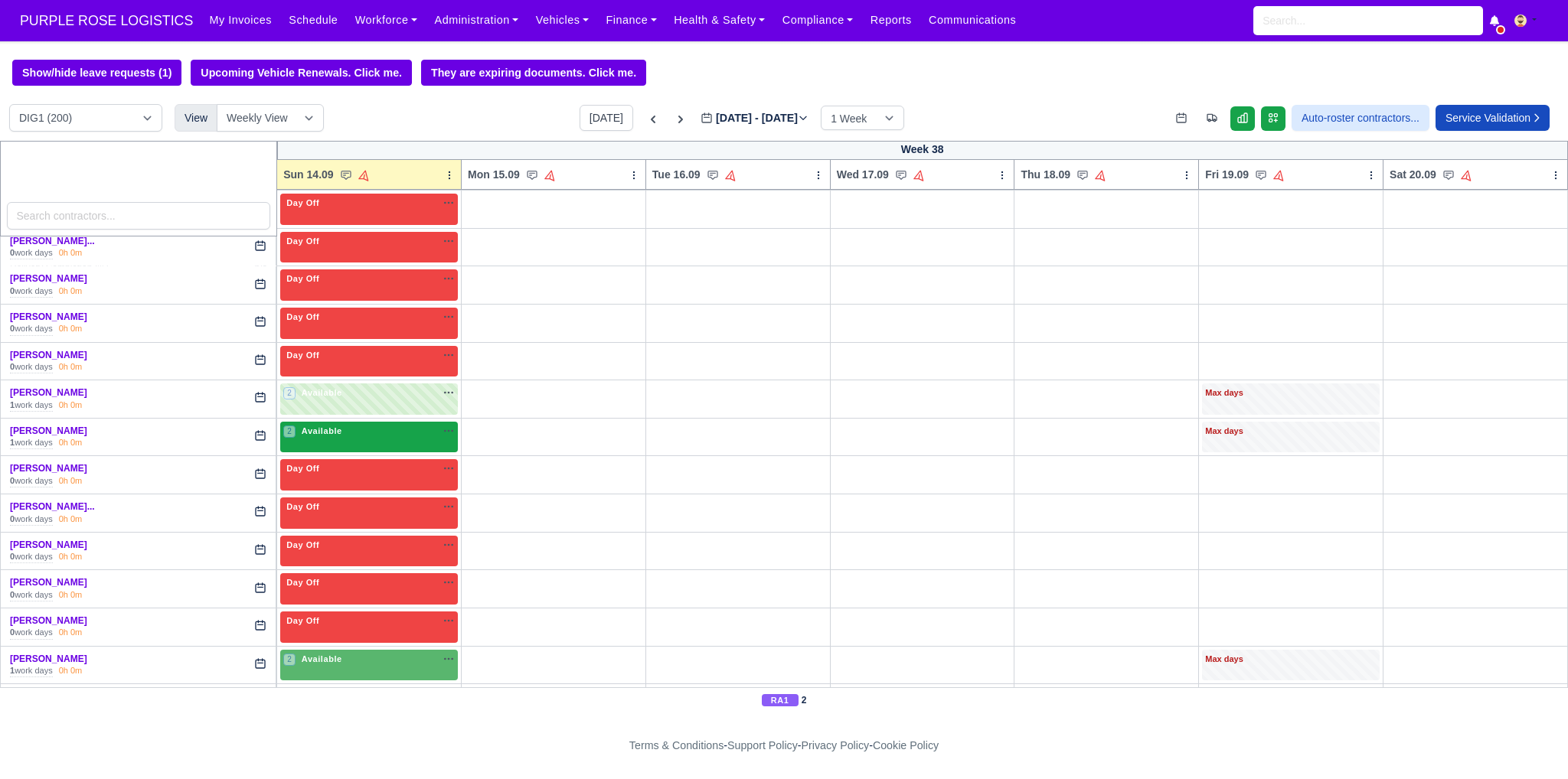
click at [330, 427] on span "Available" at bounding box center [321, 431] width 47 height 11
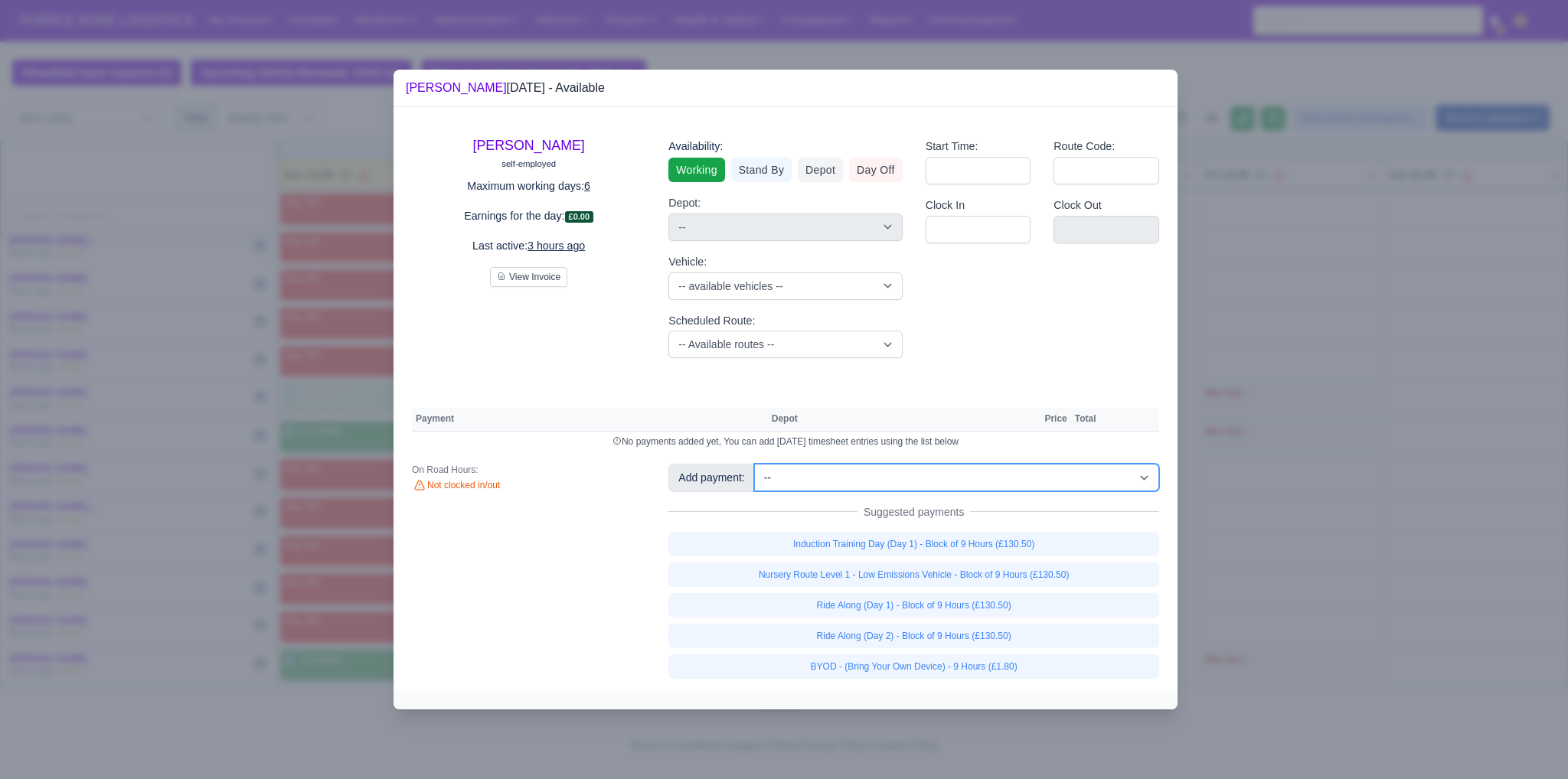
click at [833, 473] on select "-- Additional Hour Support (£14.50) Additional Hour Support (Walkers) (£13.50) …" at bounding box center [956, 477] width 405 height 27
select select "110"
click at [754, 463] on select "-- Additional Hour Support (£14.50) Additional Hour Support (Walkers) (£13.50) …" at bounding box center [956, 477] width 405 height 27
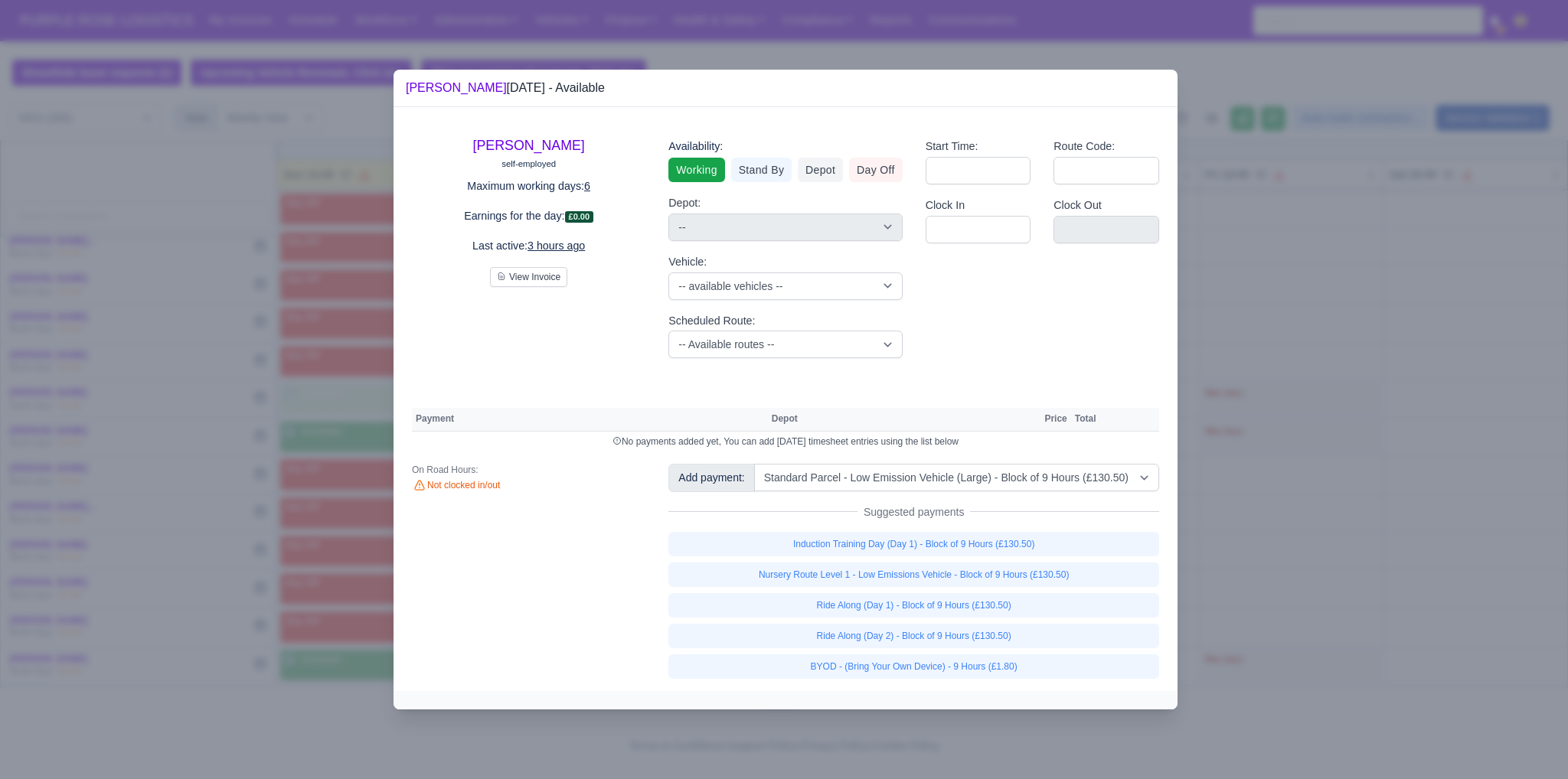
select select "1"
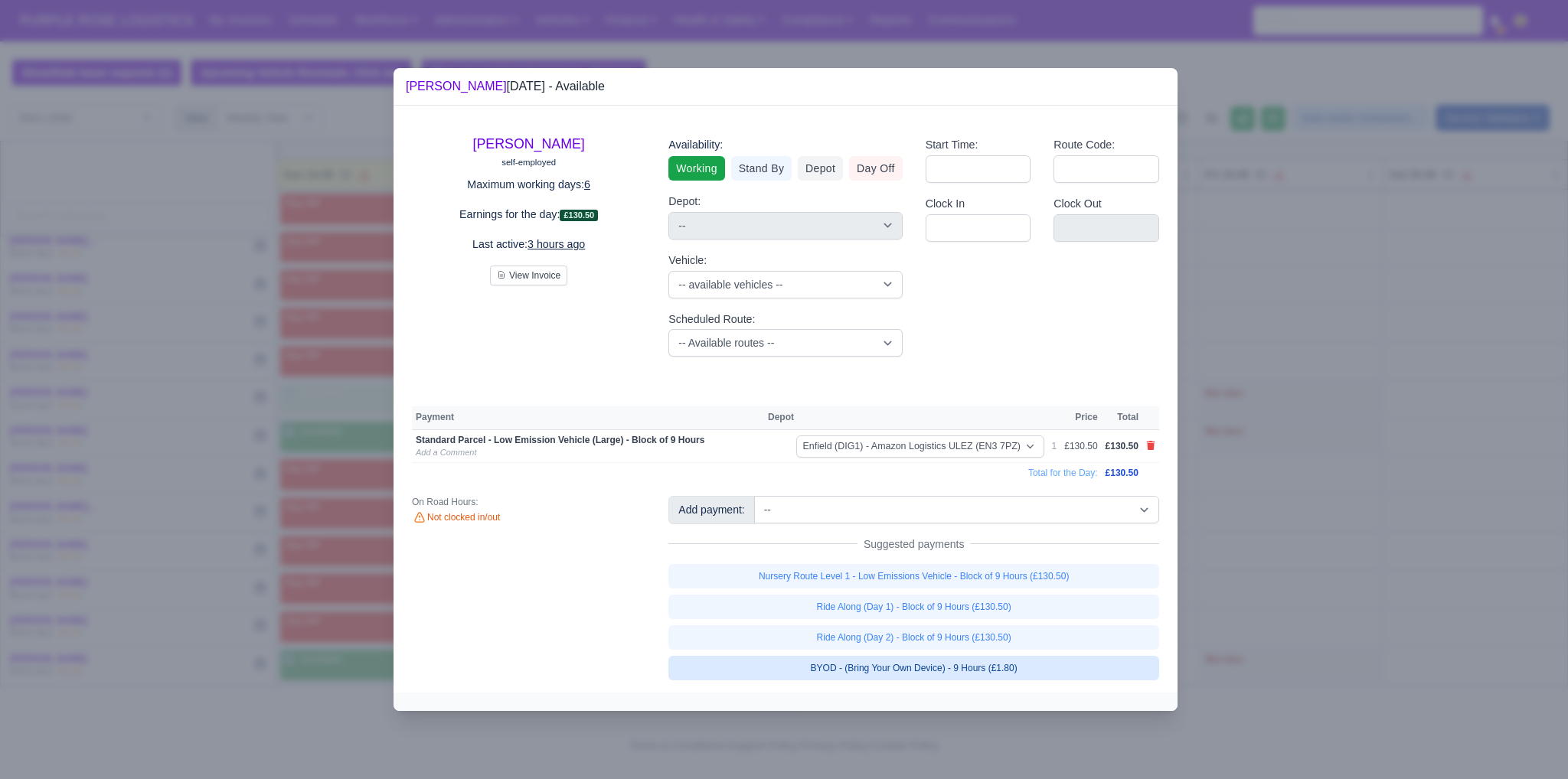
click at [958, 663] on link "BYOD - (Bring Your Own Device) - 9 Hours (£1.80)" at bounding box center [914, 667] width 491 height 25
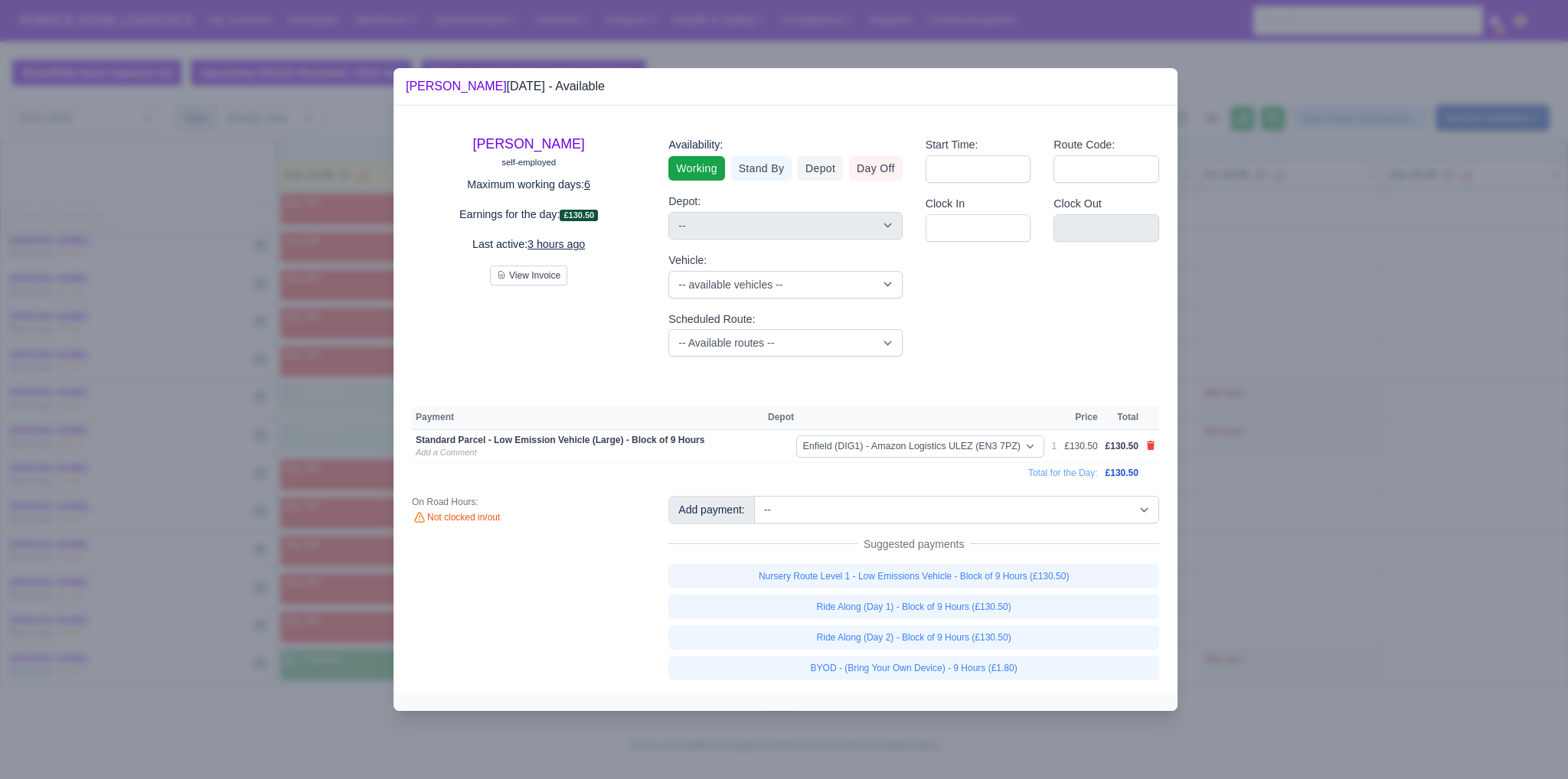
select select "1"
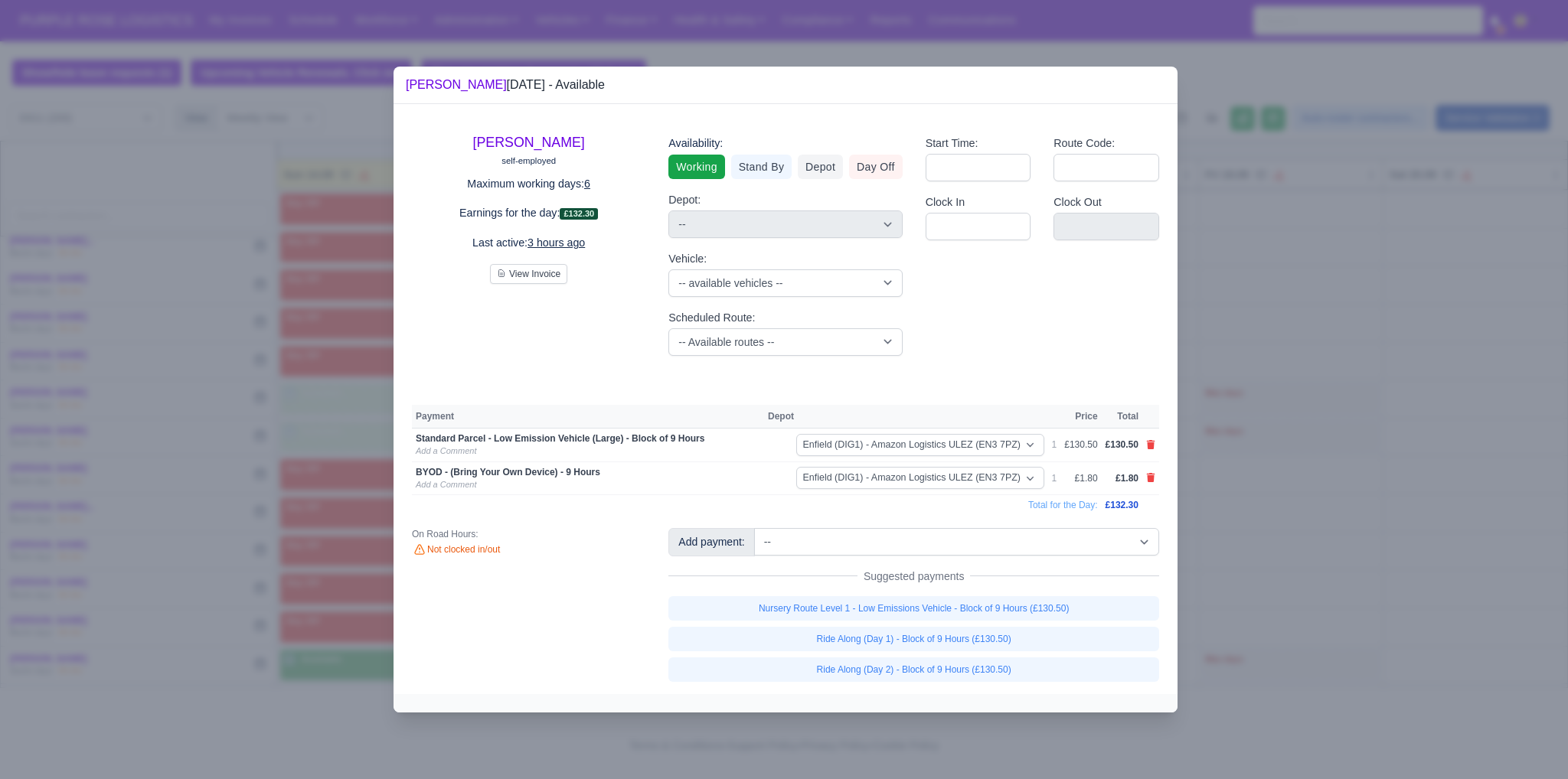
click at [1289, 601] on div at bounding box center [784, 389] width 1568 height 779
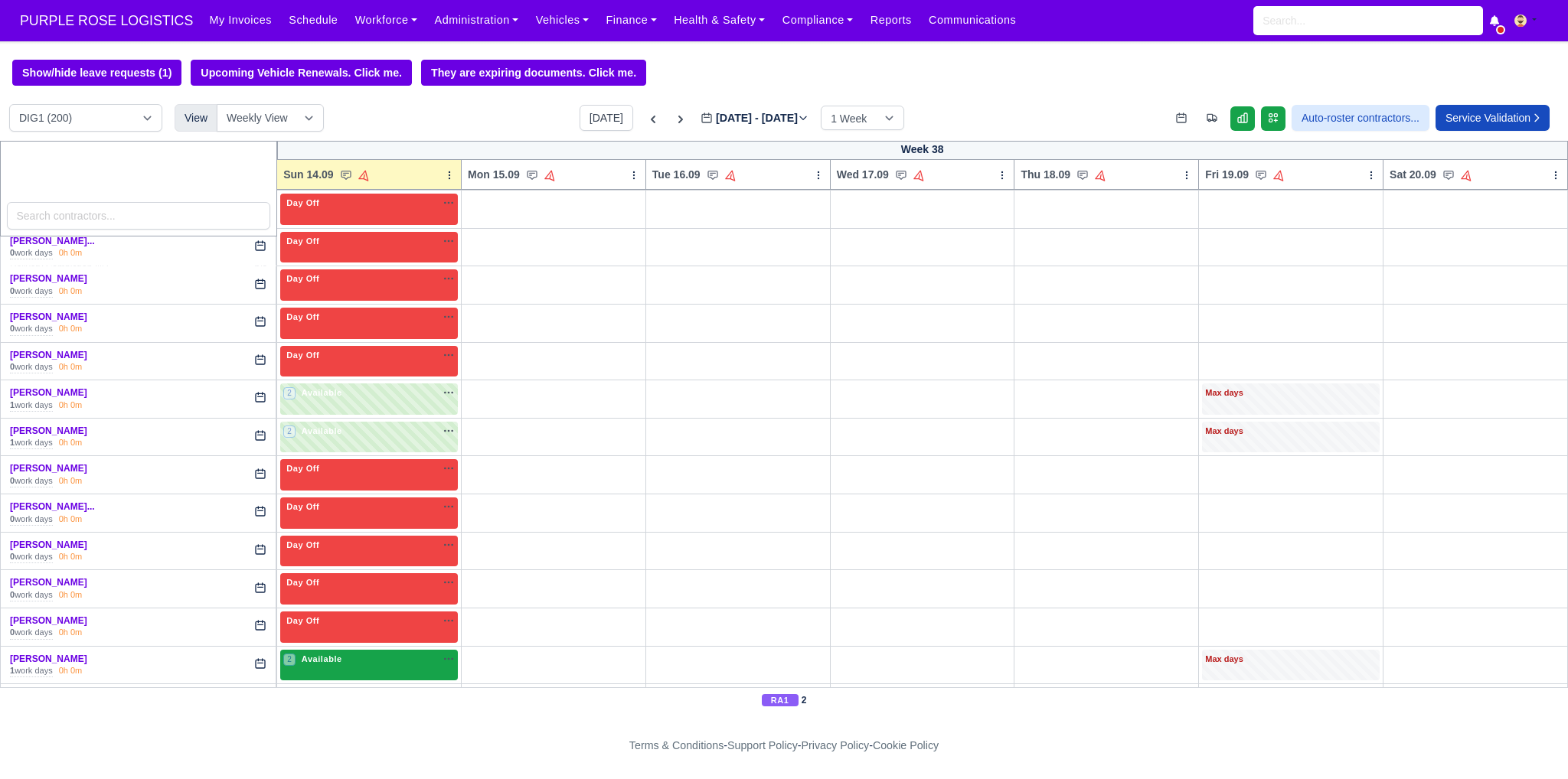
click at [346, 668] on div "2 Available" at bounding box center [369, 665] width 178 height 31
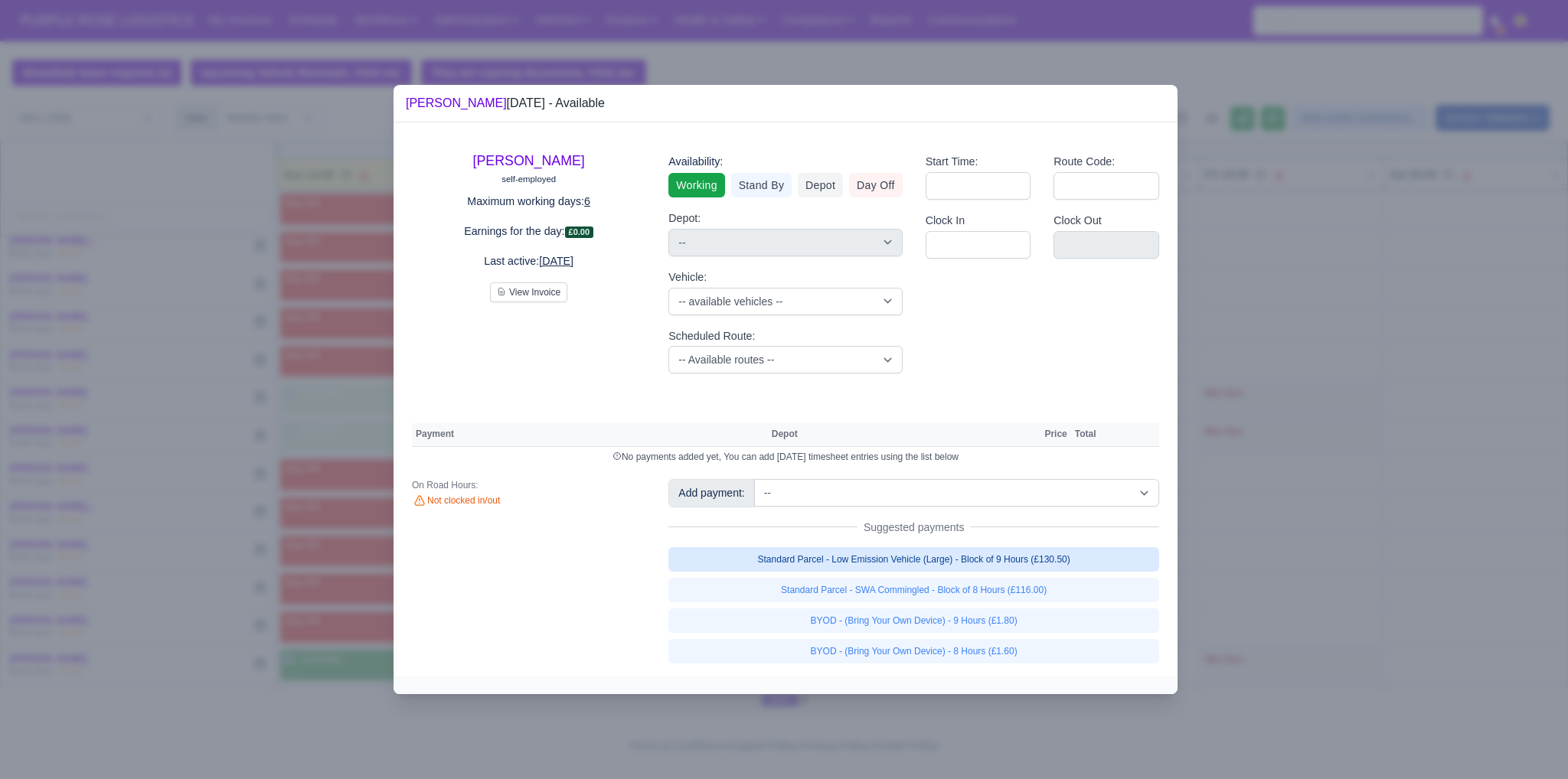
click at [890, 564] on link "Standard Parcel - Low Emission Vehicle (Large) - Block of 9 Hours (£130.50)" at bounding box center [914, 559] width 491 height 25
select select "1"
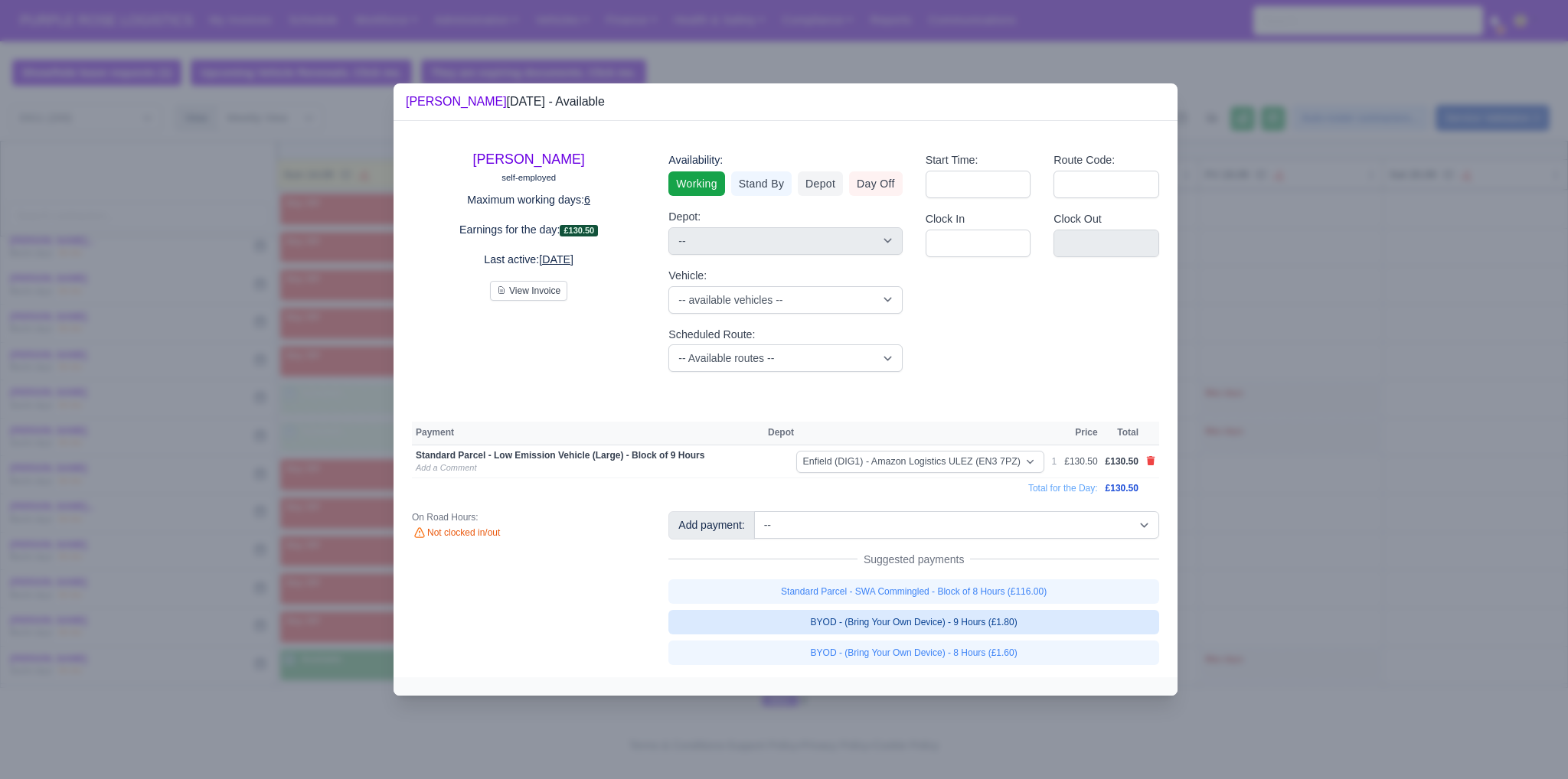
click at [902, 622] on link "BYOD - (Bring Your Own Device) - 9 Hours (£1.80)" at bounding box center [914, 622] width 491 height 25
select select "1"
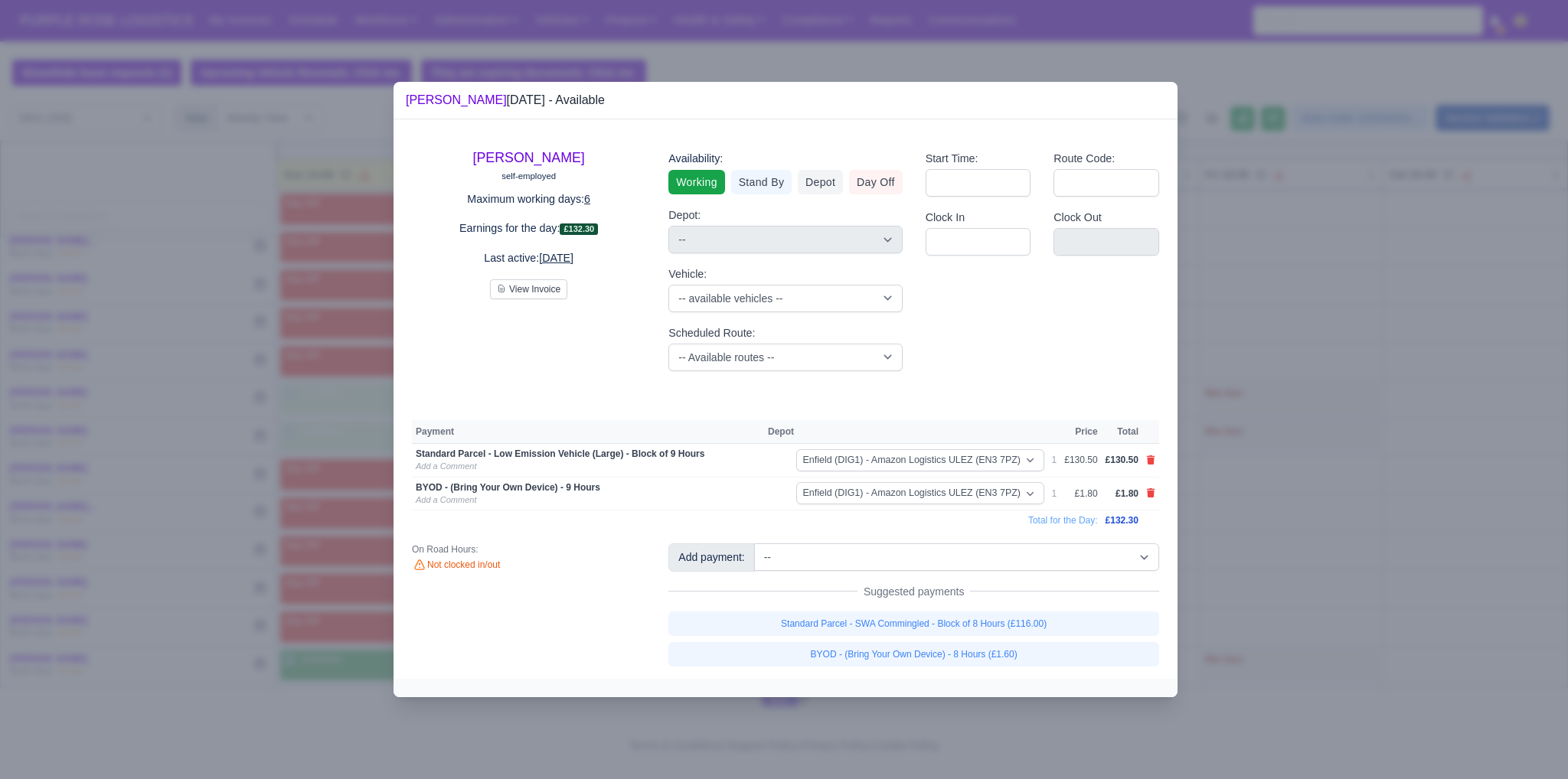
click at [1247, 600] on div at bounding box center [784, 389] width 1568 height 779
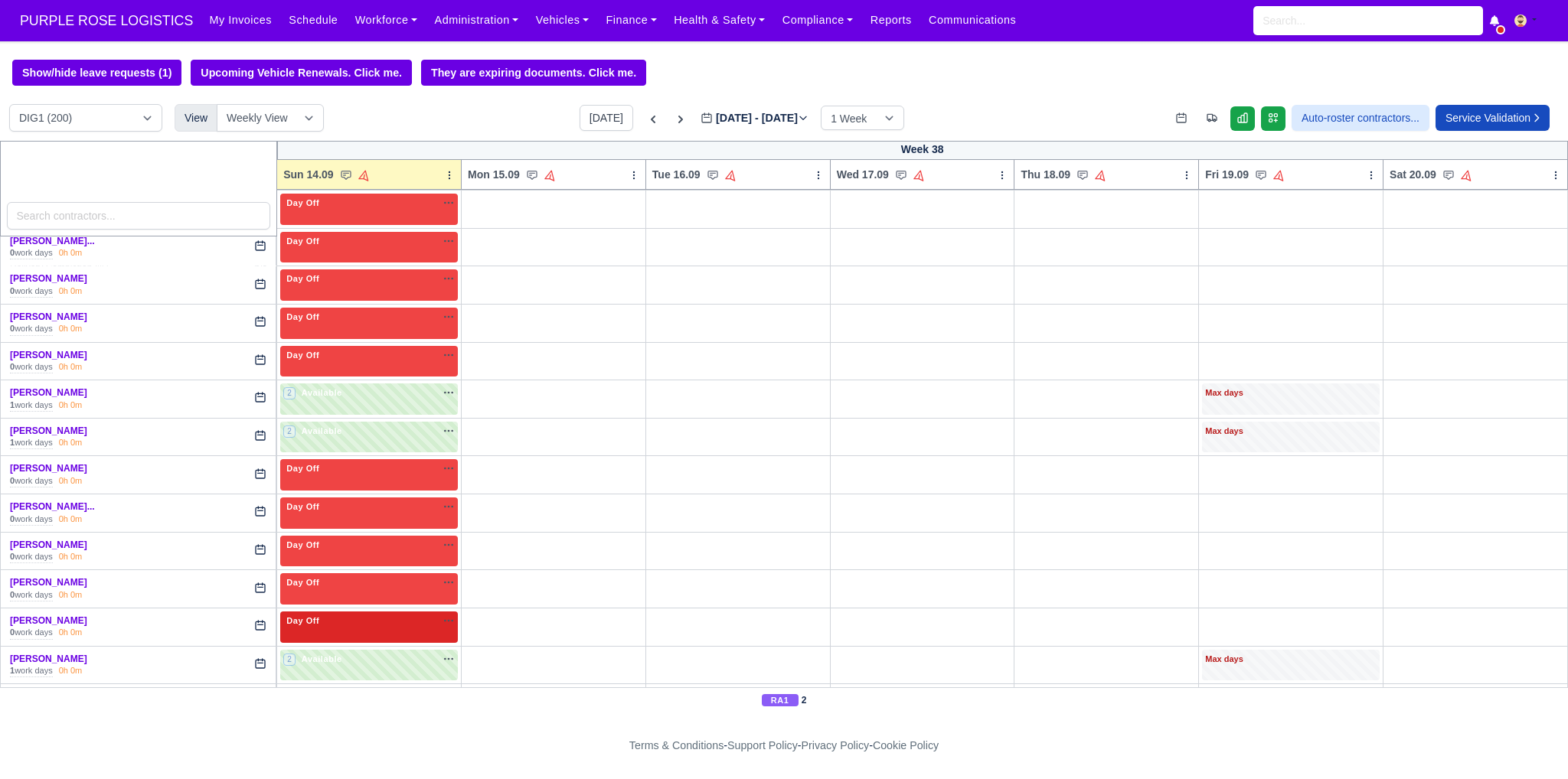
scroll to position [1325, 0]
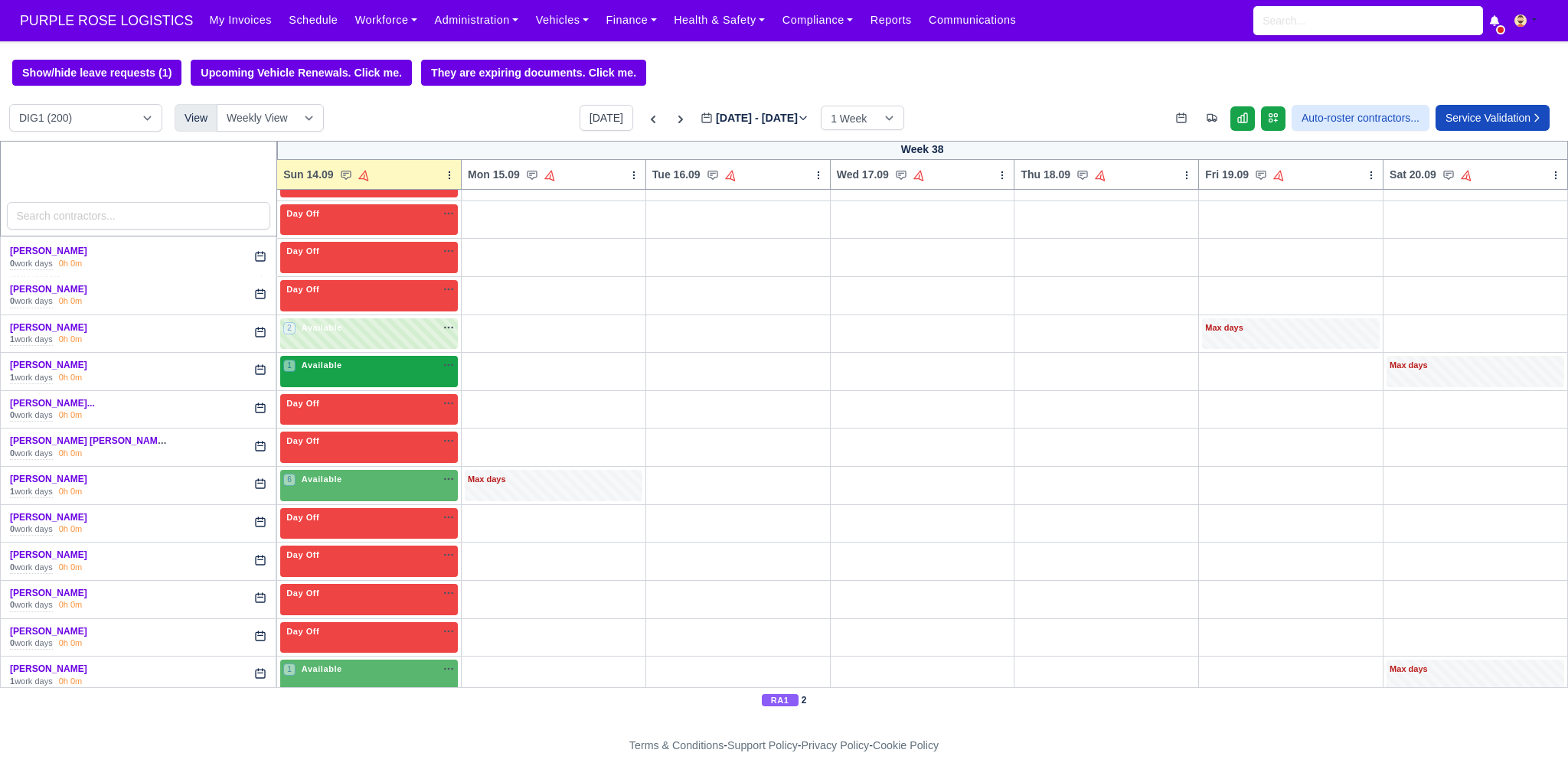
click at [364, 366] on div "1 Available" at bounding box center [369, 372] width 178 height 31
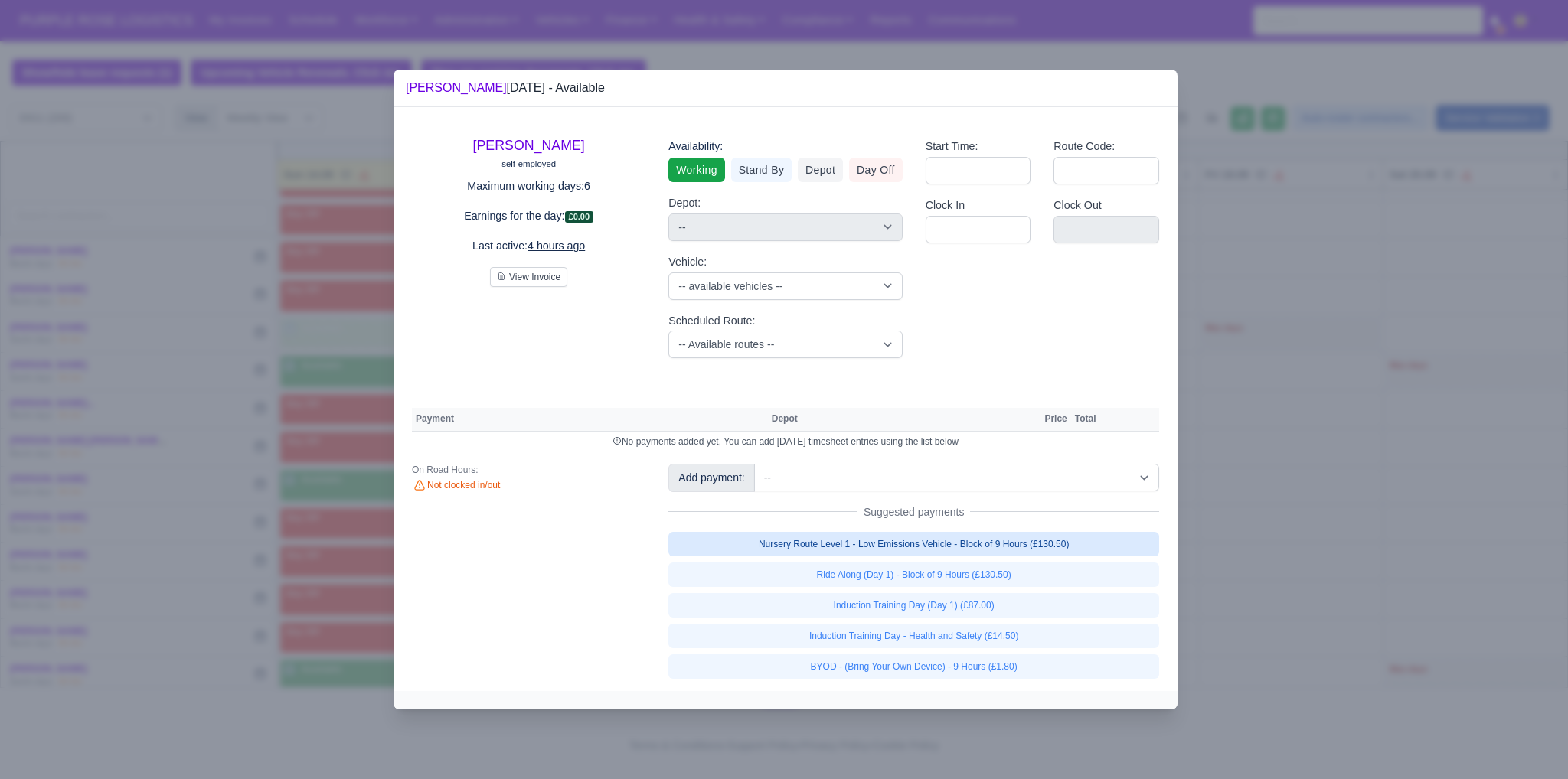
click at [1037, 546] on link "Nursery Route Level 1 - Low Emissions Vehicle - Block of 9 Hours (£130.50)" at bounding box center [914, 544] width 491 height 25
select select "1"
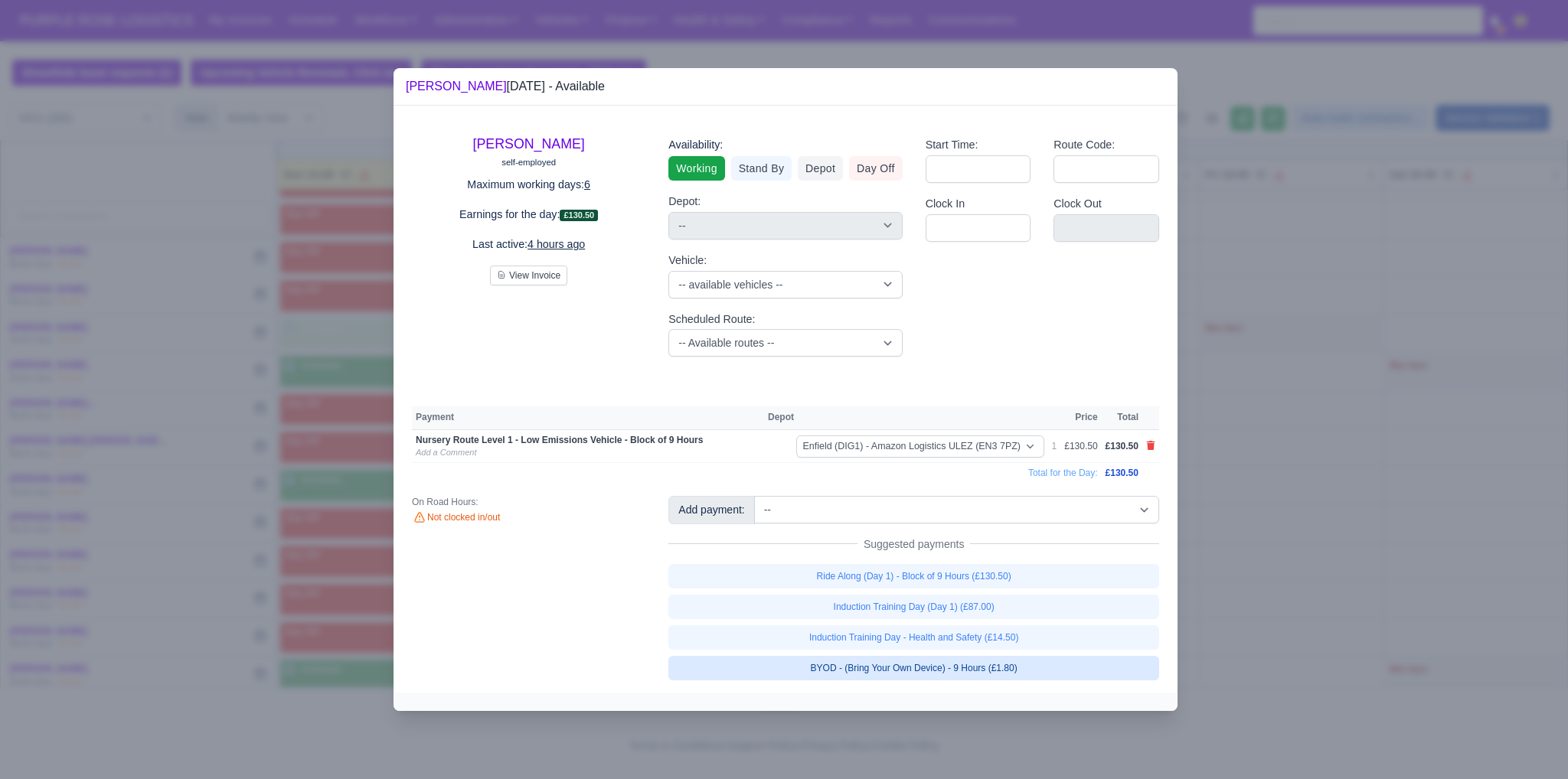
click at [1004, 665] on link "BYOD - (Bring Your Own Device) - 9 Hours (£1.80)" at bounding box center [914, 667] width 491 height 25
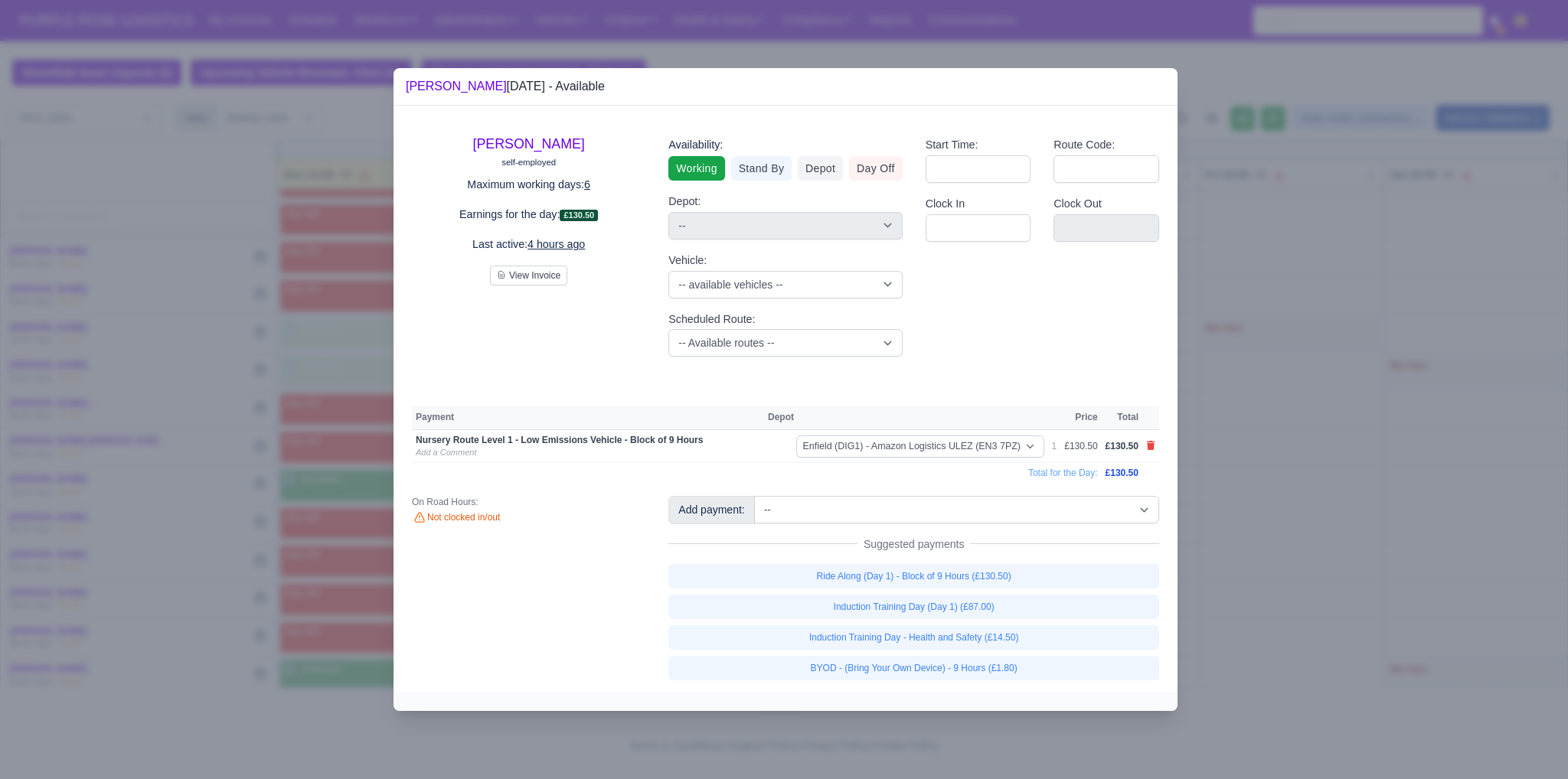
select select "1"
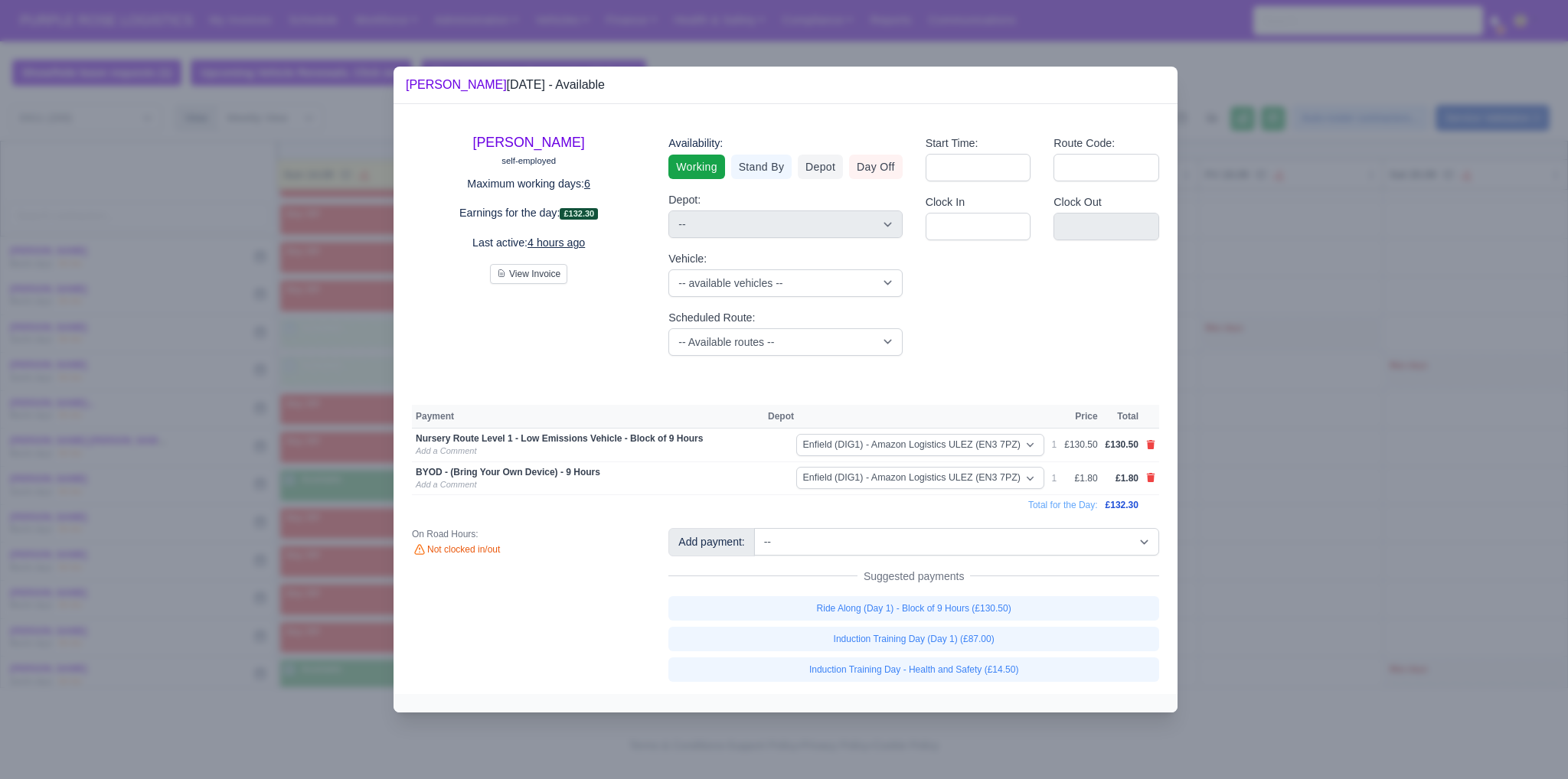
click at [1282, 592] on div at bounding box center [784, 389] width 1568 height 779
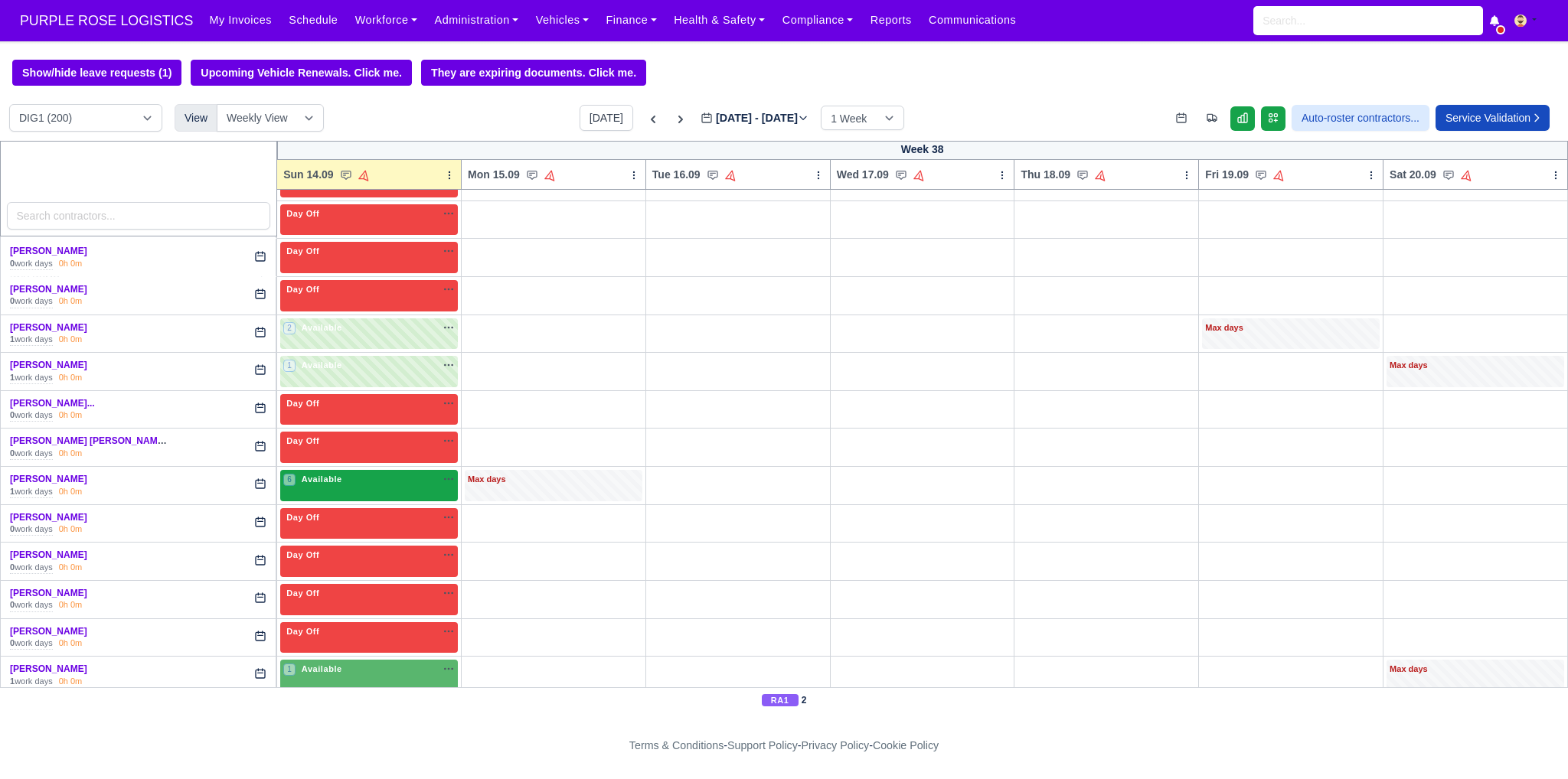
click at [306, 473] on span "Available" at bounding box center [321, 479] width 47 height 11
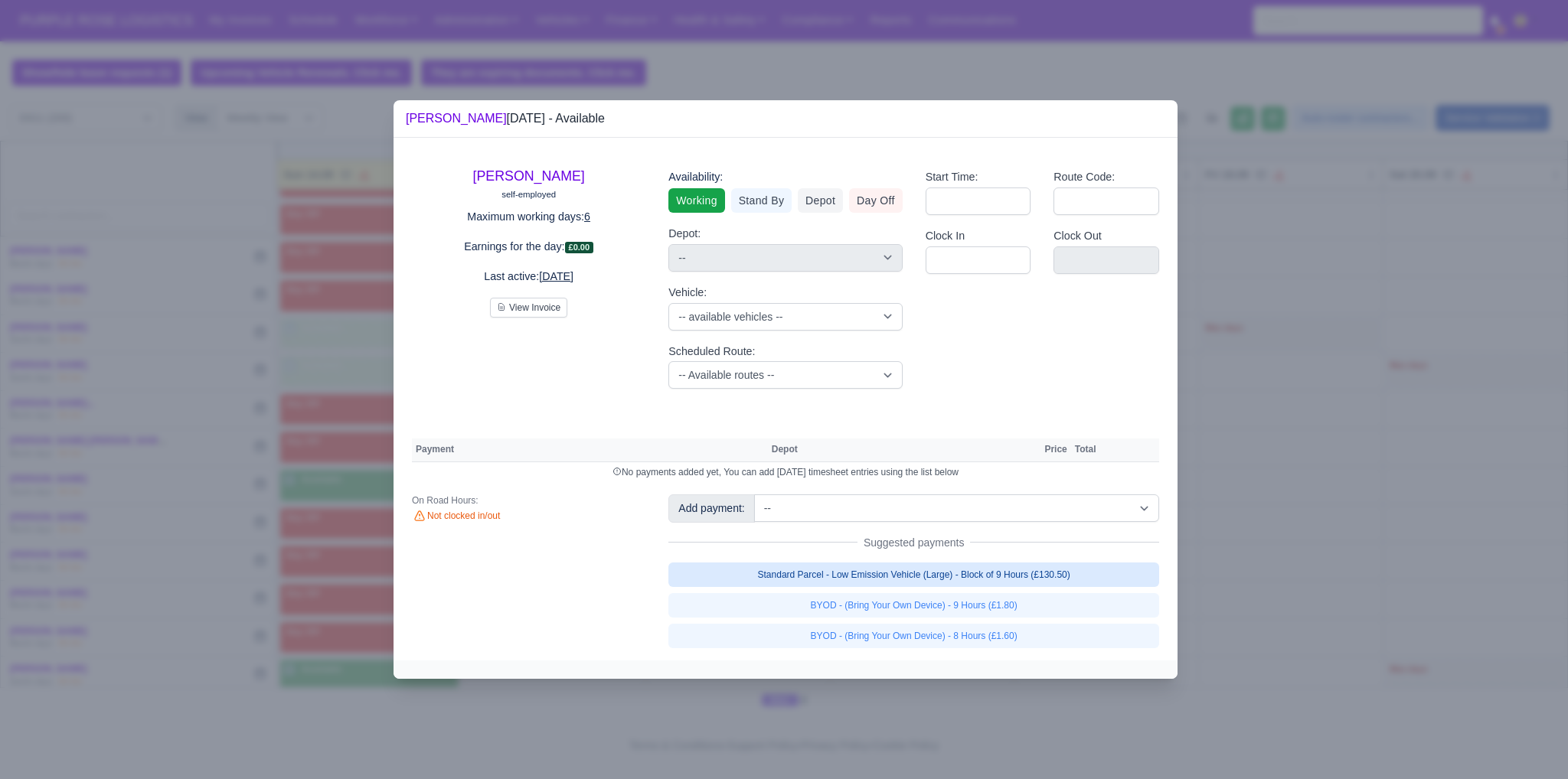
click at [909, 578] on link "Standard Parcel - Low Emission Vehicle (Large) - Block of 9 Hours (£130.50)" at bounding box center [914, 574] width 491 height 25
select select "1"
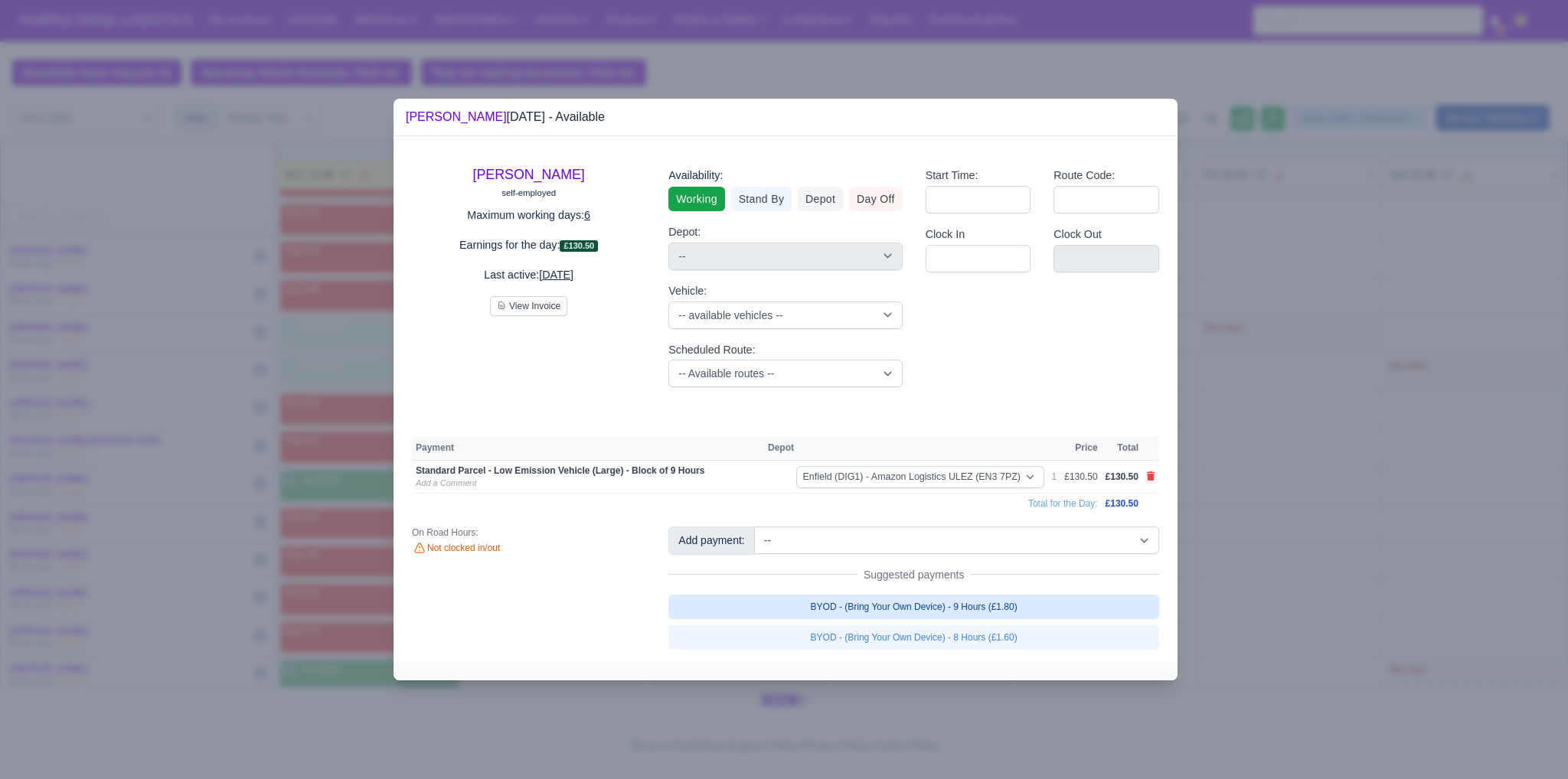
click at [920, 607] on link "BYOD - (Bring Your Own Device) - 9 Hours (£1.80)" at bounding box center [914, 606] width 491 height 25
select select "1"
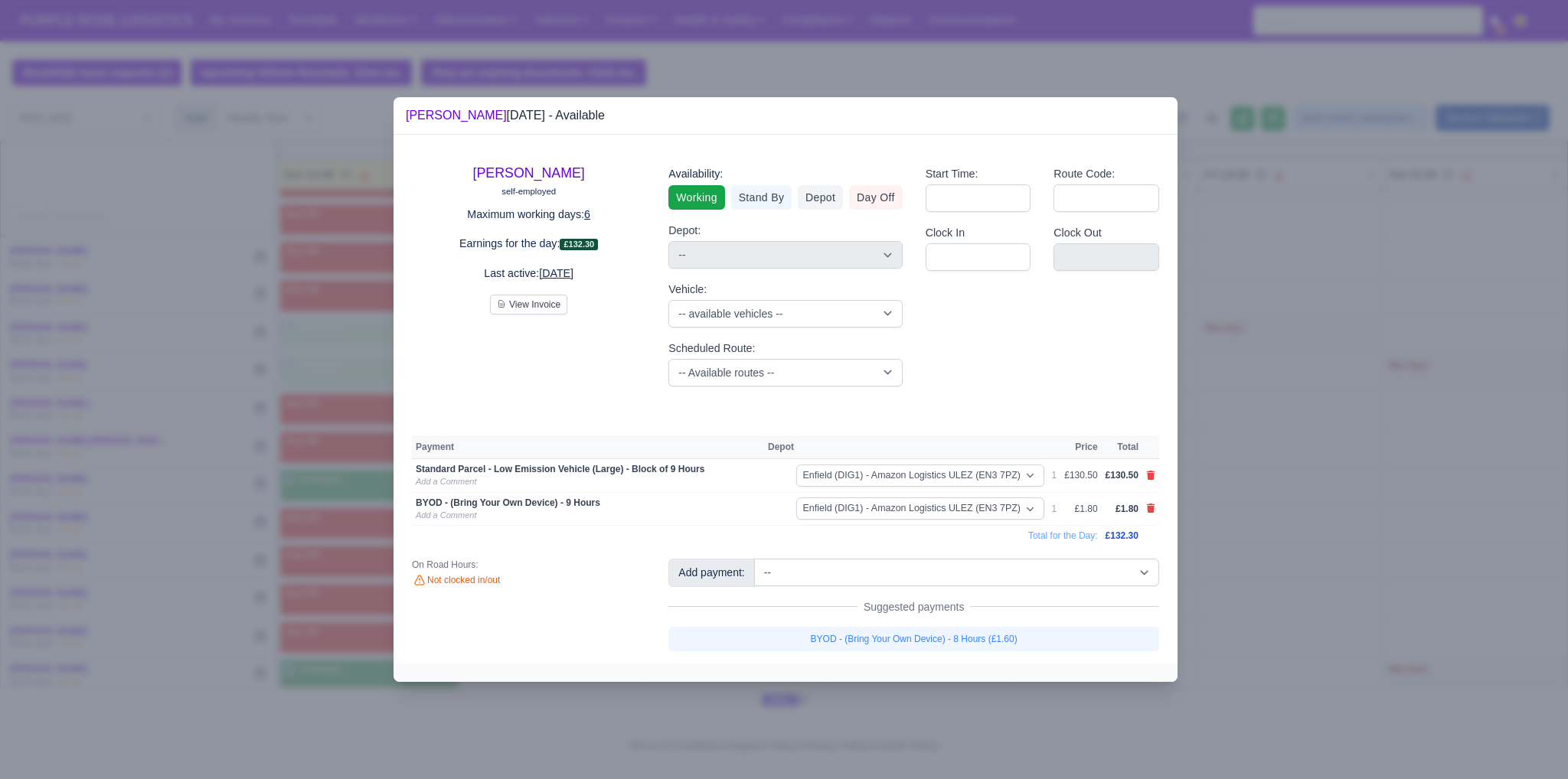
click at [1290, 594] on div at bounding box center [784, 389] width 1568 height 779
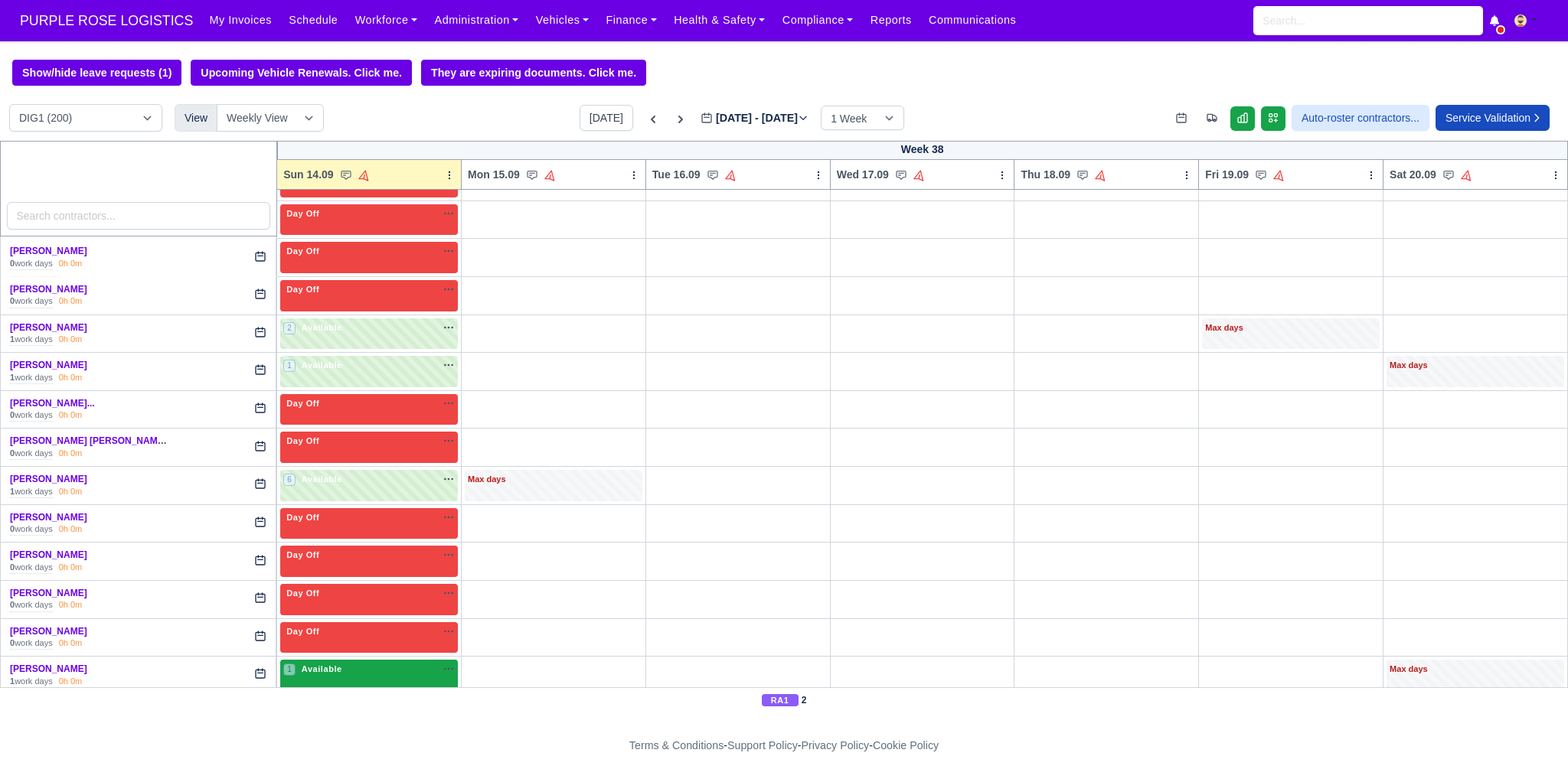
click at [386, 663] on div "1 Available na" at bounding box center [368, 669] width 171 height 13
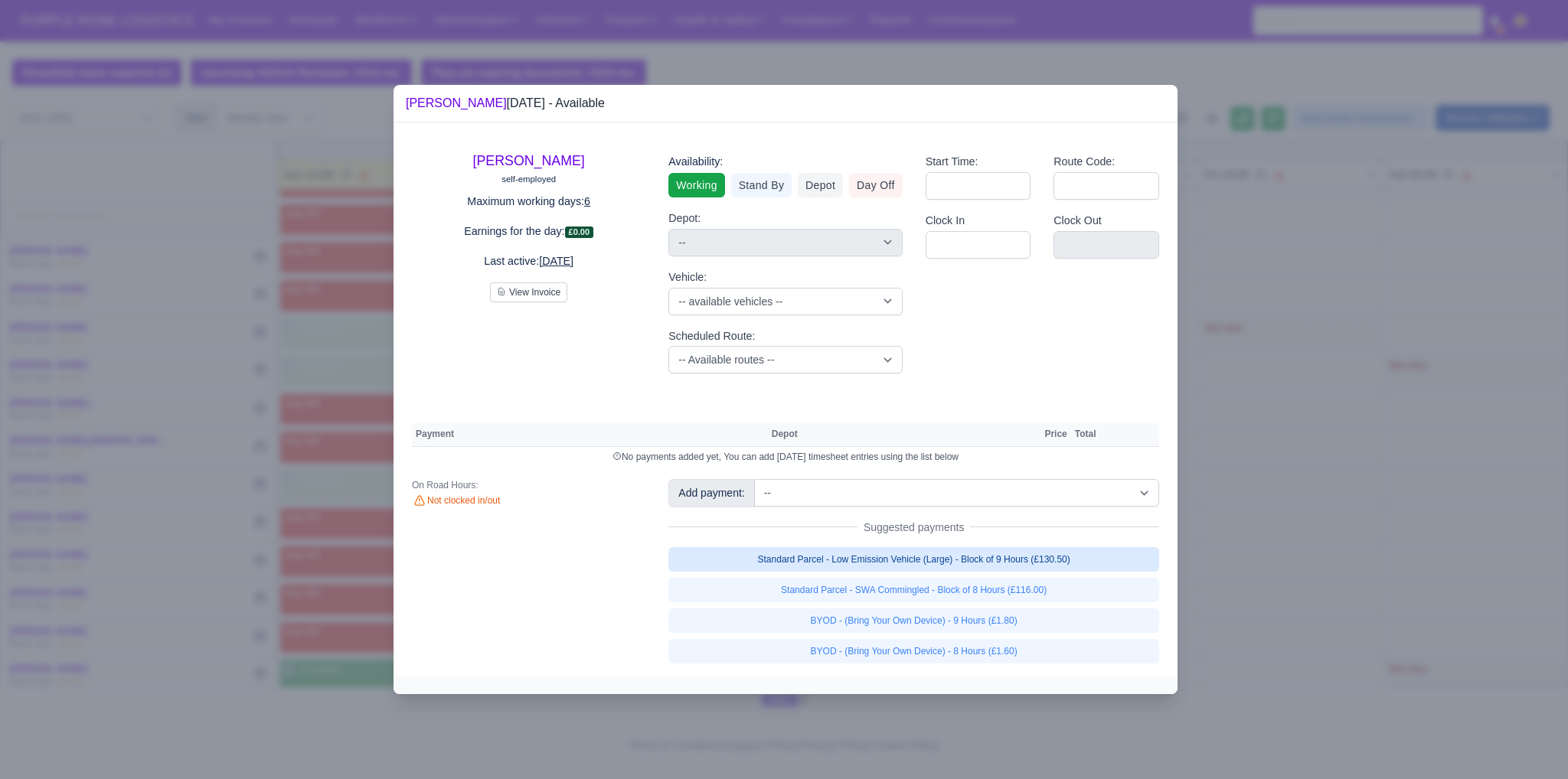
click at [895, 568] on link "Standard Parcel - Low Emission Vehicle (Large) - Block of 9 Hours (£130.50)" at bounding box center [914, 559] width 491 height 25
select select "1"
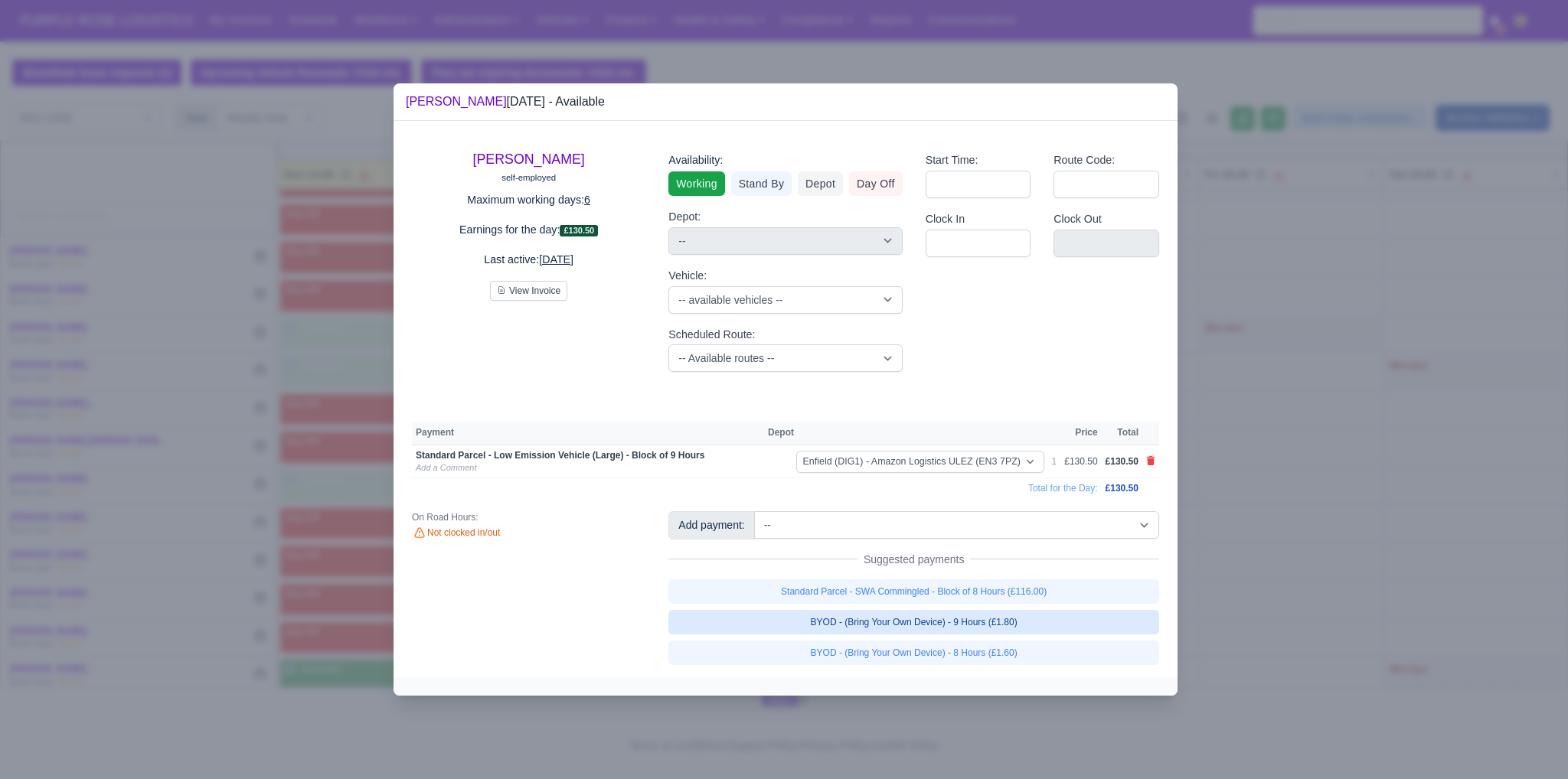
click at [916, 631] on link "BYOD - (Bring Your Own Device) - 9 Hours (£1.80)" at bounding box center [914, 622] width 491 height 25
select select "1"
click at [1259, 575] on div at bounding box center [784, 389] width 1568 height 779
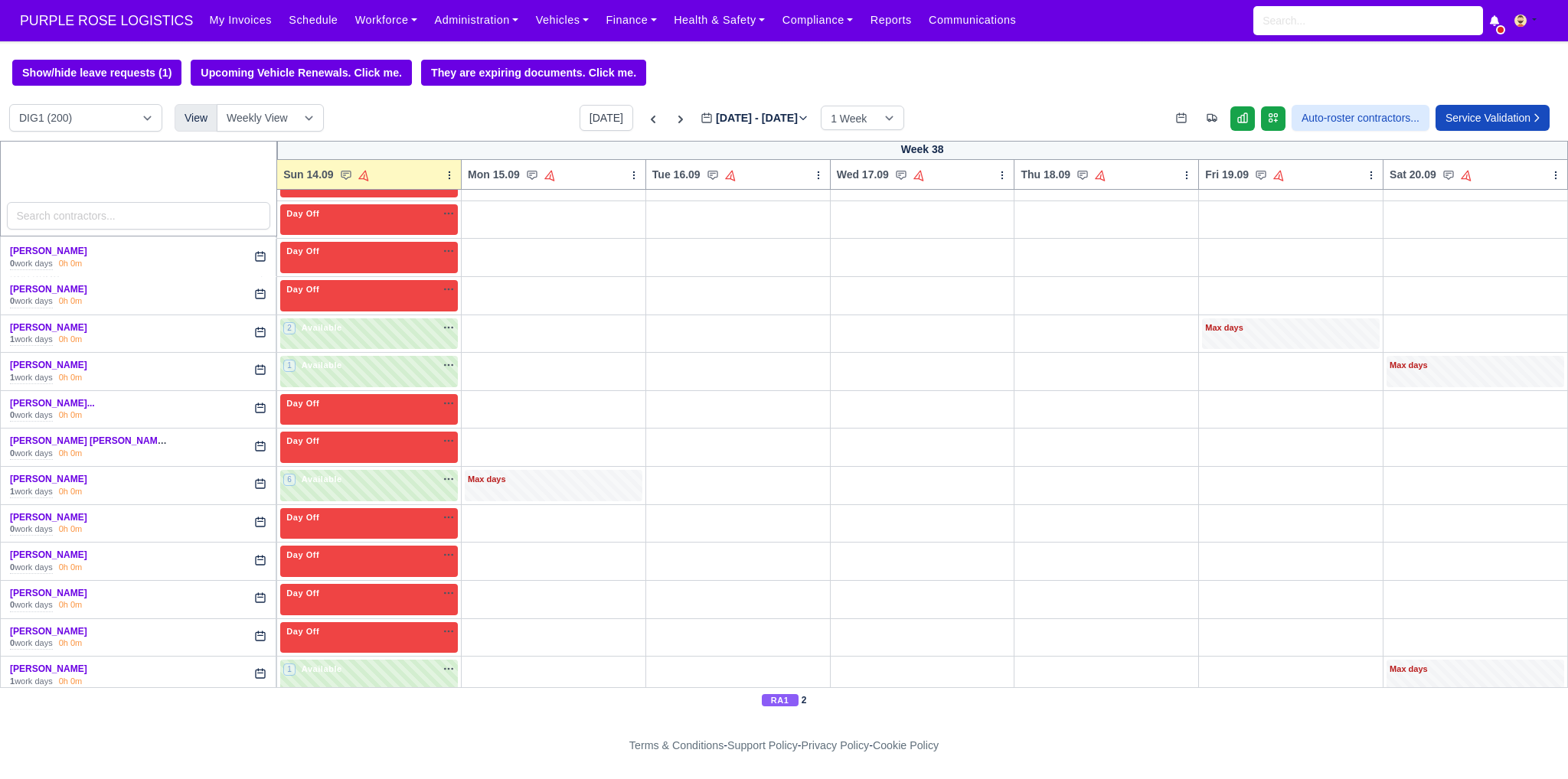
scroll to position [1657, 0]
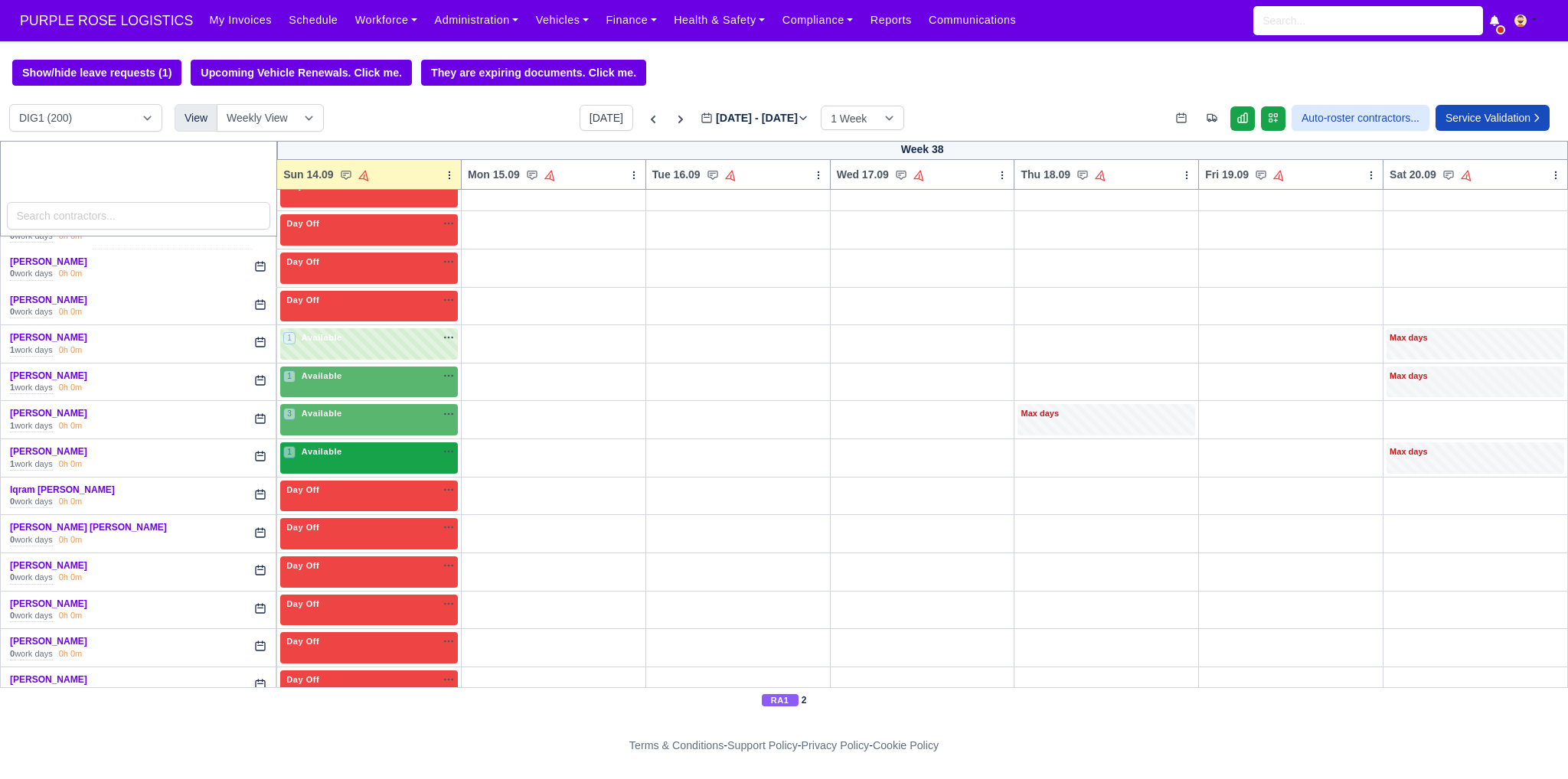
click at [360, 442] on div "1 Available" at bounding box center [369, 458] width 178 height 31
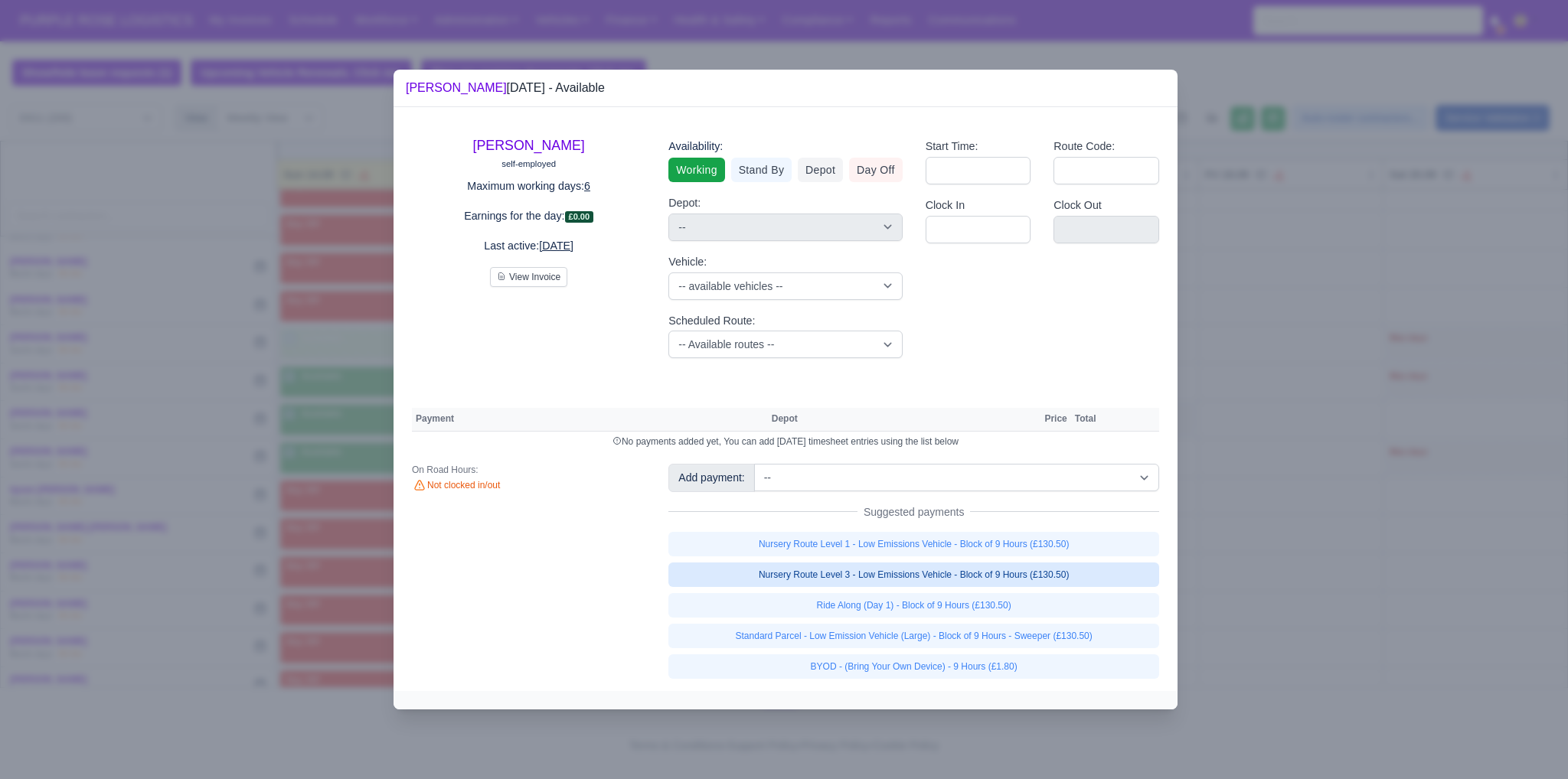
click at [953, 580] on link "Nursery Route Level 3 - Low Emissions Vehicle - Block of 9 Hours (£130.50)" at bounding box center [914, 574] width 491 height 25
select select "1"
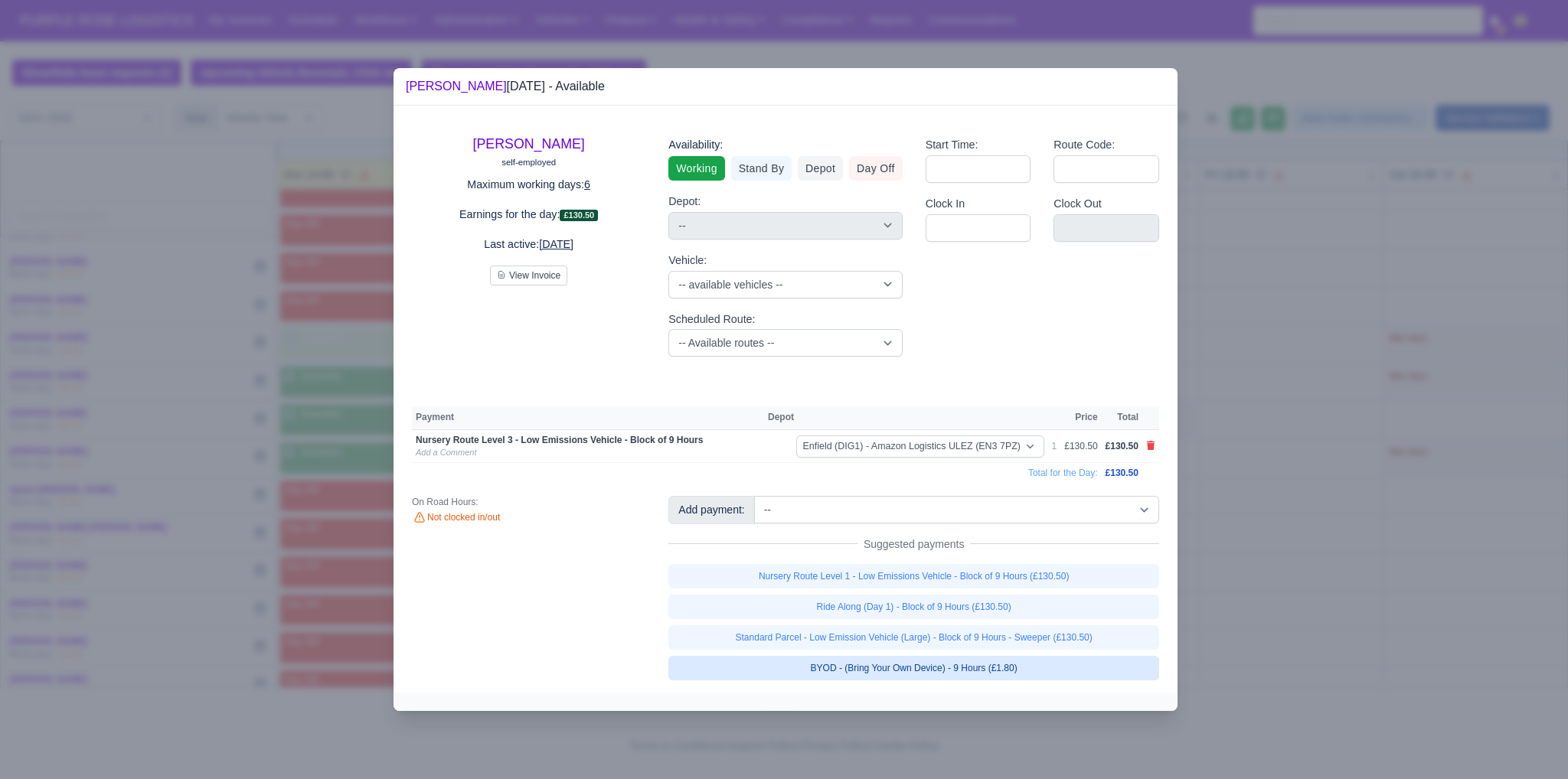
click at [963, 670] on link "BYOD - (Bring Your Own Device) - 9 Hours (£1.80)" at bounding box center [914, 667] width 491 height 25
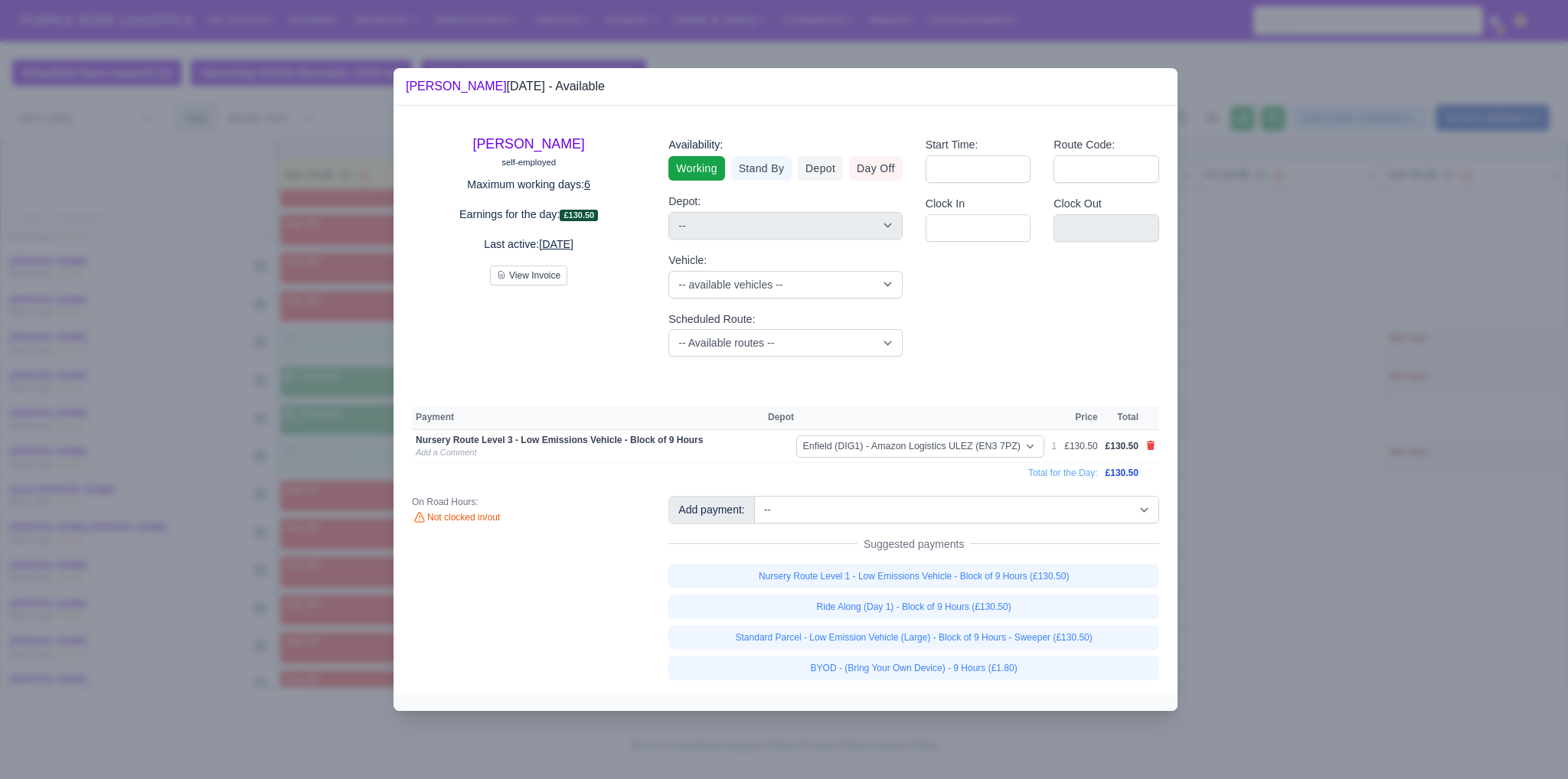
select select "1"
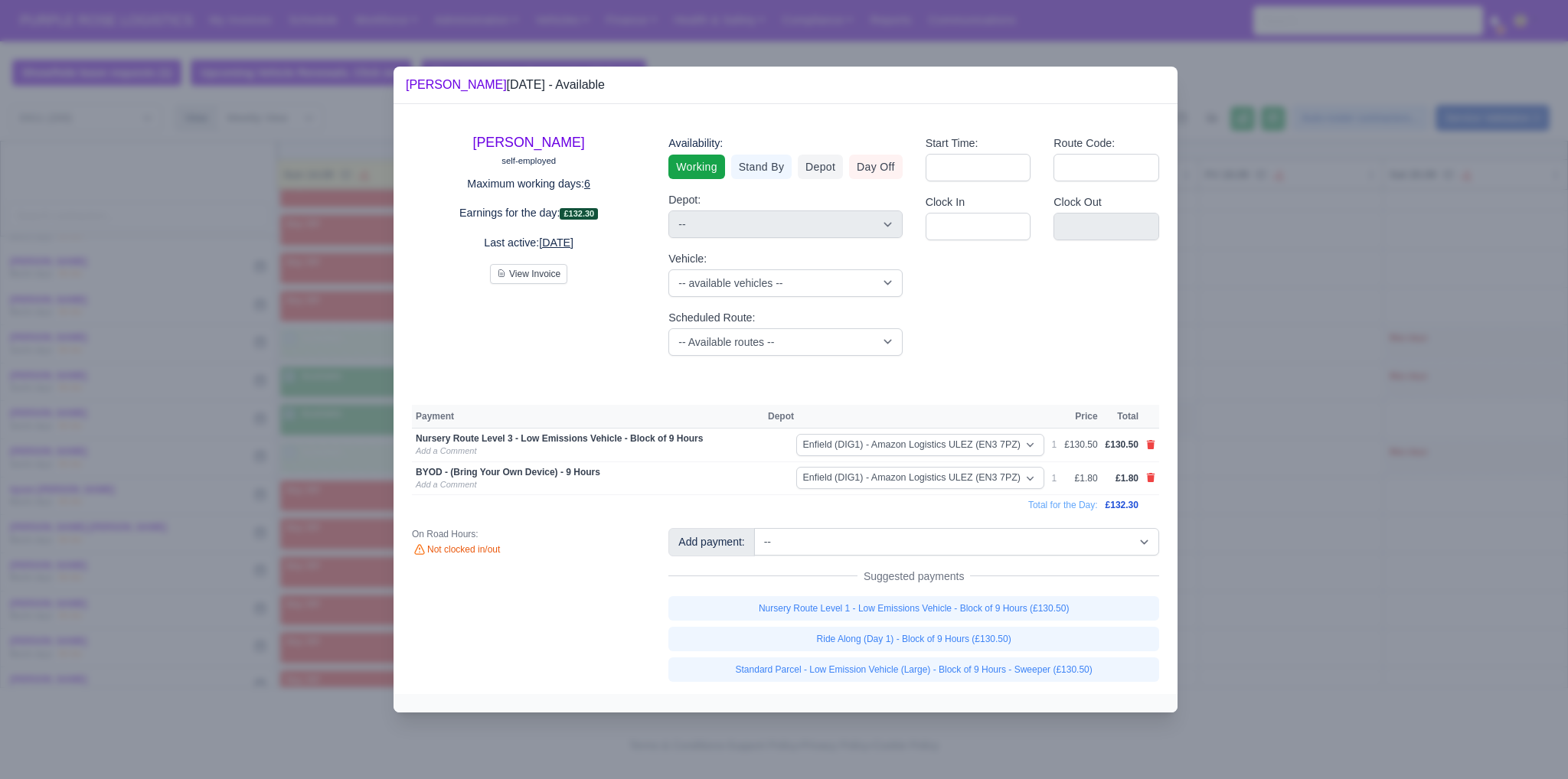
click at [1301, 566] on div at bounding box center [784, 389] width 1568 height 779
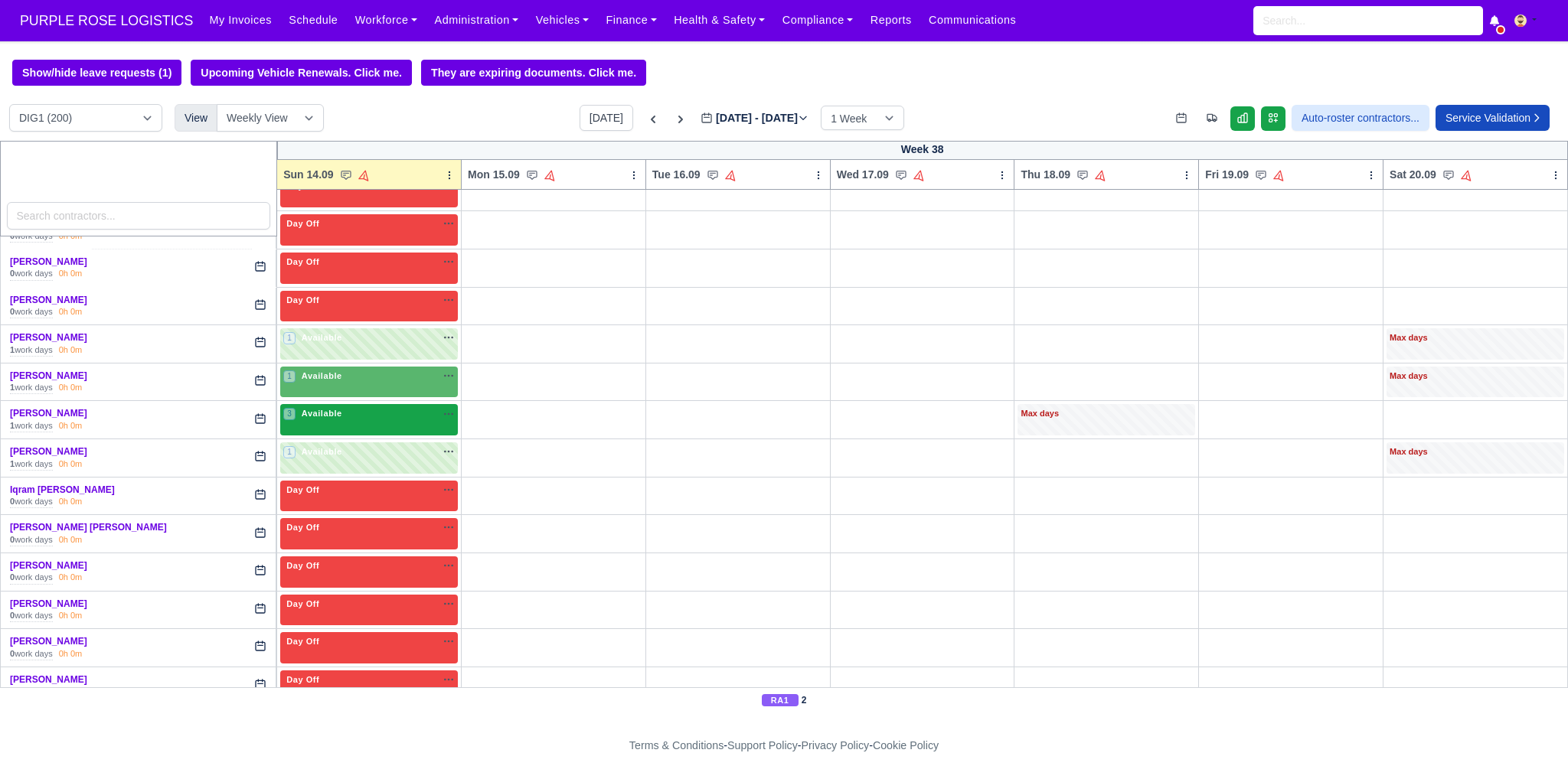
click at [338, 407] on span "Available" at bounding box center [321, 413] width 47 height 11
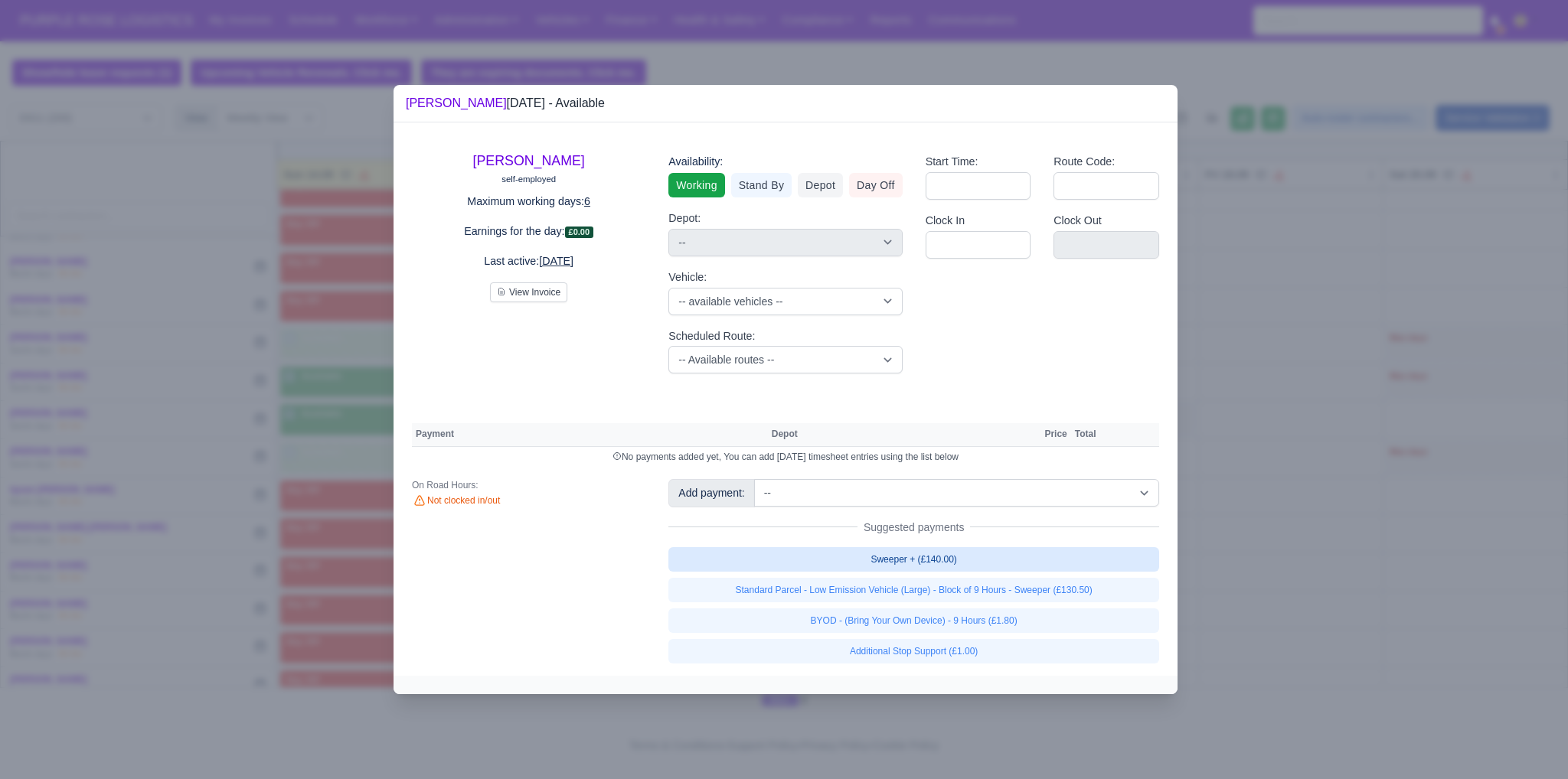
click at [949, 555] on link "Sweeper + (£140.00)" at bounding box center [914, 559] width 491 height 25
select select "1"
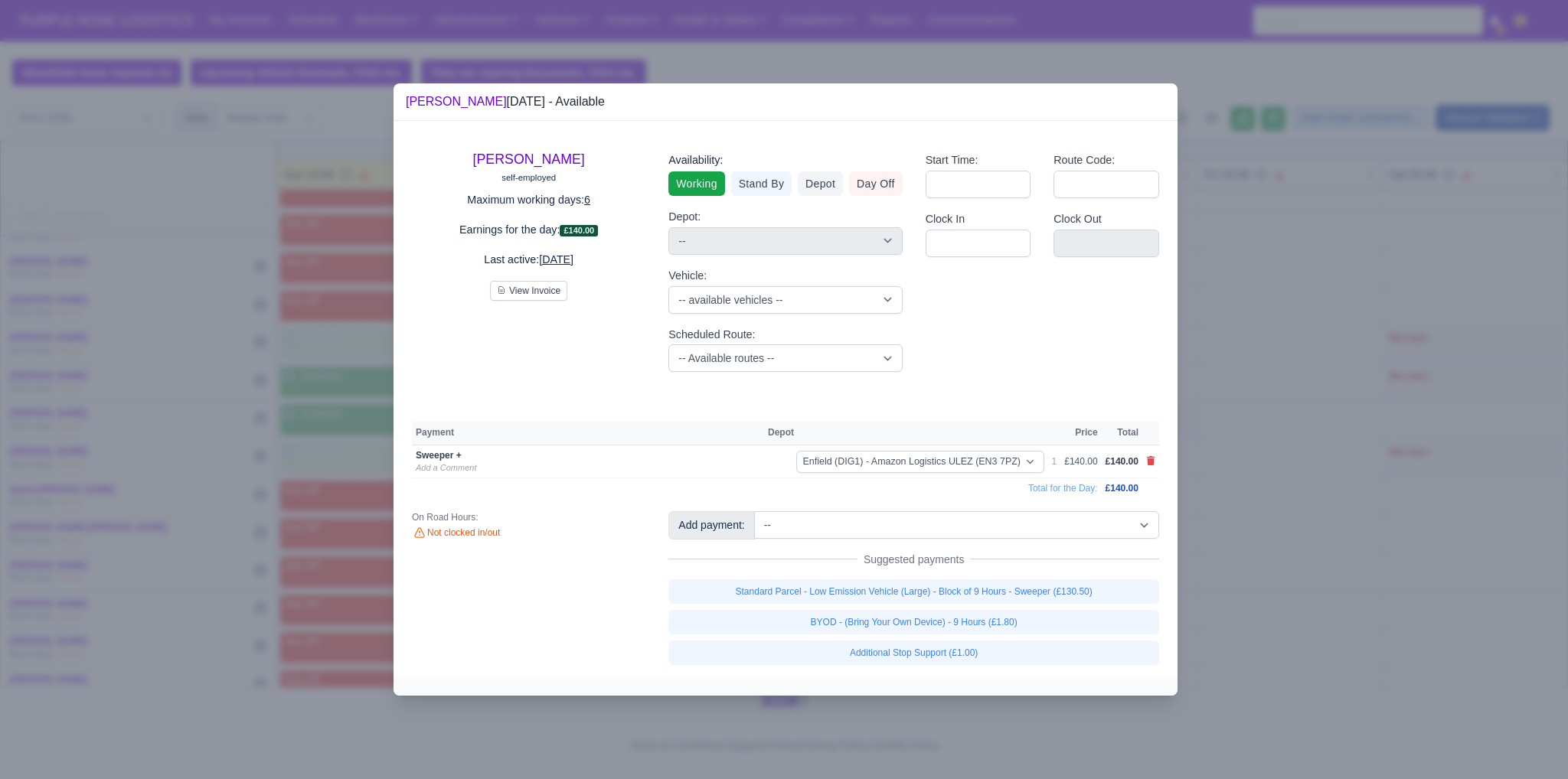
click at [1297, 534] on div at bounding box center [784, 389] width 1568 height 779
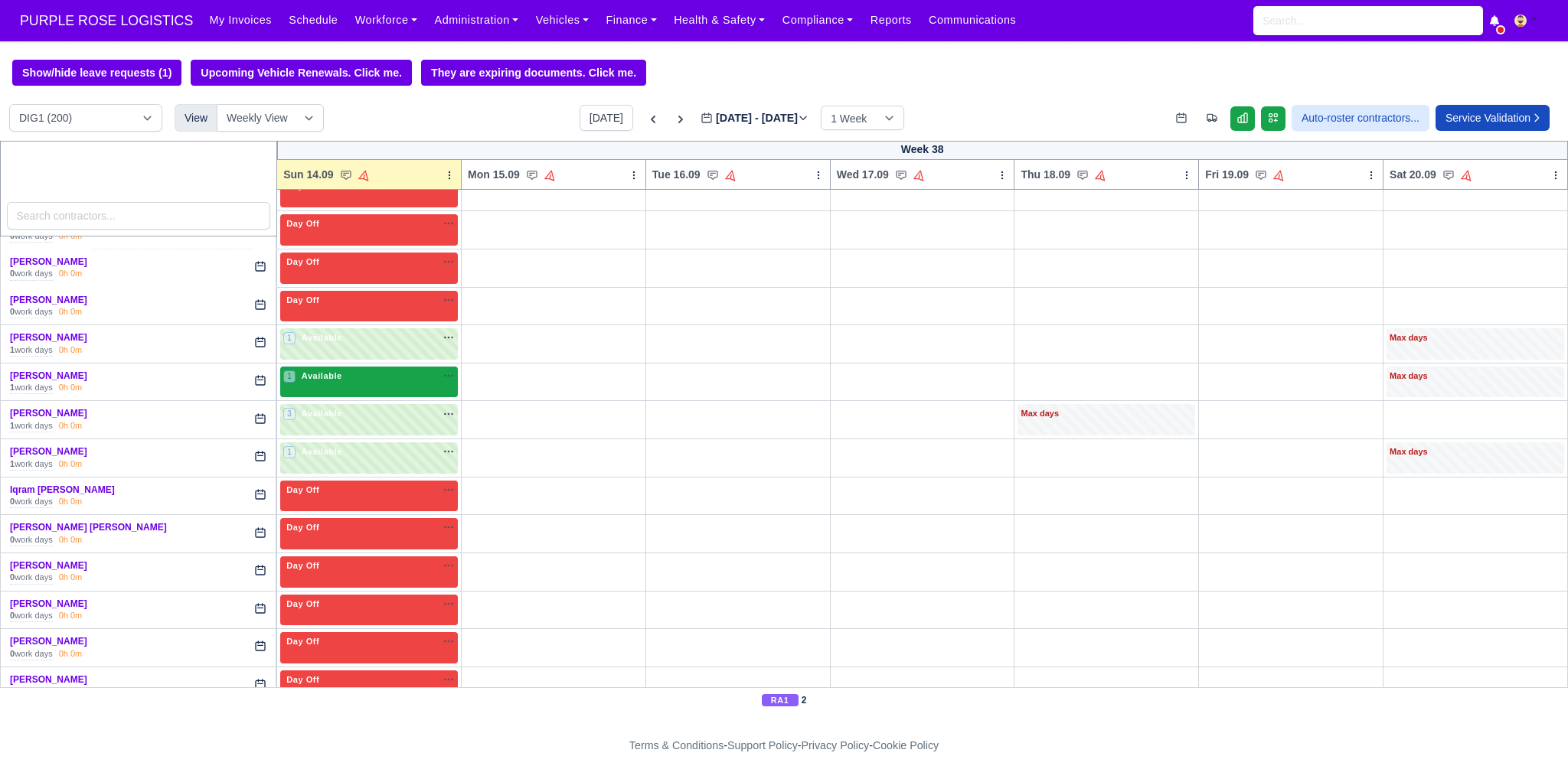
click at [340, 370] on div "1 Available" at bounding box center [313, 376] width 61 height 13
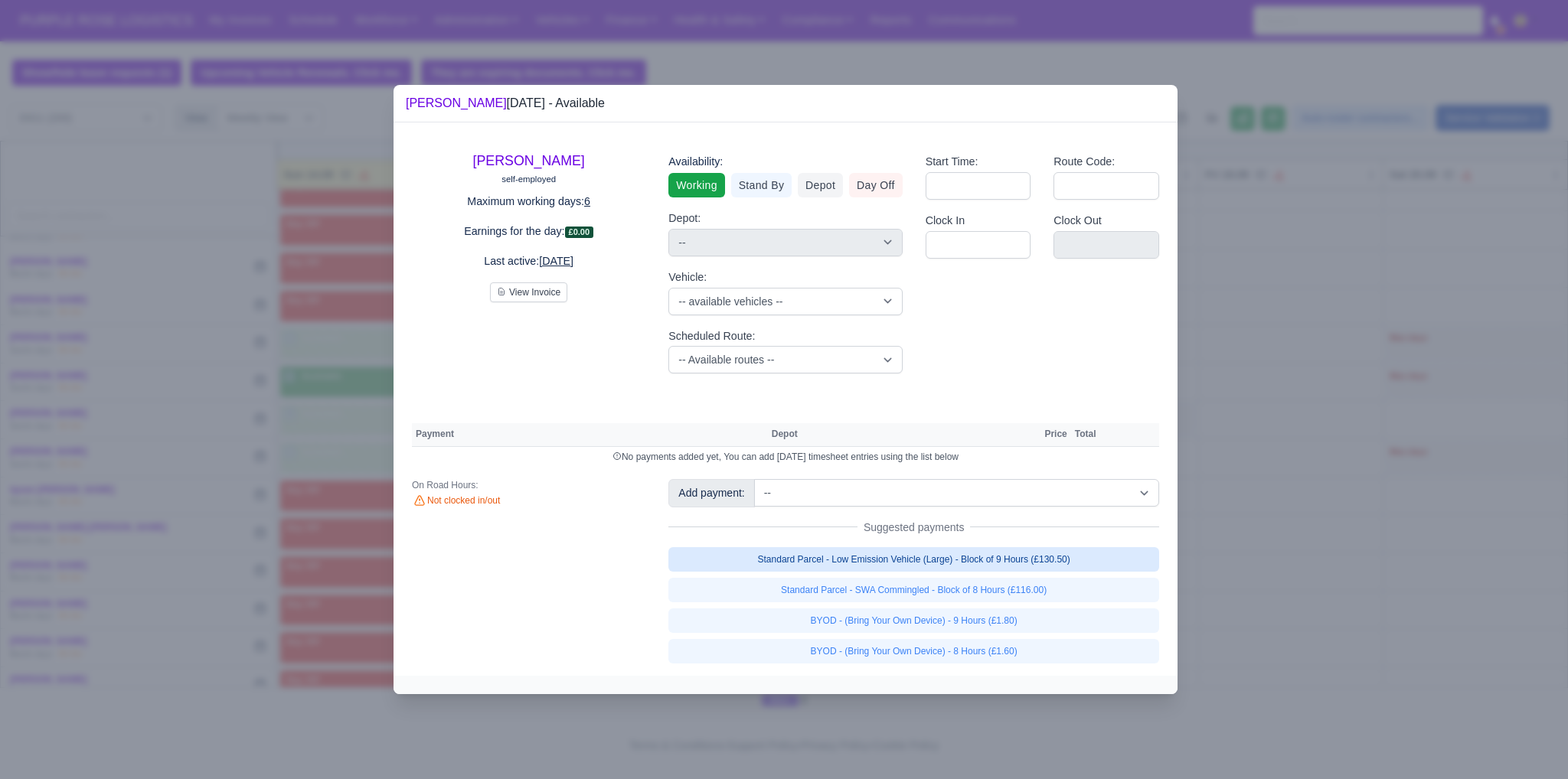
click at [988, 562] on link "Standard Parcel - Low Emission Vehicle (Large) - Block of 9 Hours (£130.50)" at bounding box center [914, 559] width 491 height 25
select select "1"
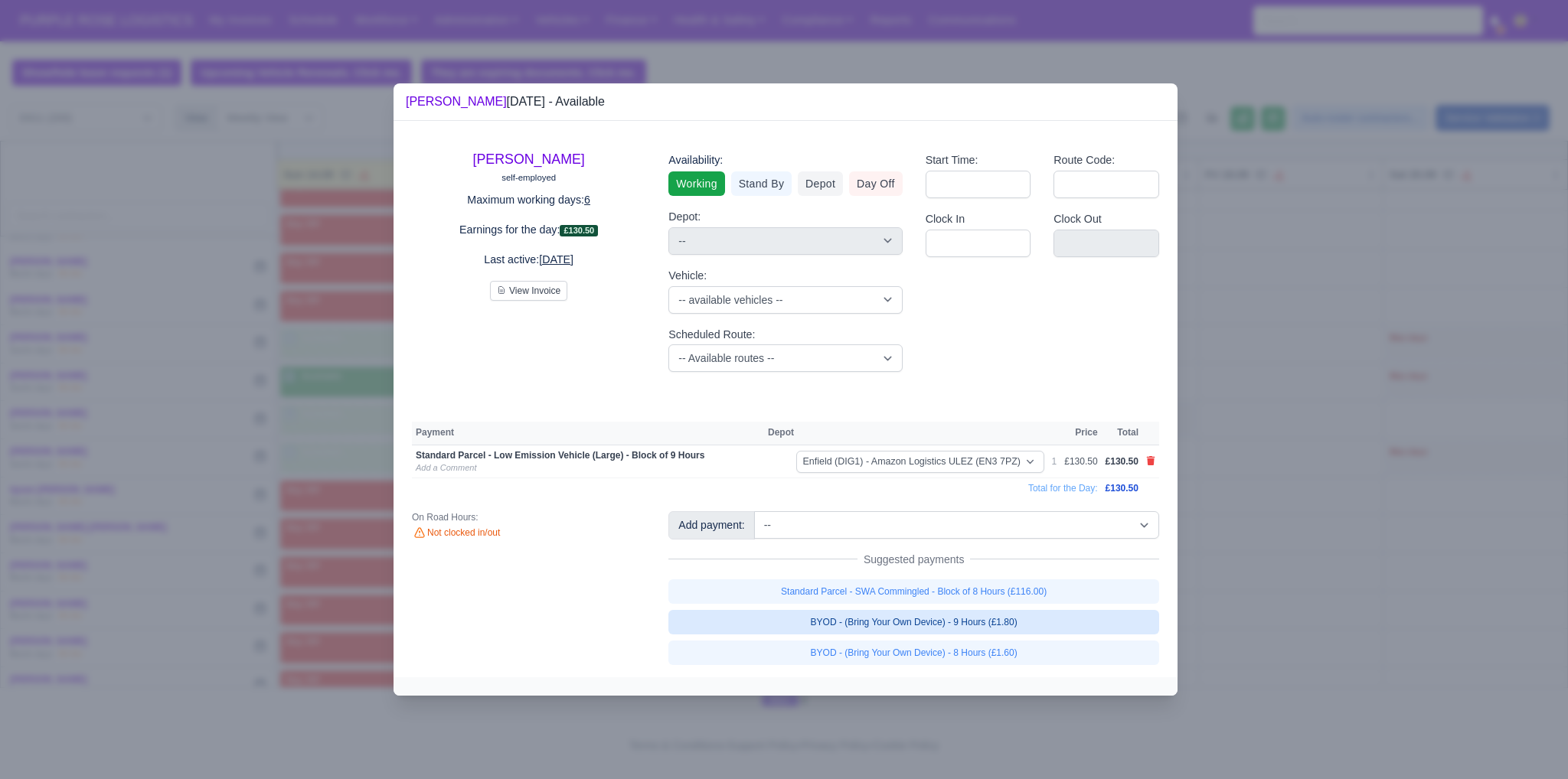
click at [991, 624] on link "BYOD - (Bring Your Own Device) - 9 Hours (£1.80)" at bounding box center [914, 622] width 491 height 25
select select "1"
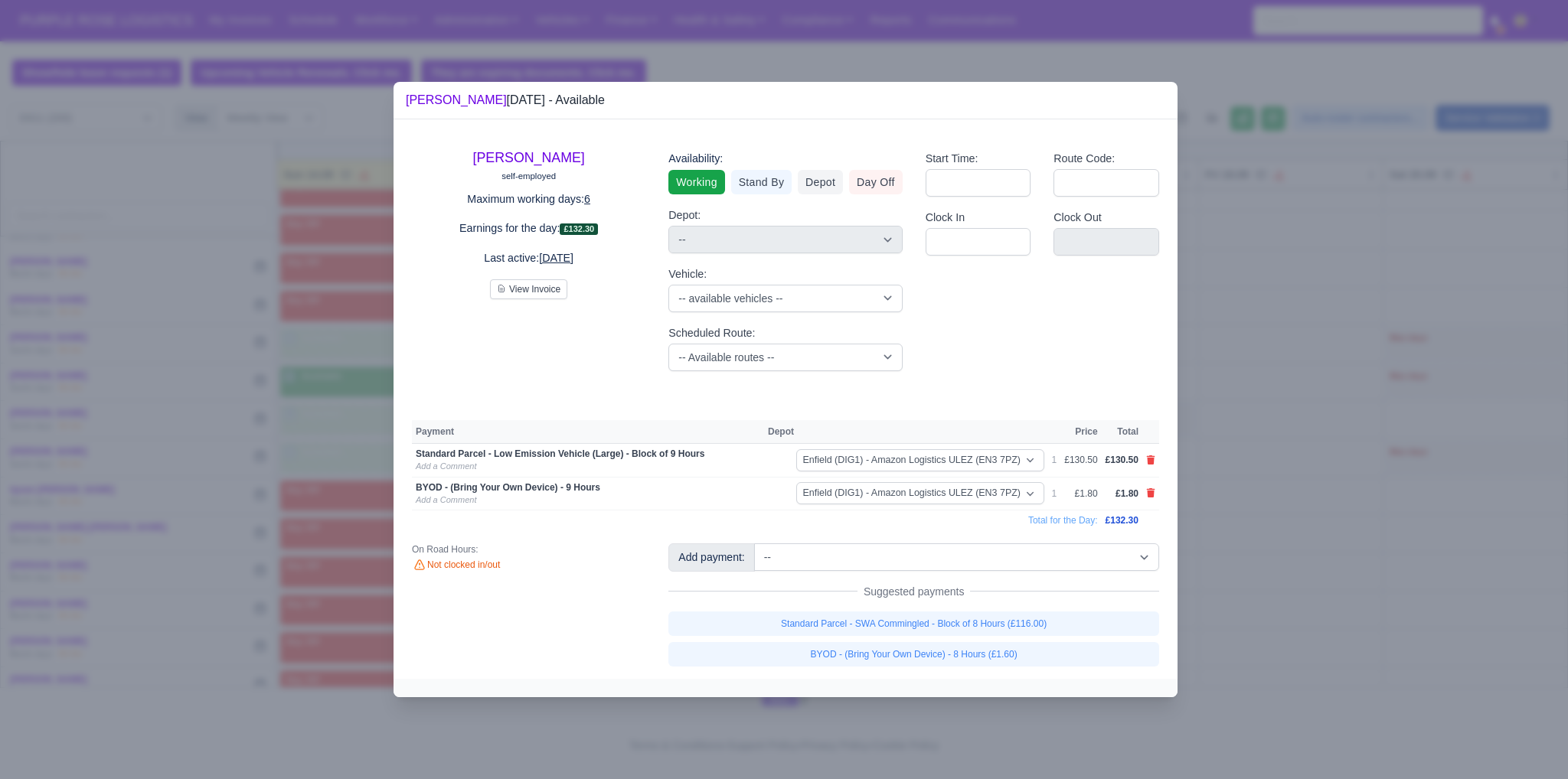
click at [1322, 577] on div at bounding box center [784, 389] width 1568 height 779
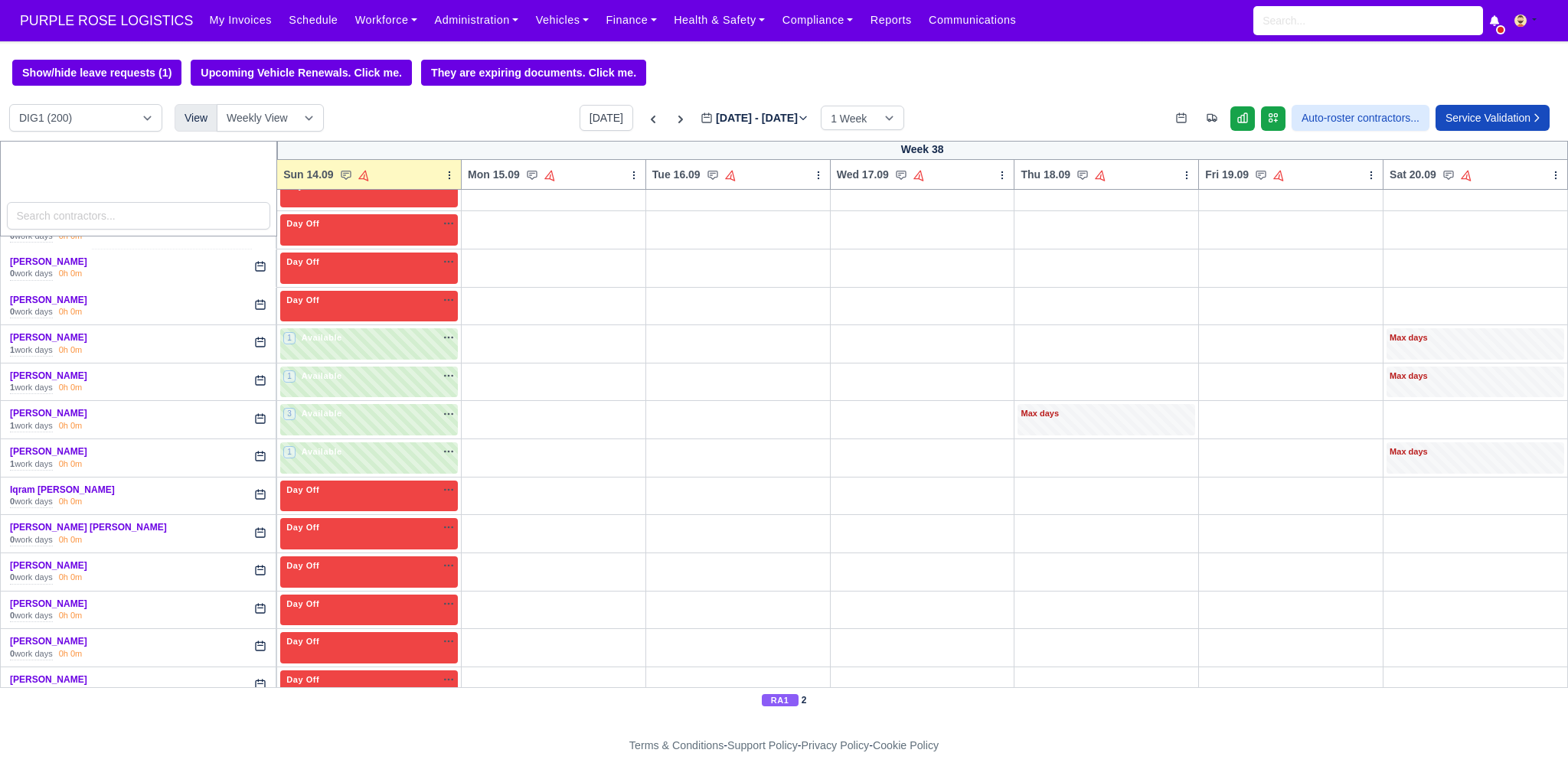
scroll to position [1989, 0]
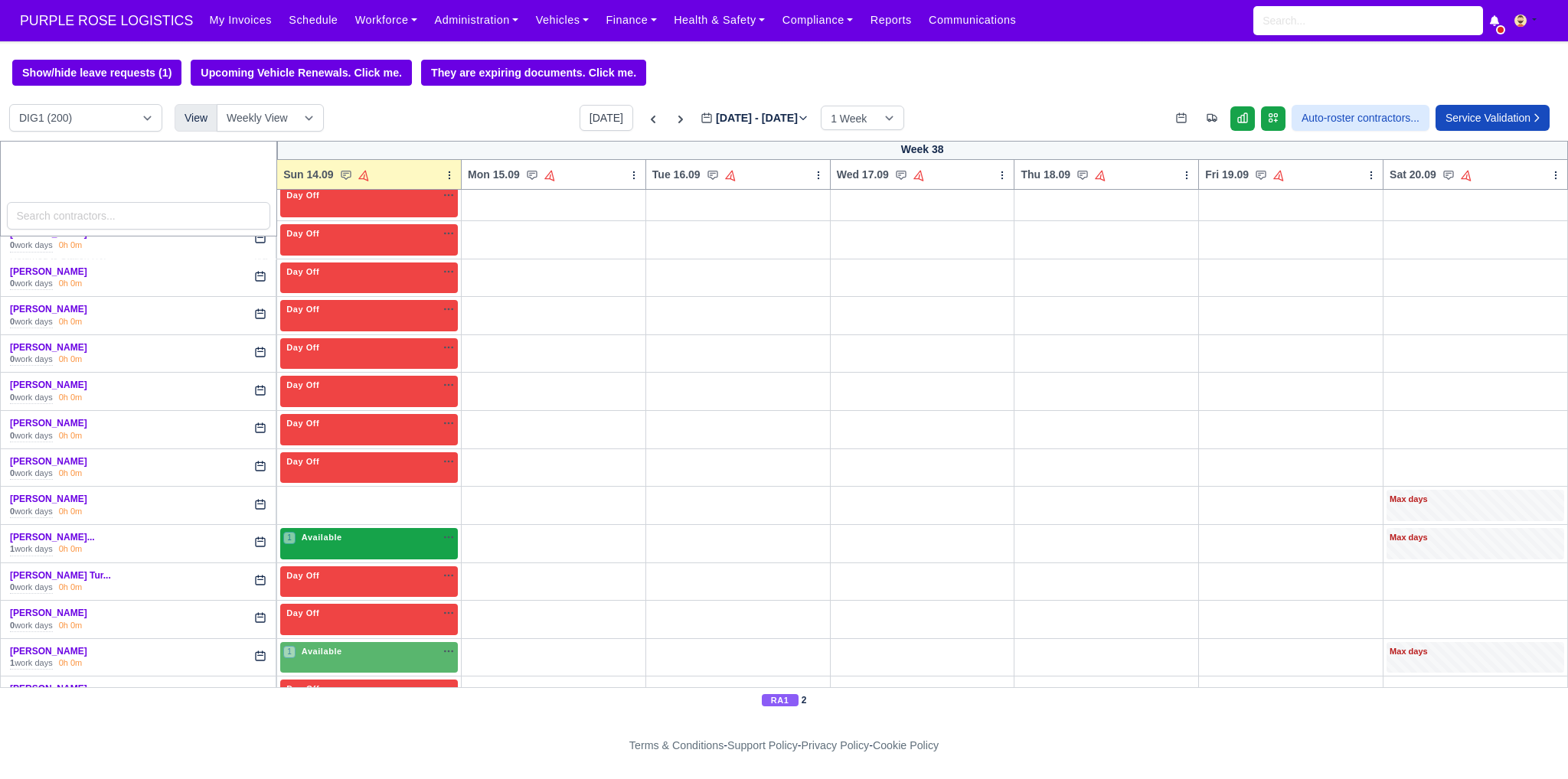
click at [357, 532] on div "1 Available" at bounding box center [369, 544] width 178 height 31
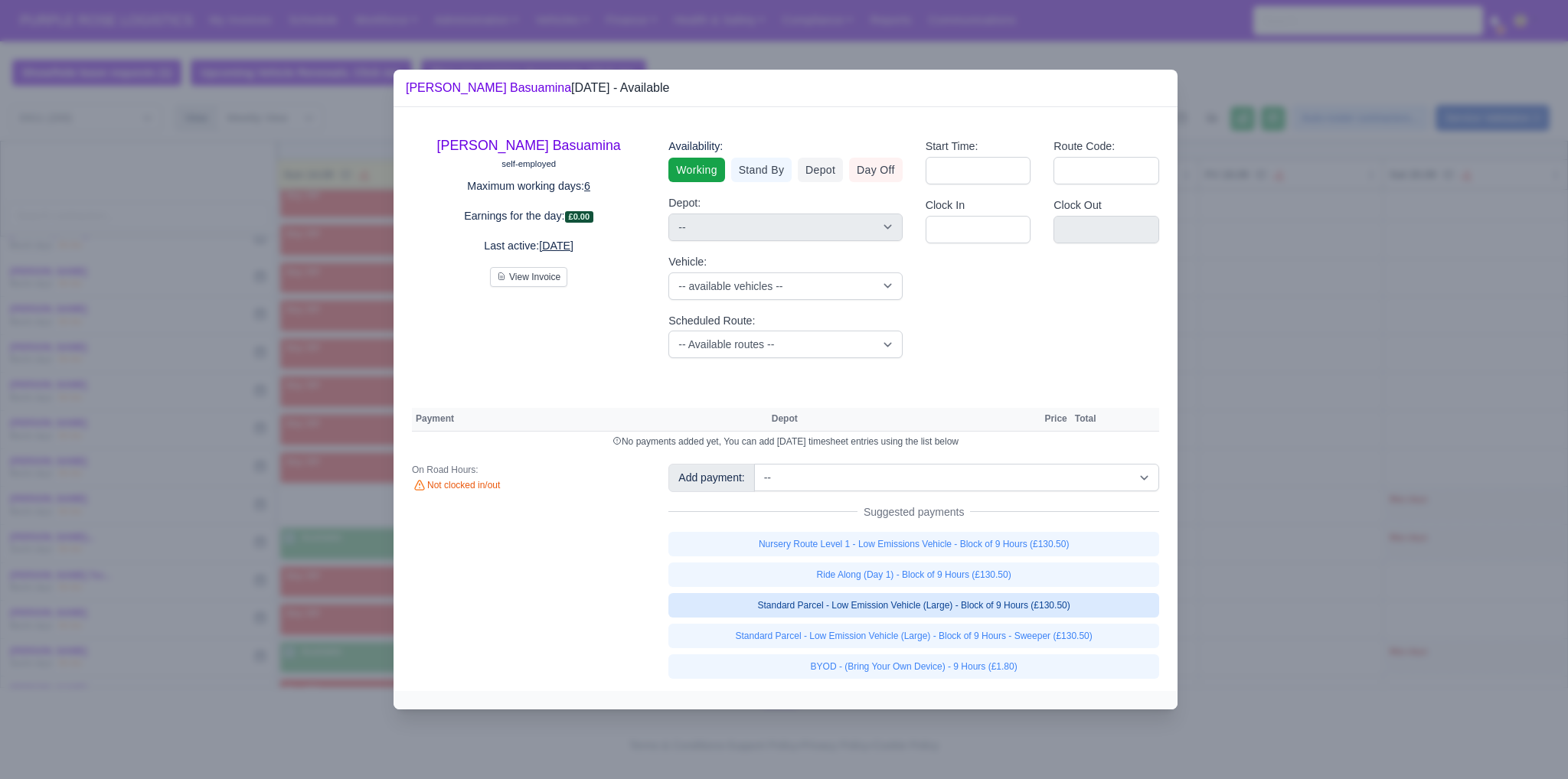
click at [916, 611] on link "Standard Parcel - Low Emission Vehicle (Large) - Block of 9 Hours (£130.50)" at bounding box center [914, 605] width 491 height 25
select select "1"
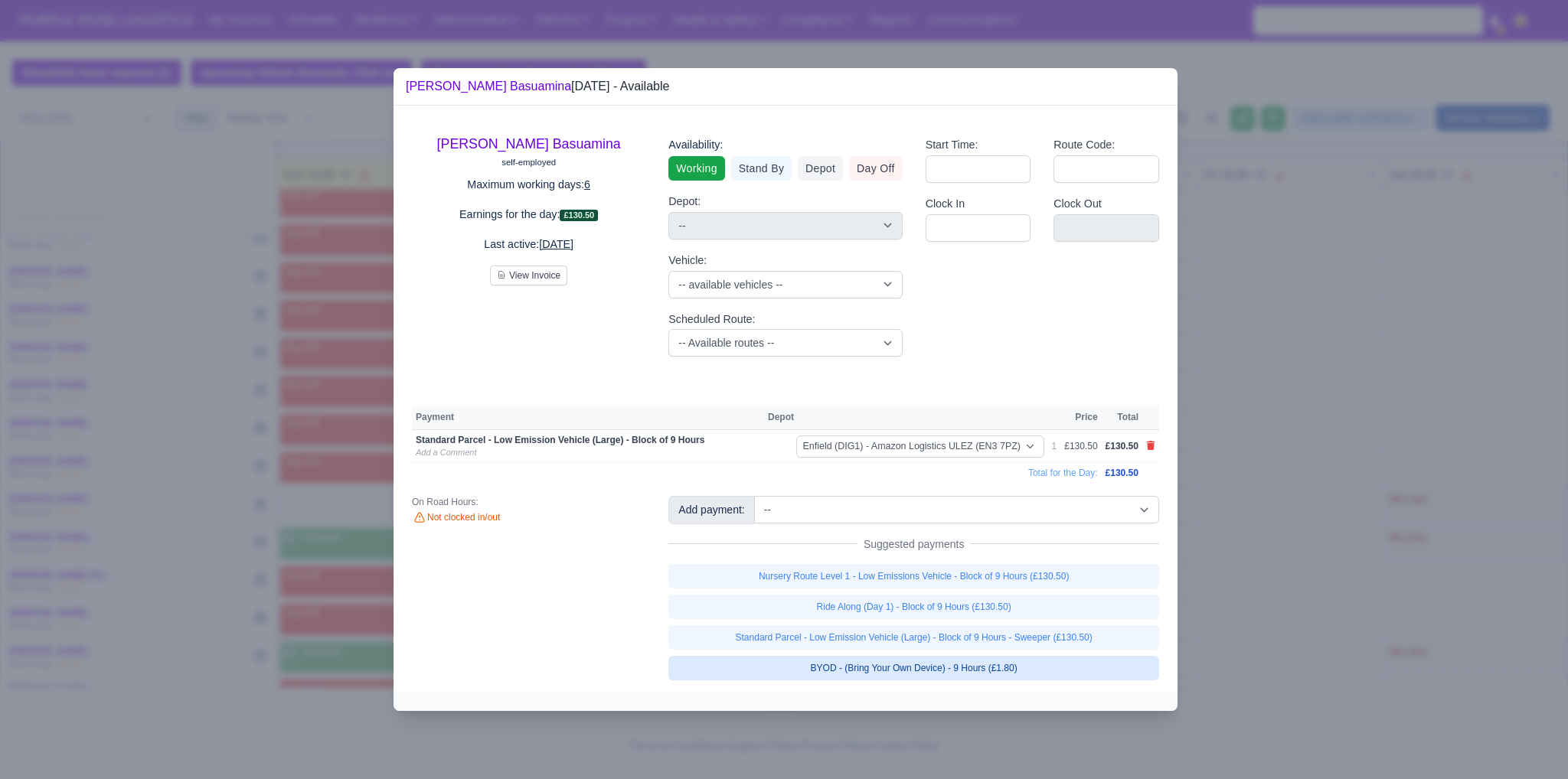
click at [944, 667] on link "BYOD - (Bring Your Own Device) - 9 Hours (£1.80)" at bounding box center [914, 667] width 491 height 25
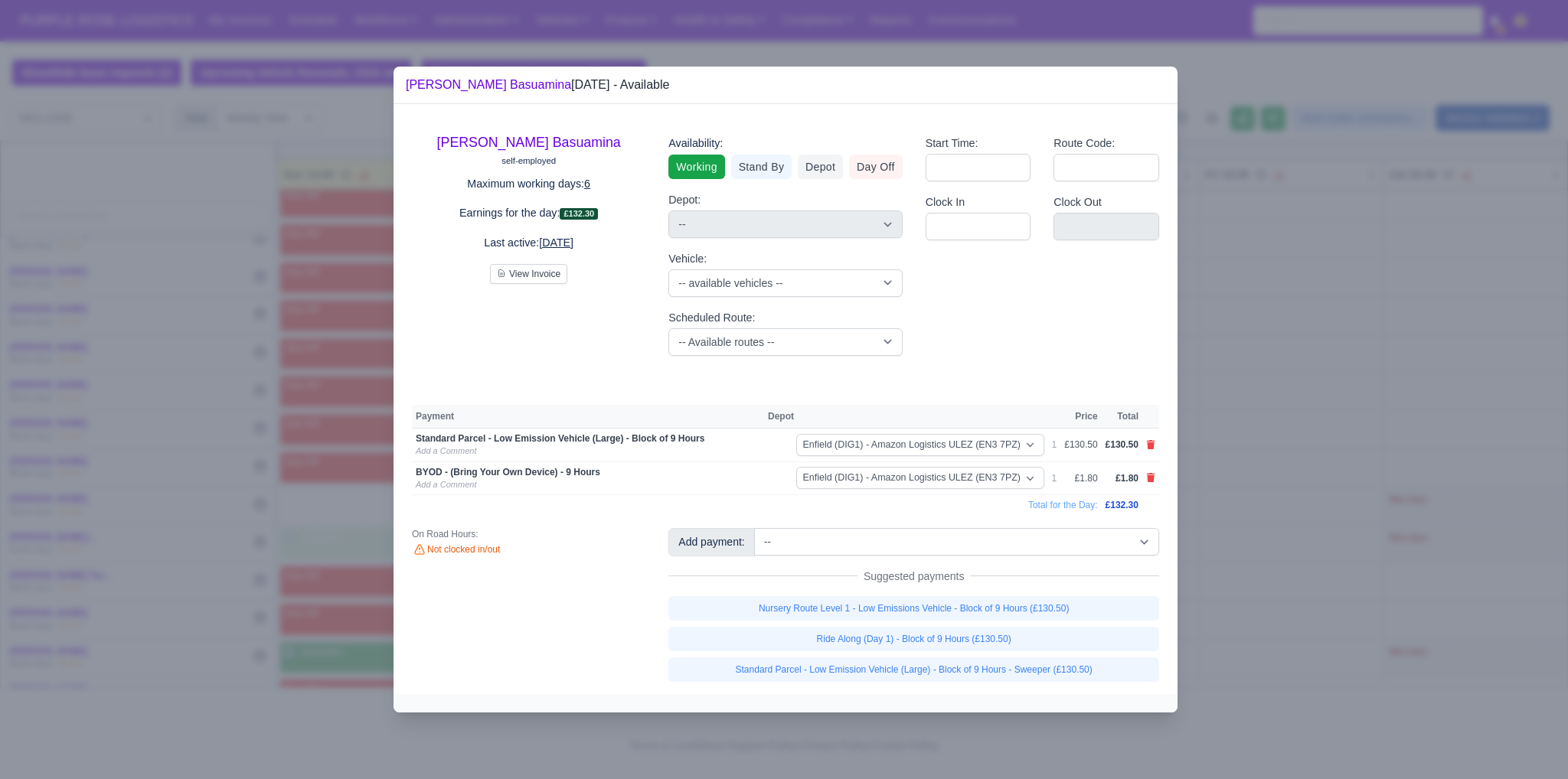
click at [1239, 547] on div at bounding box center [784, 389] width 1568 height 779
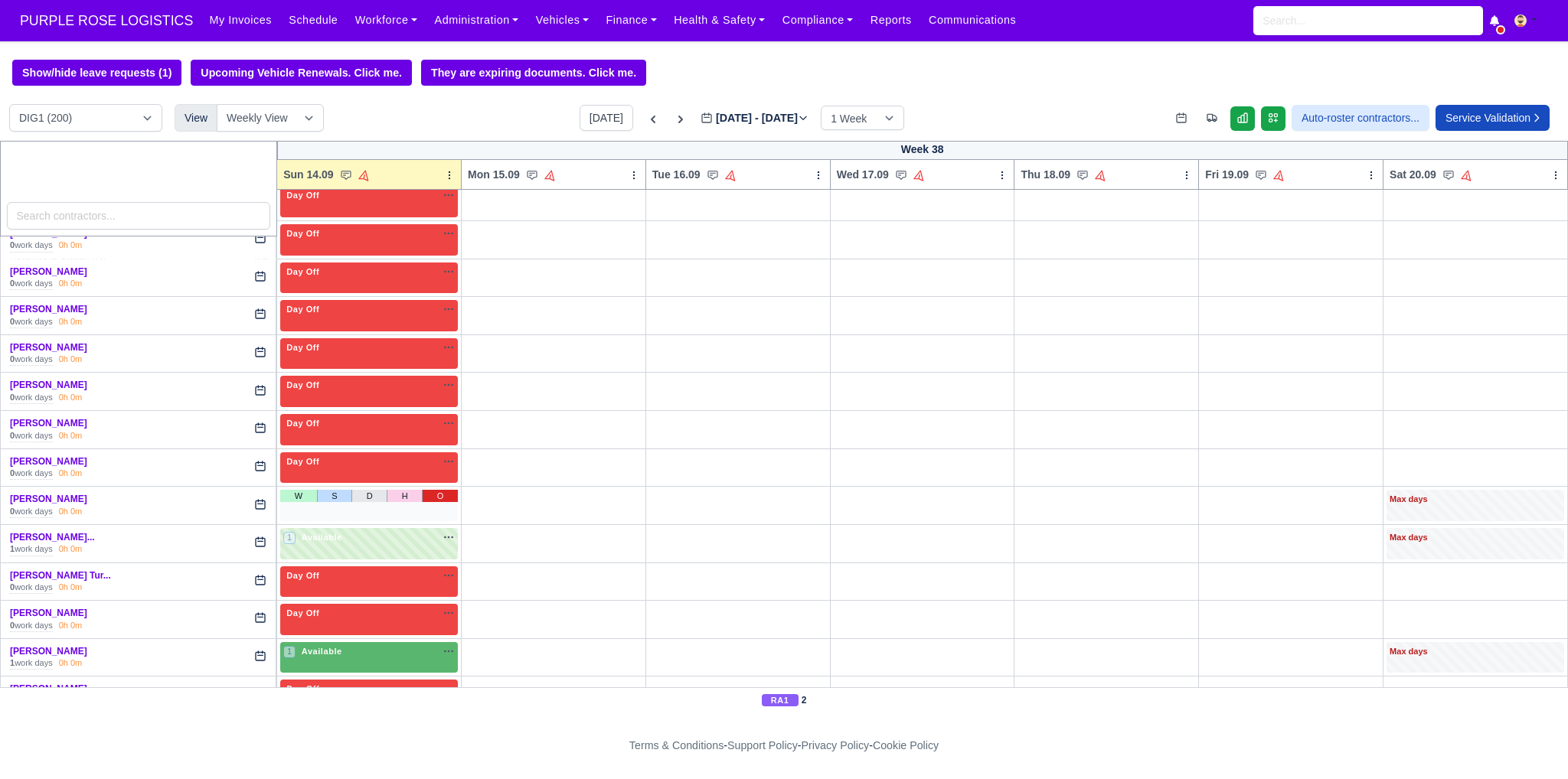
click at [441, 490] on link "O" at bounding box center [440, 495] width 36 height 12
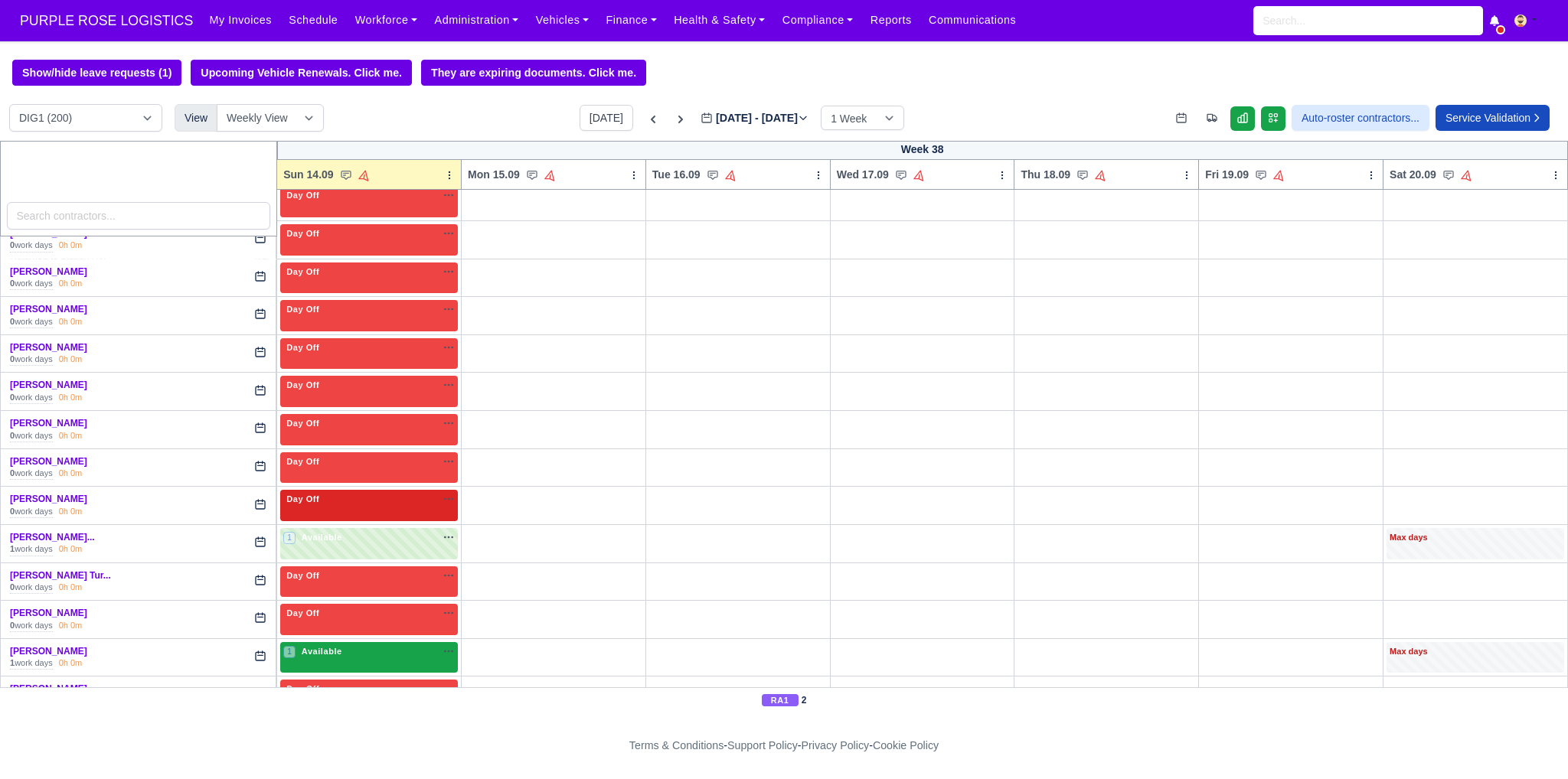
click at [408, 645] on div "1 Available na" at bounding box center [368, 652] width 171 height 13
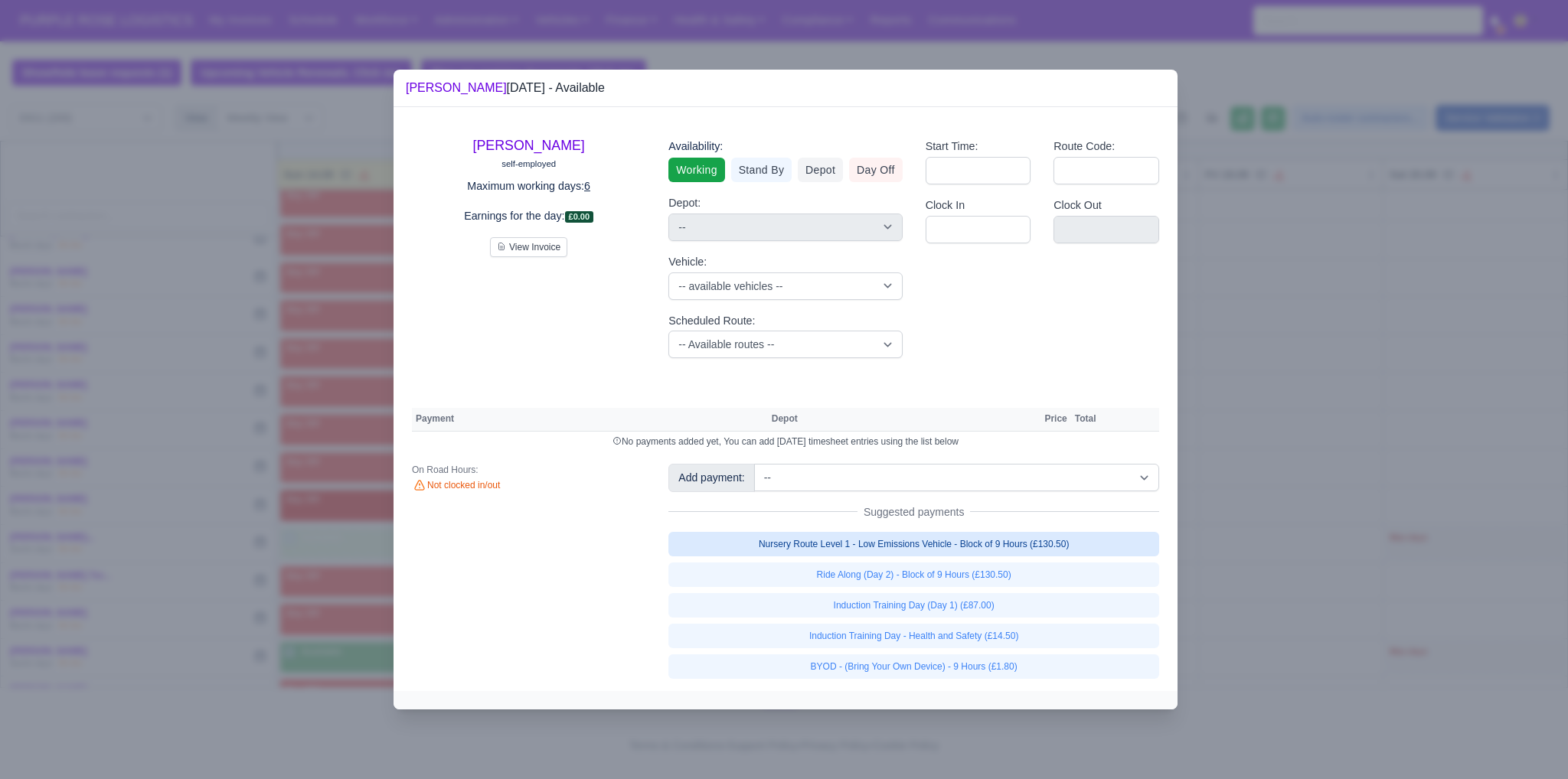
click at [1011, 541] on link "Nursery Route Level 1 - Low Emissions Vehicle - Block of 9 Hours (£130.50)" at bounding box center [914, 544] width 491 height 25
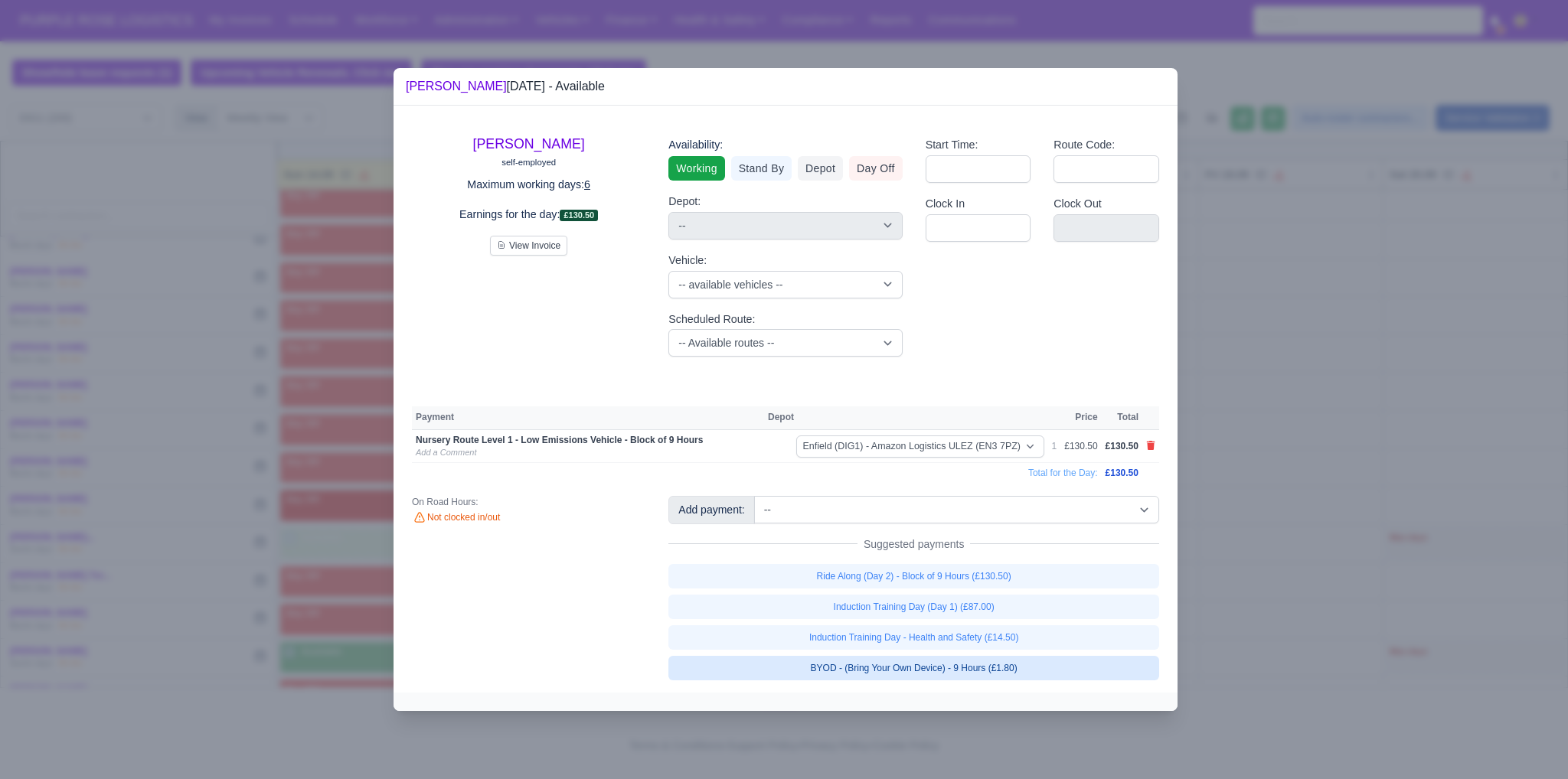
click at [1004, 666] on link "BYOD - (Bring Your Own Device) - 9 Hours (£1.80)" at bounding box center [914, 667] width 491 height 25
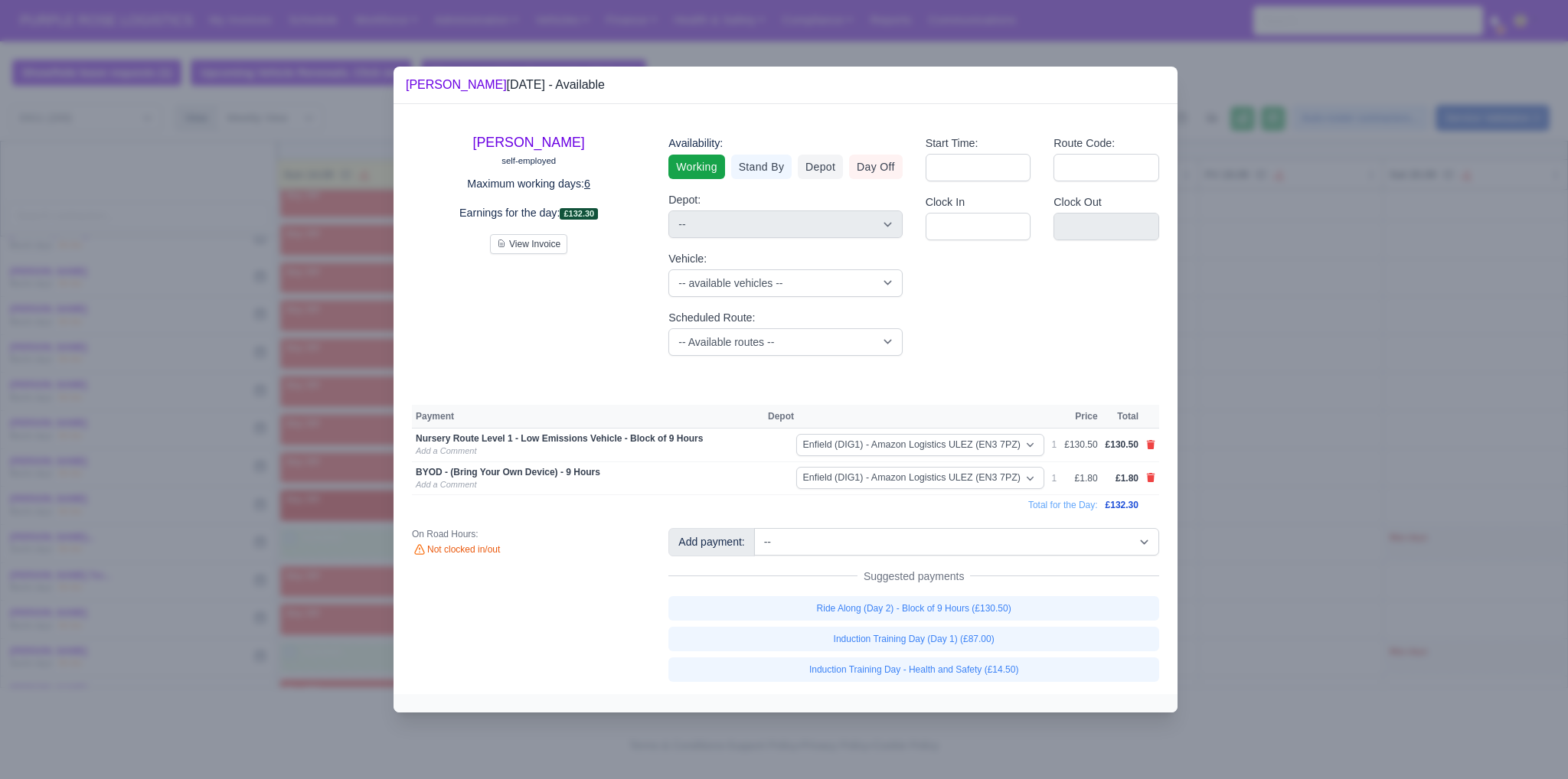
click at [1338, 566] on div at bounding box center [784, 389] width 1568 height 779
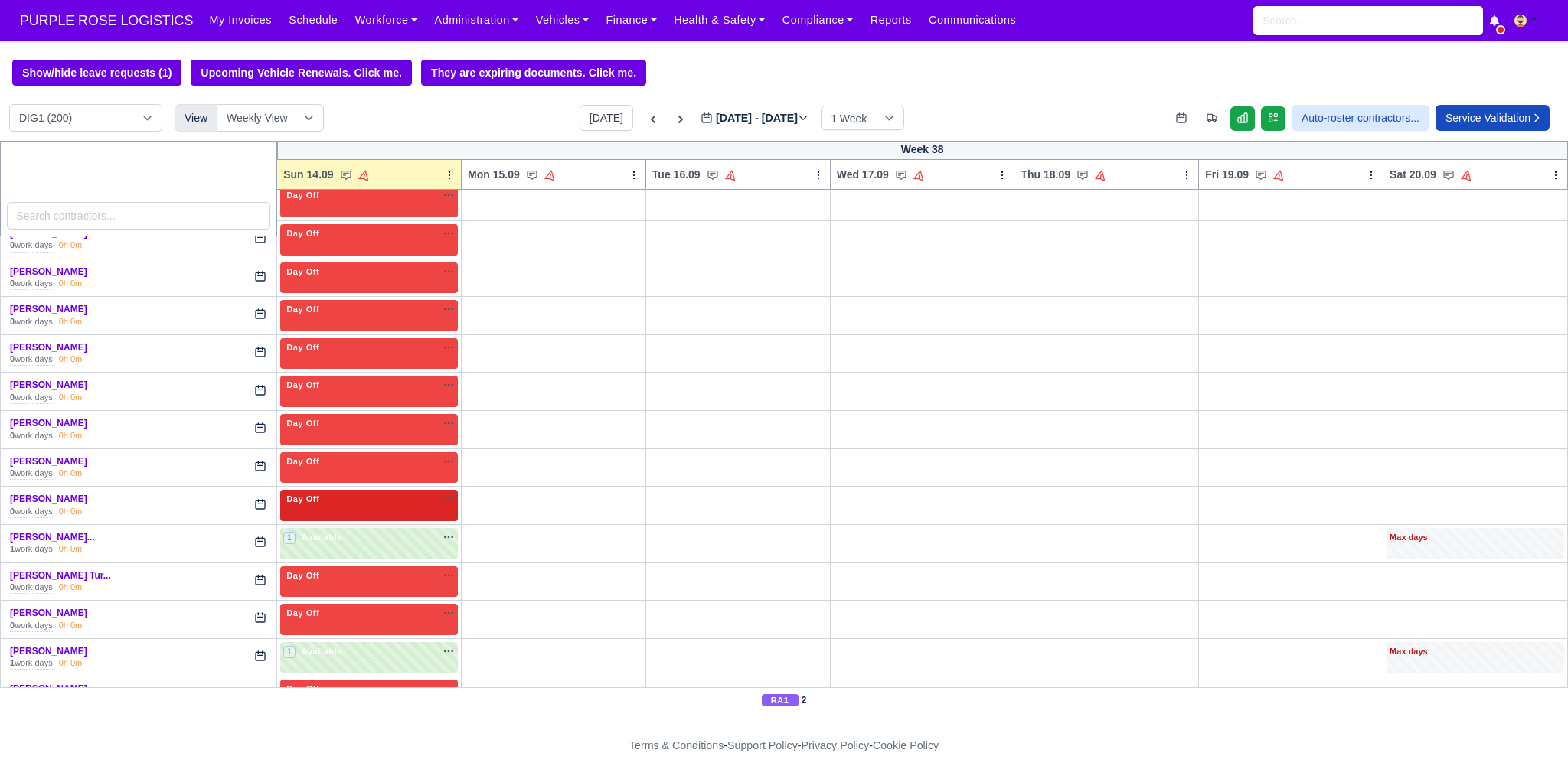
scroll to position [2321, 0]
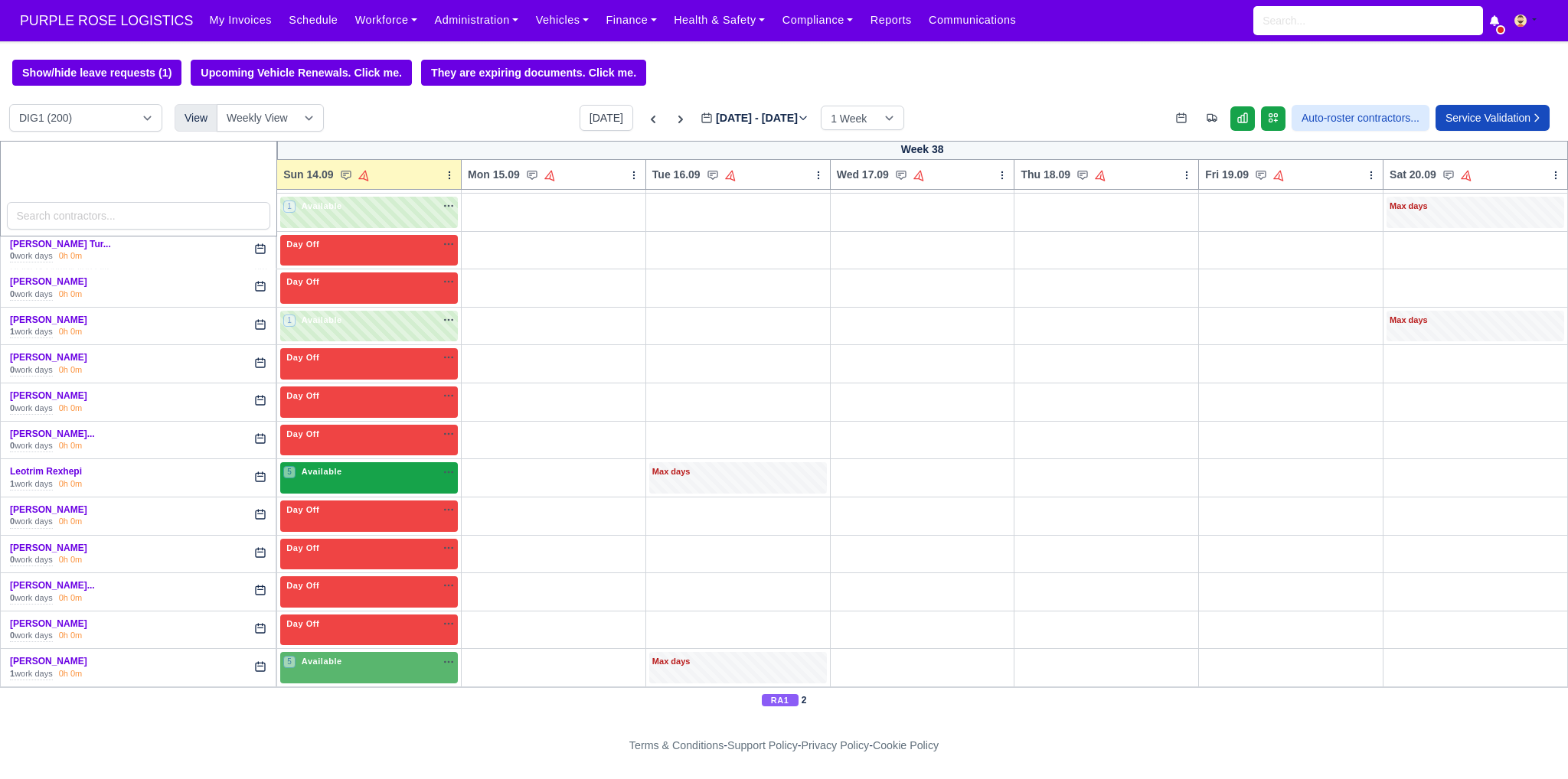
click at [366, 465] on div "5 Available na" at bounding box center [368, 471] width 171 height 13
